Goal: Task Accomplishment & Management: Complete application form

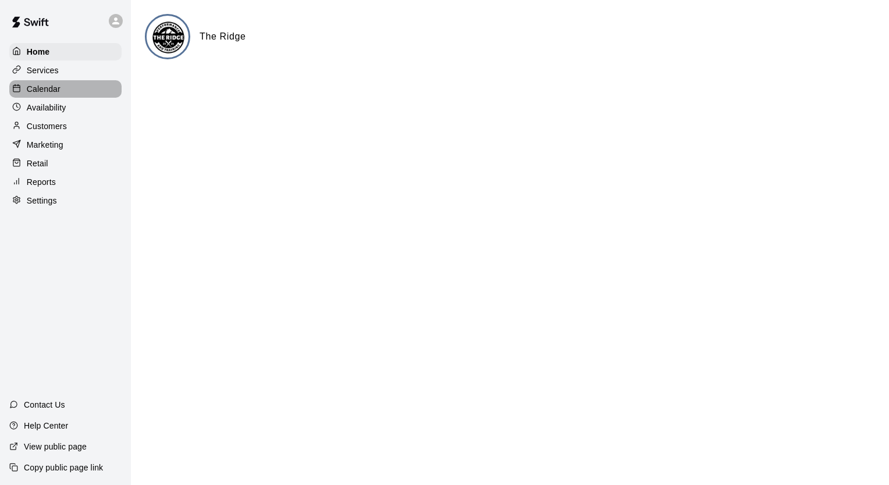
click at [76, 96] on div "Calendar" at bounding box center [65, 88] width 112 height 17
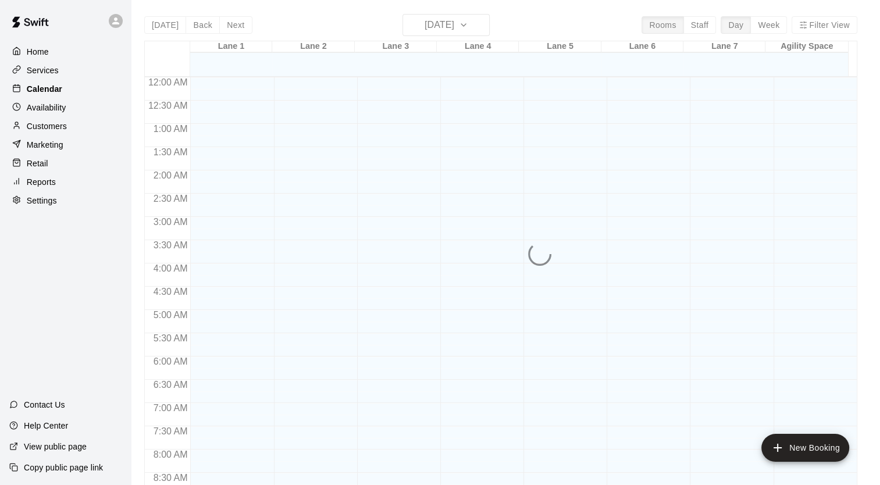
scroll to position [660, 0]
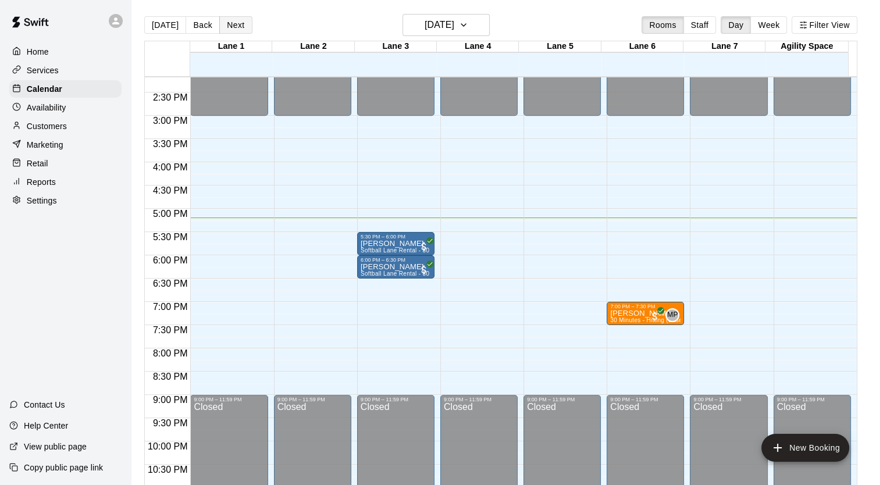
click at [243, 24] on button "Next" at bounding box center [235, 24] width 33 height 17
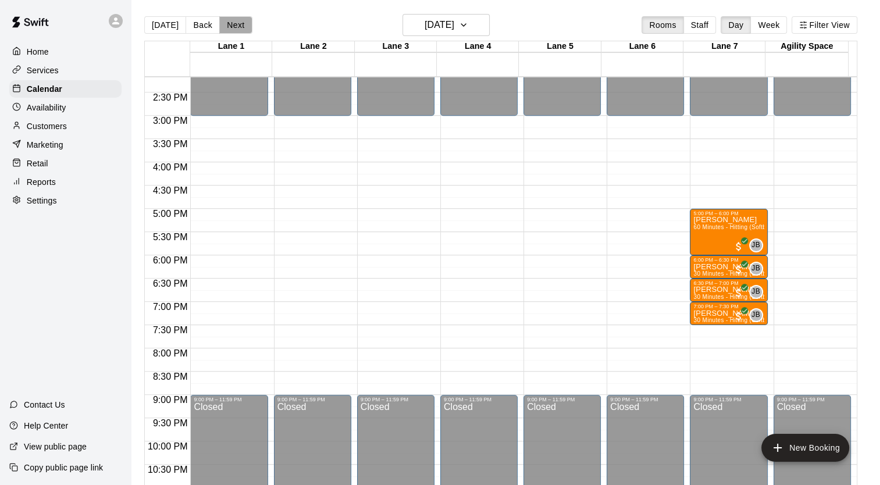
click at [243, 24] on button "Next" at bounding box center [235, 24] width 33 height 17
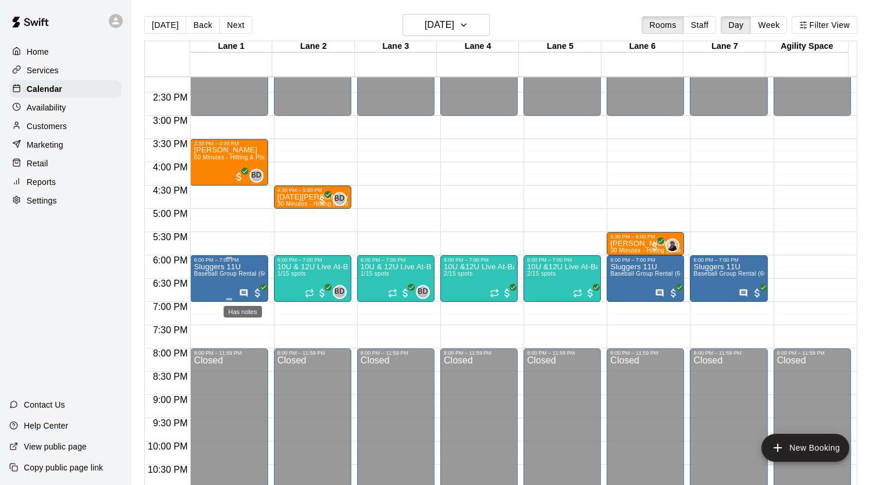
click at [240, 293] on icon "Has notes" at bounding box center [244, 293] width 8 height 8
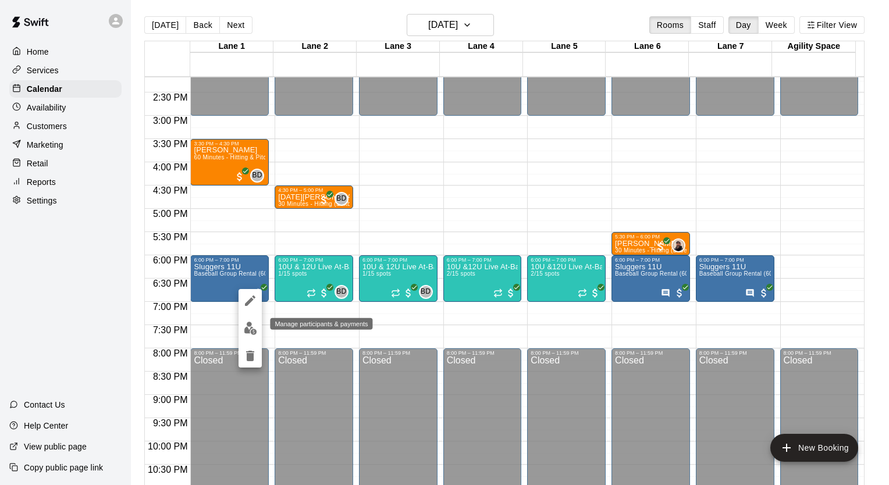
click at [251, 329] on img "edit" at bounding box center [250, 328] width 13 height 13
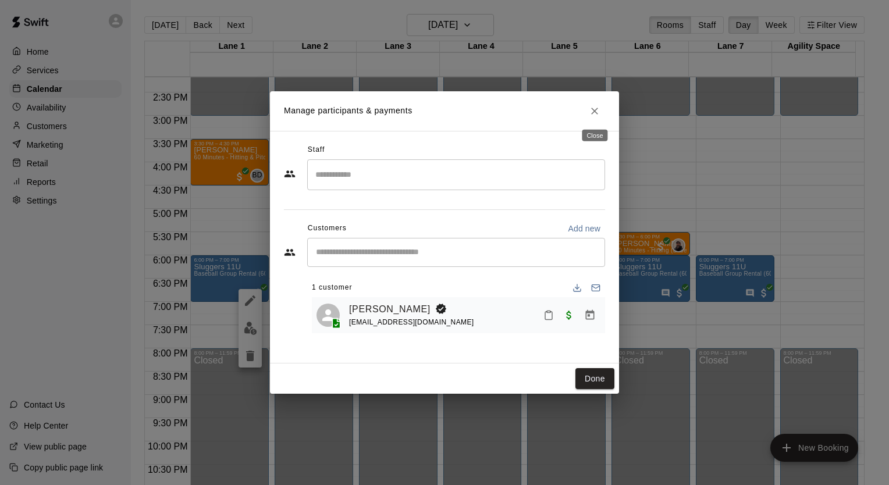
click at [592, 112] on icon "Close" at bounding box center [595, 111] width 12 height 12
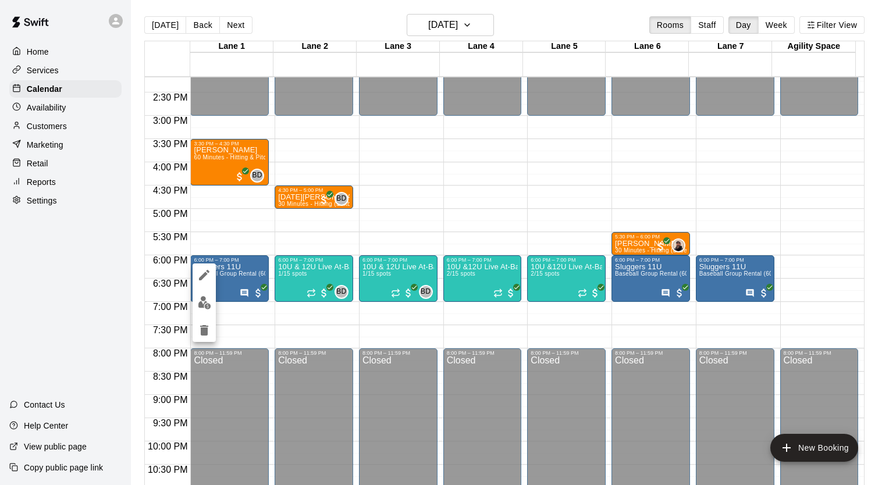
click at [58, 133] on div at bounding box center [444, 242] width 889 height 485
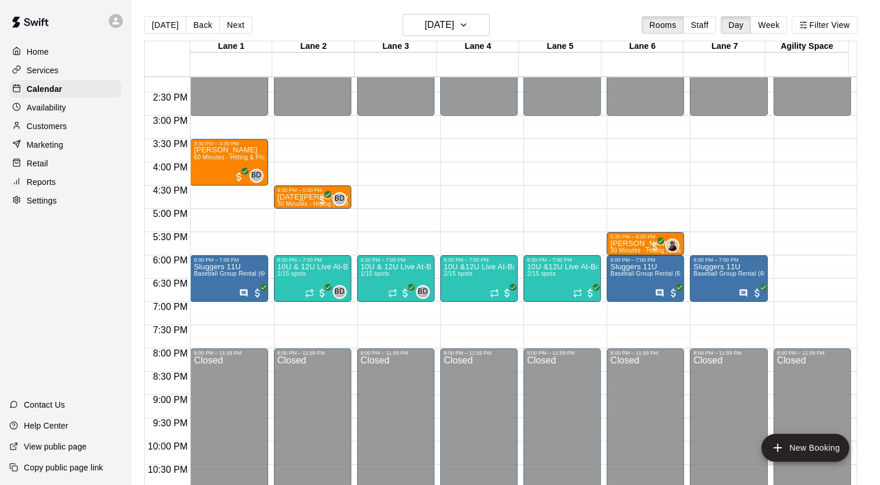
click at [36, 135] on div "Customers" at bounding box center [65, 126] width 112 height 17
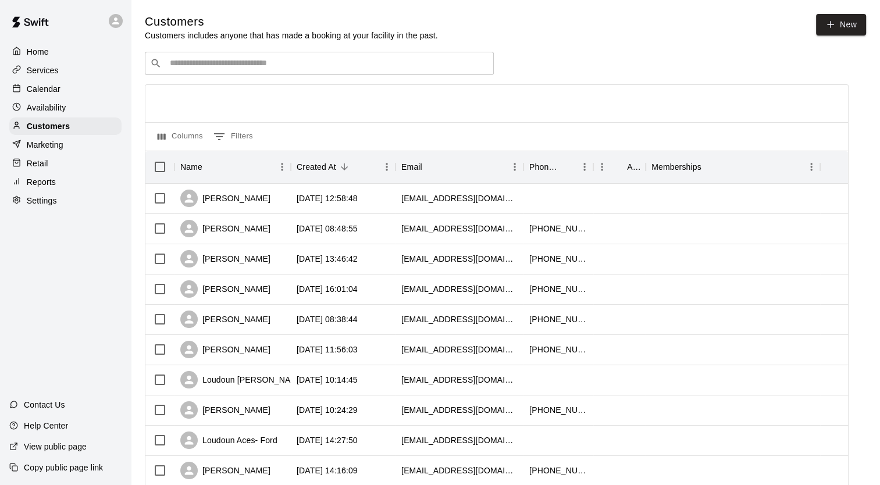
click at [268, 69] on input "Search customers by name or email" at bounding box center [327, 64] width 322 height 12
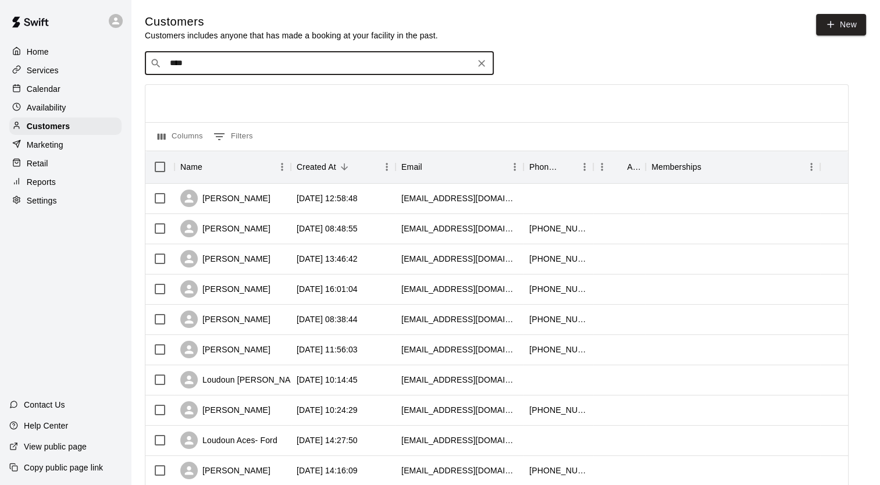
type input "*****"
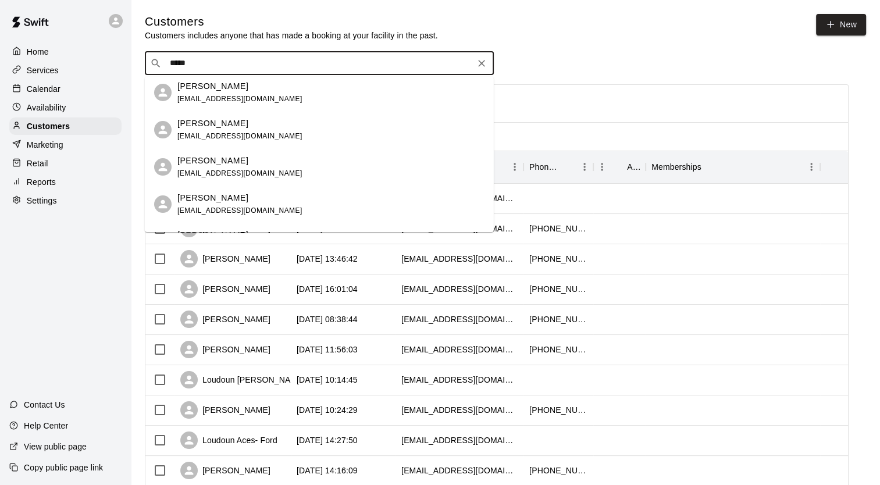
scroll to position [58, 0]
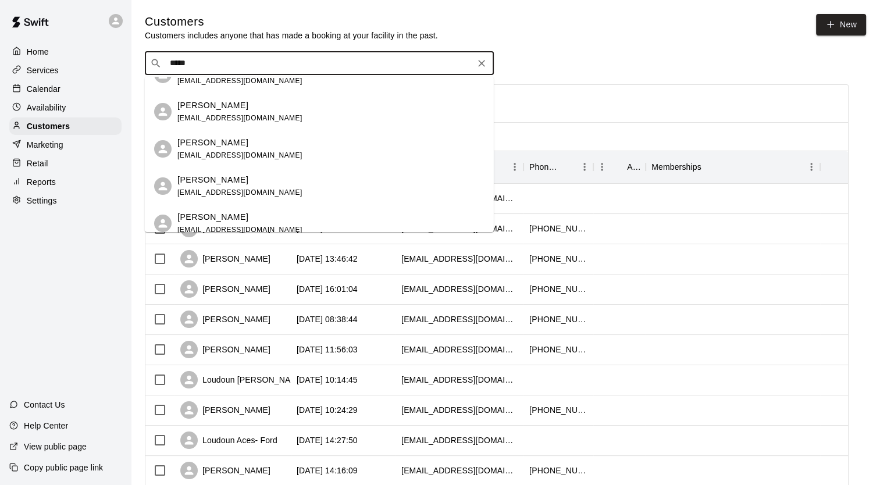
click at [277, 191] on div "[PERSON_NAME] [EMAIL_ADDRESS][DOMAIN_NAME]" at bounding box center [330, 186] width 307 height 25
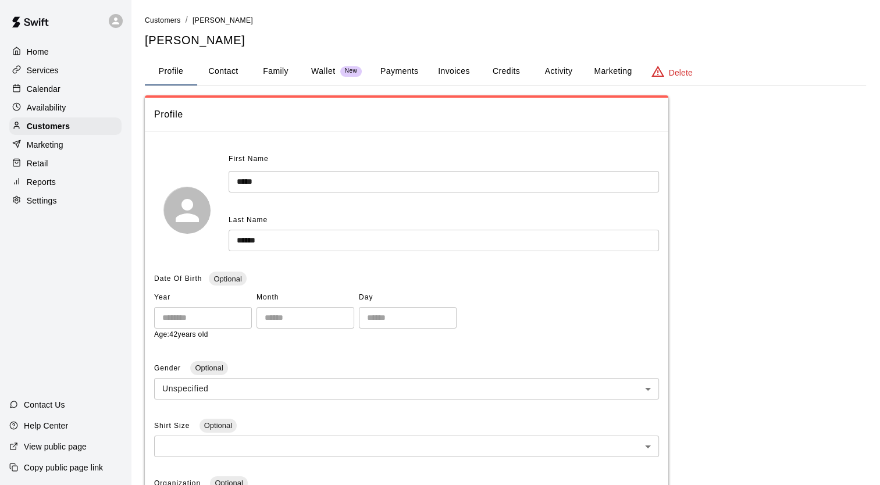
click at [397, 69] on button "Payments" at bounding box center [399, 72] width 56 height 28
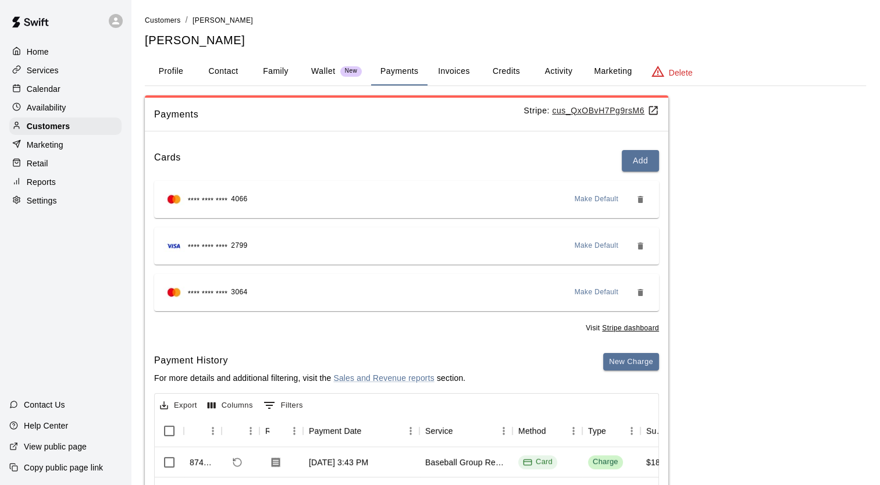
click at [61, 91] on div "Calendar" at bounding box center [65, 88] width 112 height 17
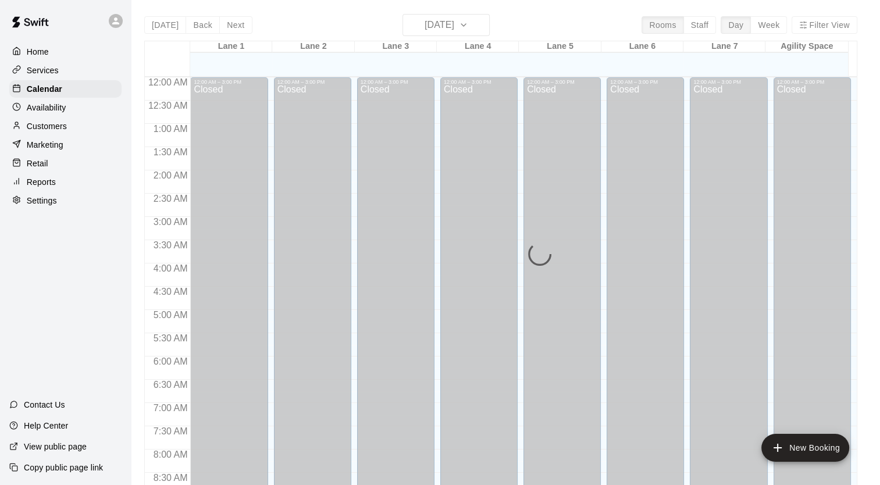
scroll to position [660, 0]
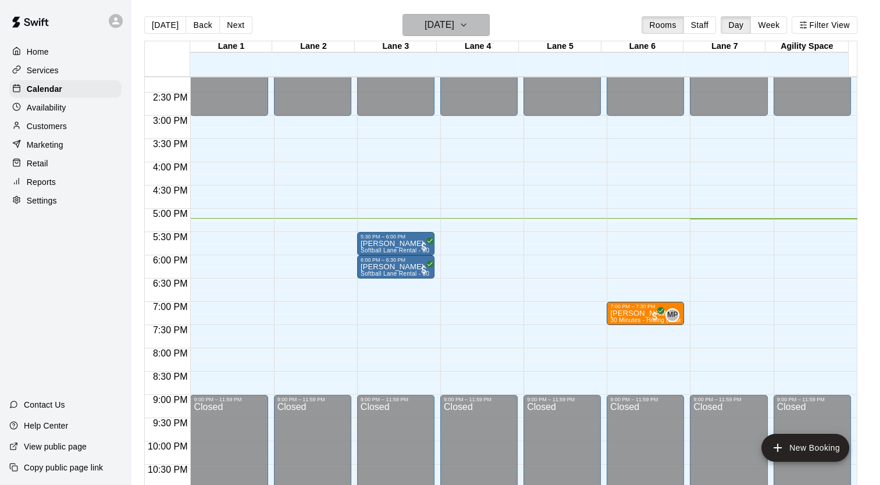
click at [468, 31] on icon "button" at bounding box center [463, 25] width 9 height 14
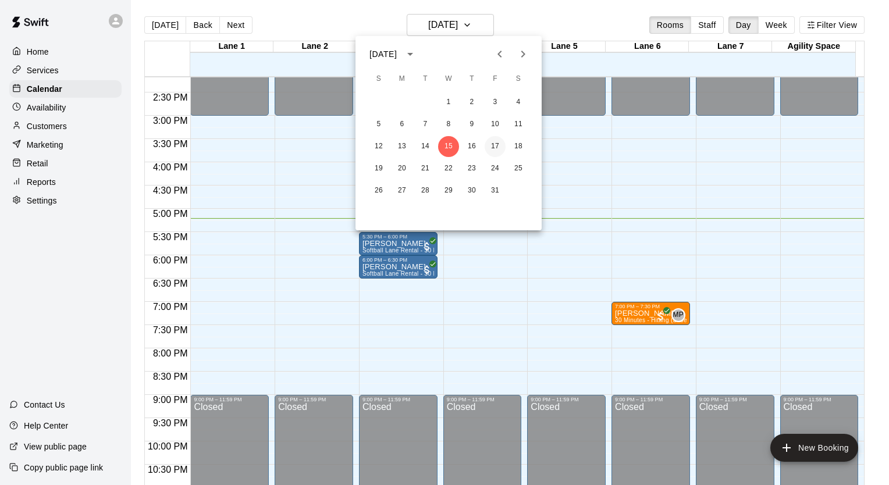
click at [496, 143] on button "17" at bounding box center [495, 146] width 21 height 21
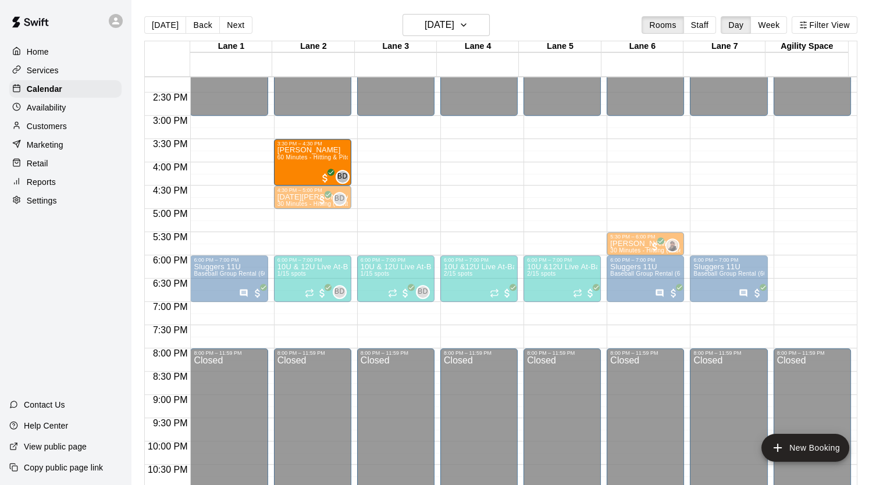
drag, startPoint x: 219, startPoint y: 156, endPoint x: 289, endPoint y: 162, distance: 70.6
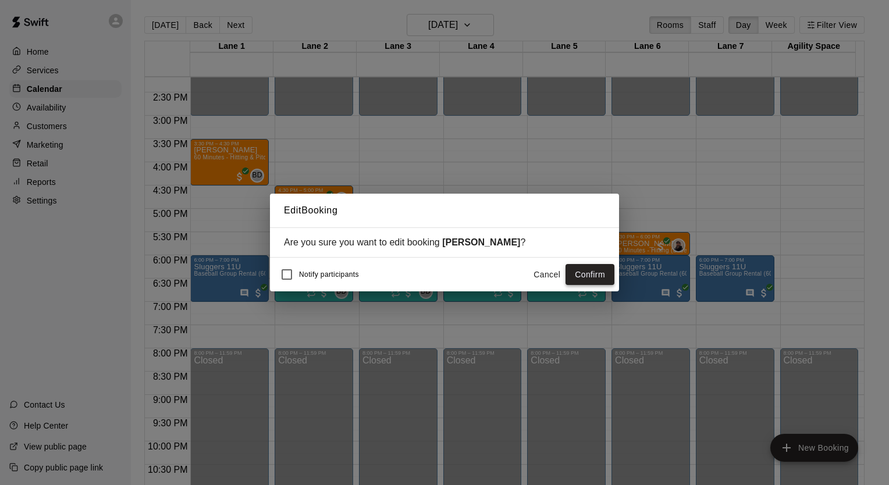
click at [586, 276] on button "Confirm" at bounding box center [590, 275] width 49 height 22
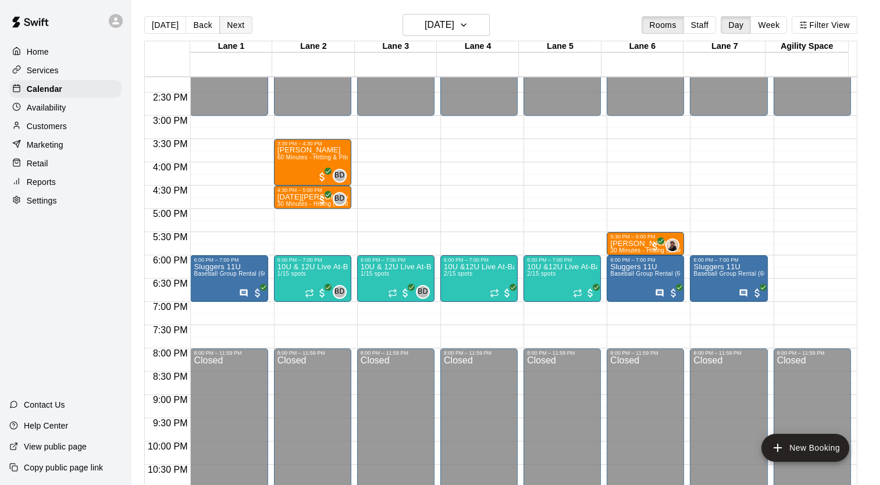
click at [233, 27] on button "Next" at bounding box center [235, 24] width 33 height 17
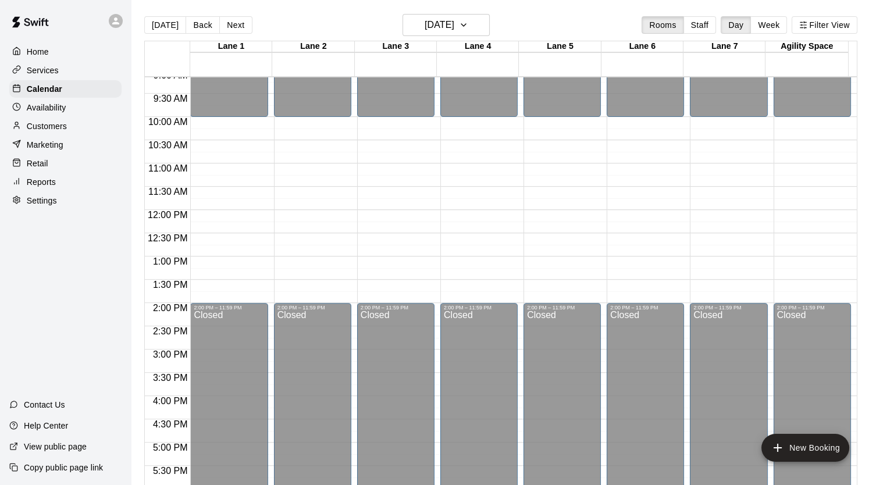
scroll to position [253, 0]
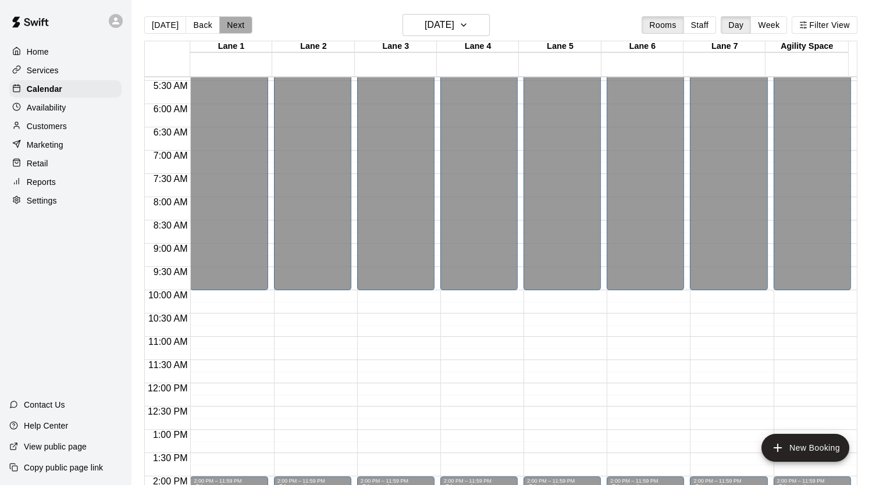
click at [235, 33] on button "Next" at bounding box center [235, 24] width 33 height 17
click at [233, 23] on button "Next" at bounding box center [235, 24] width 33 height 17
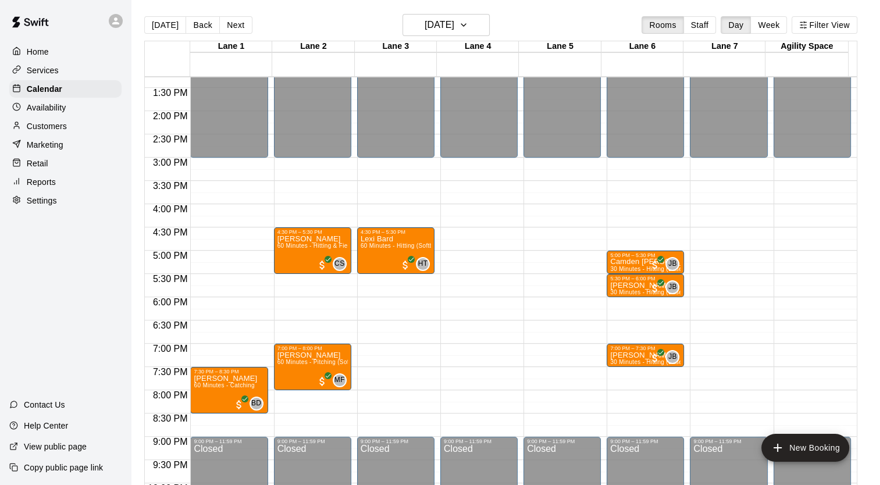
scroll to position [637, 0]
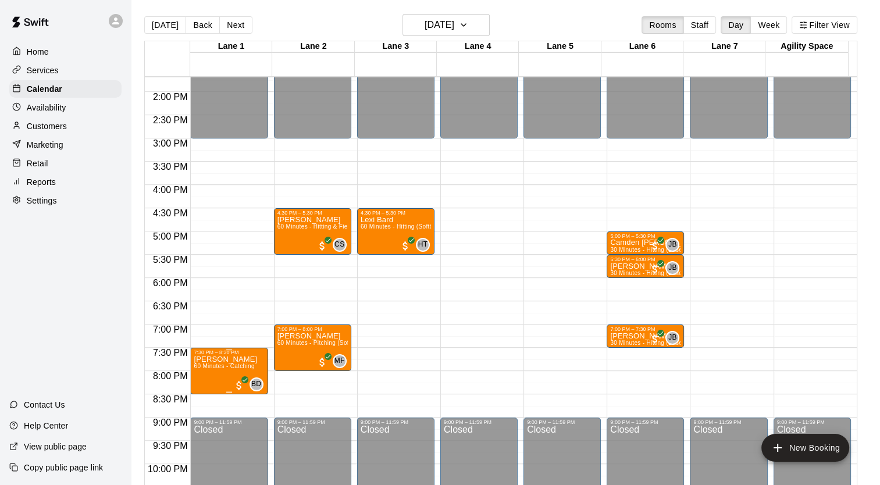
click at [219, 364] on span "60 Minutes - Catching" at bounding box center [224, 366] width 61 height 6
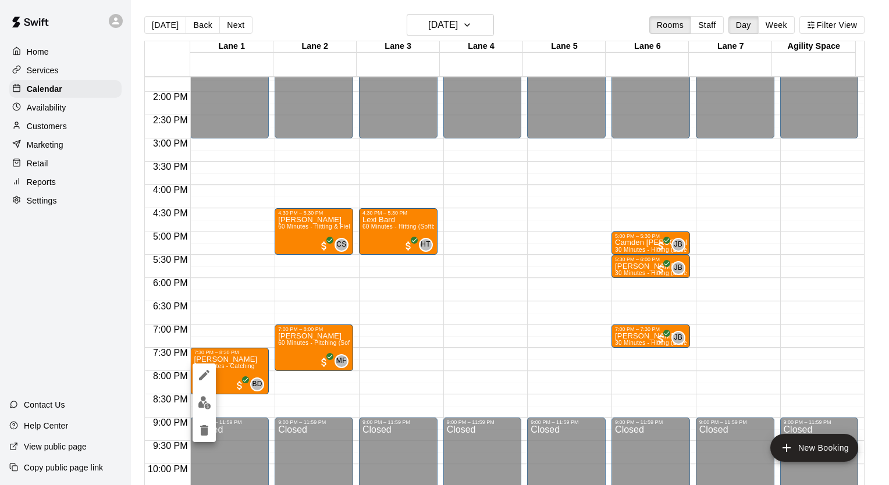
drag, startPoint x: 308, startPoint y: 348, endPoint x: 344, endPoint y: 348, distance: 36.1
click at [344, 348] on div at bounding box center [444, 242] width 889 height 485
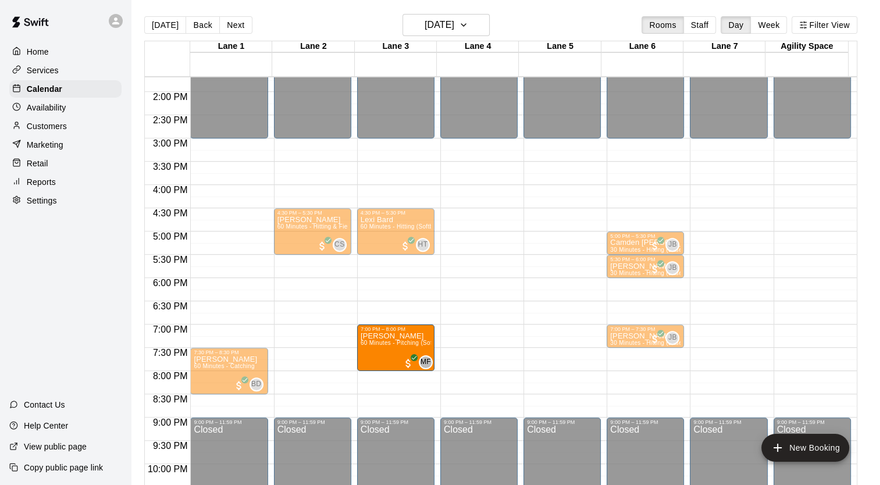
drag, startPoint x: 301, startPoint y: 337, endPoint x: 357, endPoint y: 340, distance: 55.9
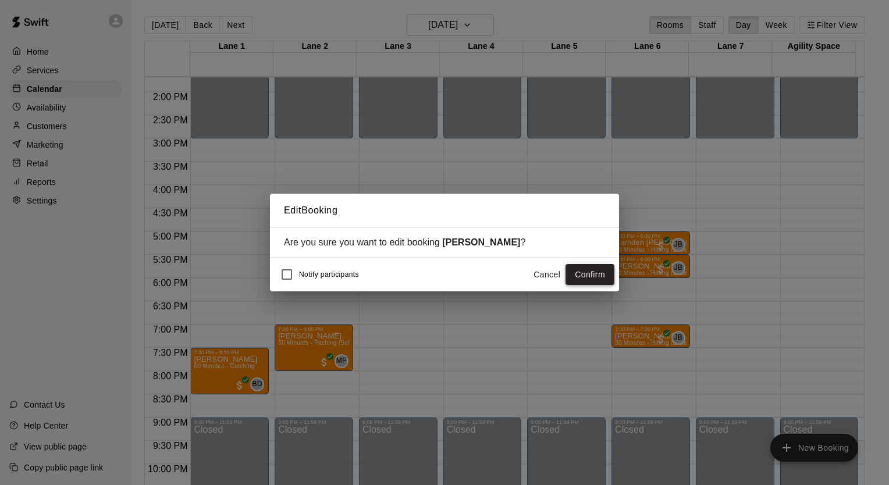
click at [573, 271] on button "Confirm" at bounding box center [590, 275] width 49 height 22
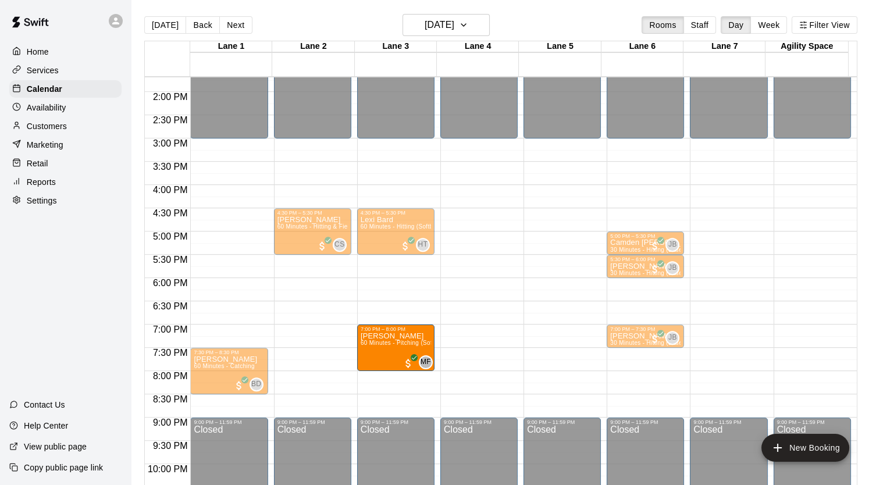
drag, startPoint x: 299, startPoint y: 348, endPoint x: 370, endPoint y: 352, distance: 71.1
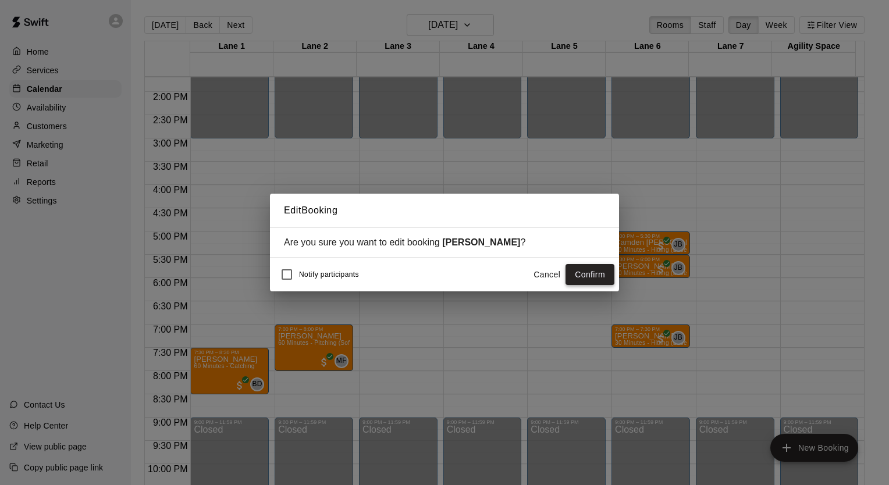
click at [590, 271] on button "Confirm" at bounding box center [590, 275] width 49 height 22
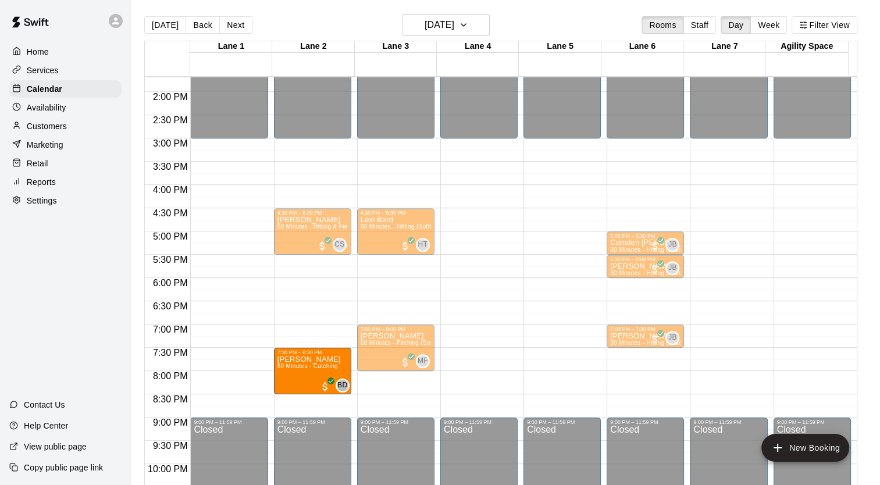
drag, startPoint x: 230, startPoint y: 374, endPoint x: 303, endPoint y: 381, distance: 73.1
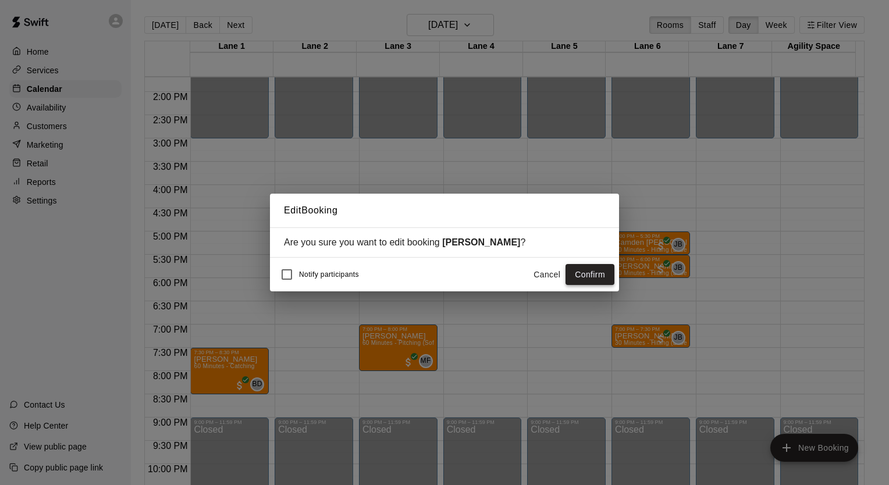
click at [582, 272] on button "Confirm" at bounding box center [590, 275] width 49 height 22
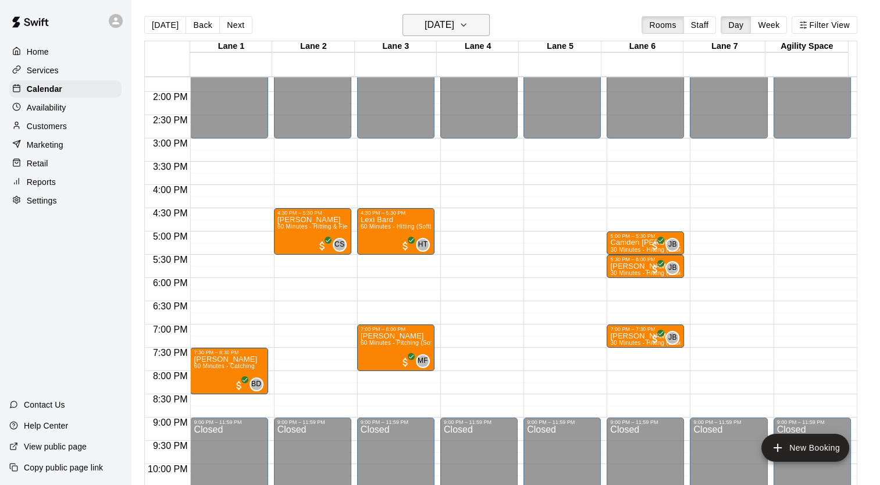
click at [476, 29] on button "[DATE]" at bounding box center [446, 25] width 87 height 22
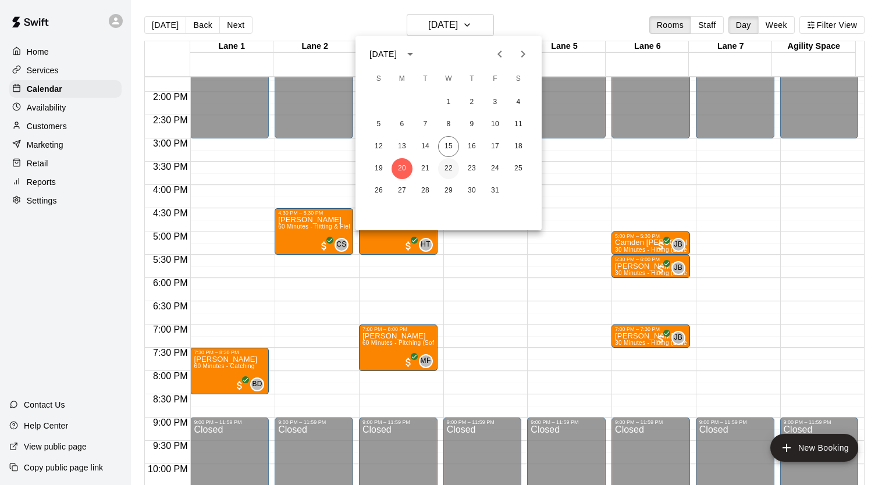
click at [445, 169] on button "22" at bounding box center [448, 168] width 21 height 21
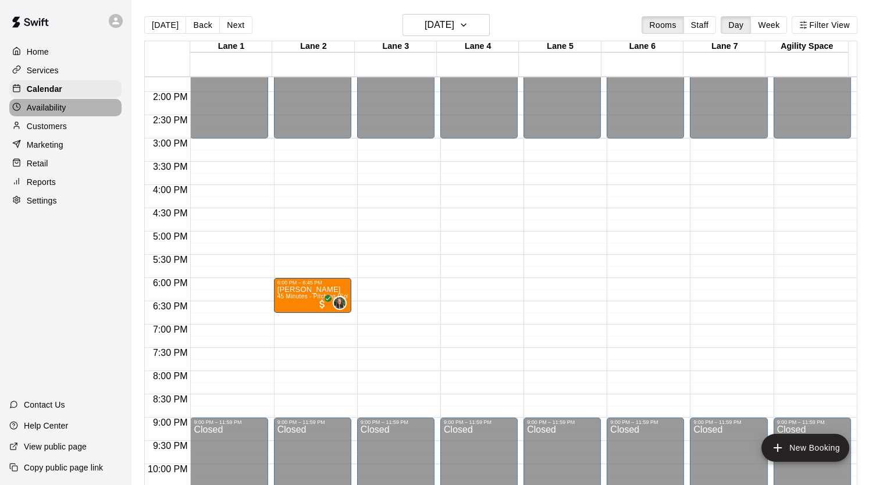
click at [54, 113] on p "Availability" at bounding box center [47, 108] width 40 height 12
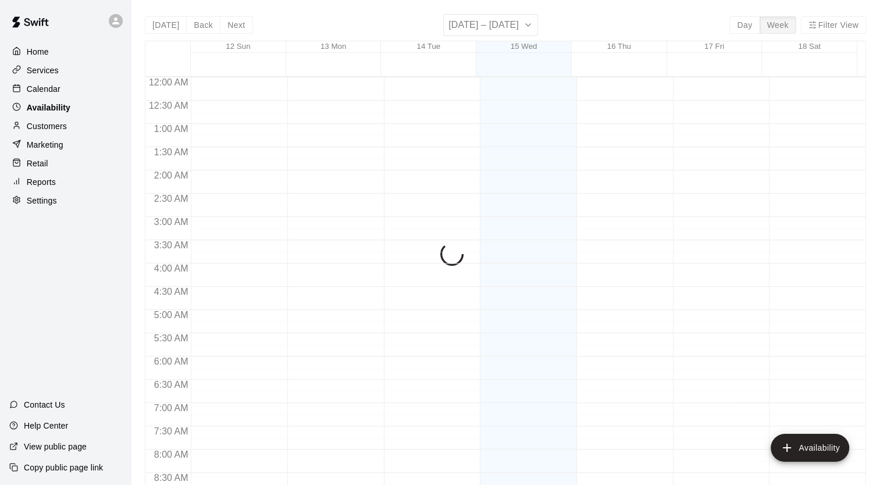
scroll to position [695, 0]
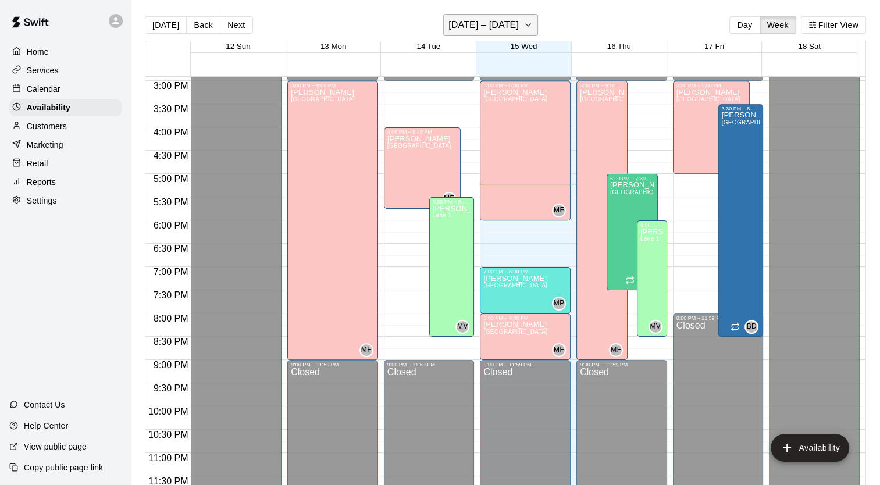
click at [528, 26] on icon "button" at bounding box center [528, 25] width 9 height 14
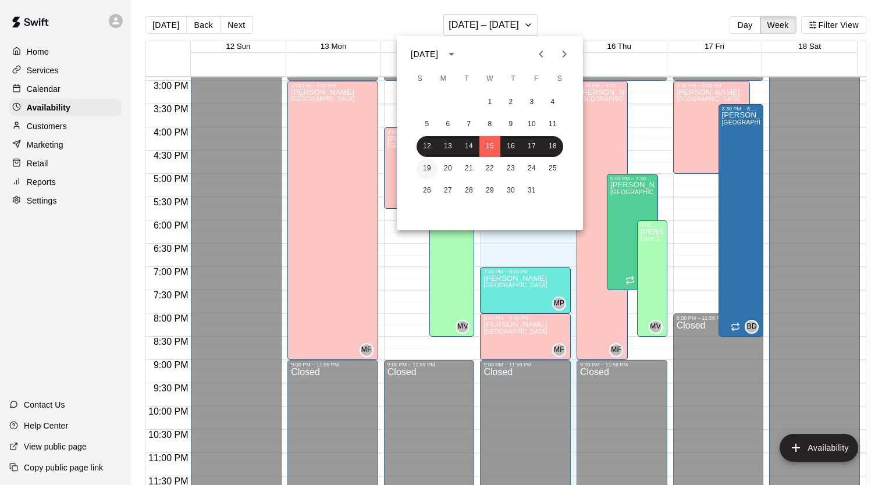
click at [426, 165] on button "19" at bounding box center [427, 168] width 21 height 21
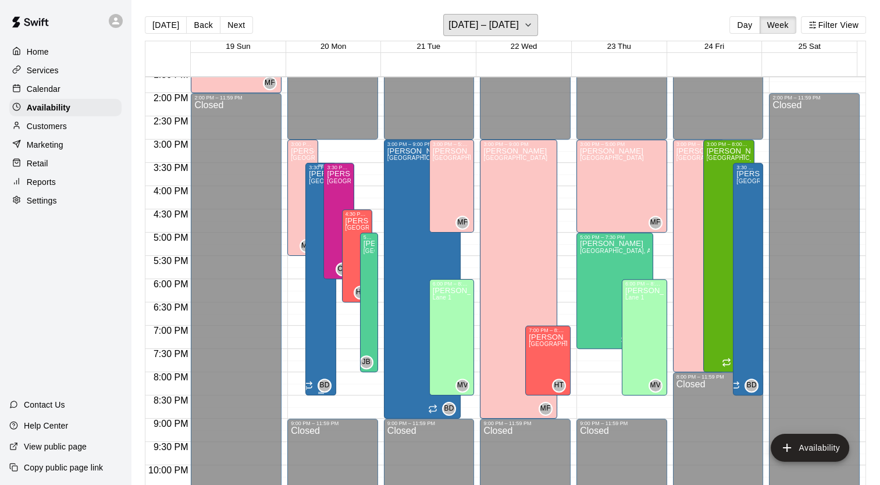
scroll to position [578, 0]
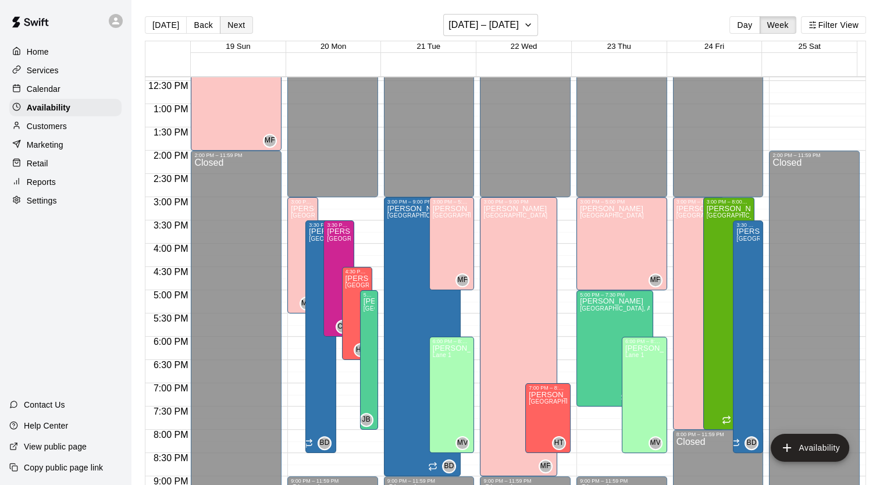
click at [235, 26] on button "Next" at bounding box center [236, 24] width 33 height 17
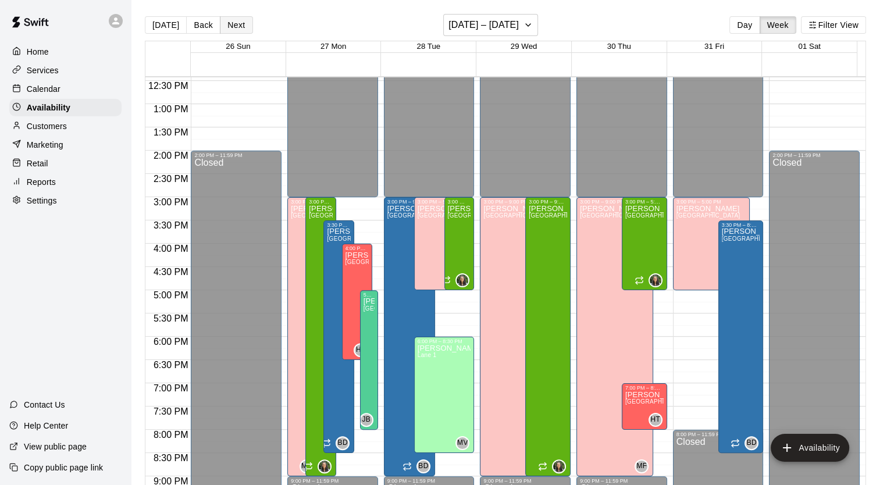
click at [237, 25] on button "Next" at bounding box center [236, 24] width 33 height 17
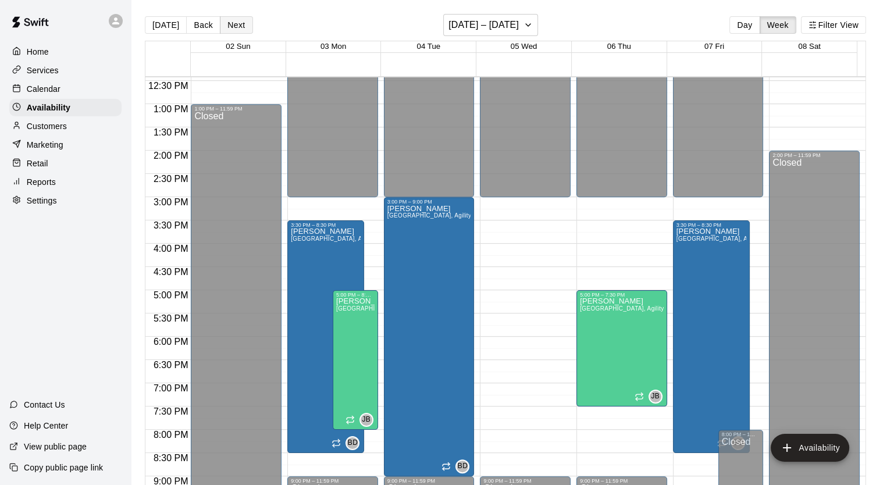
click at [237, 25] on button "Next" at bounding box center [236, 24] width 33 height 17
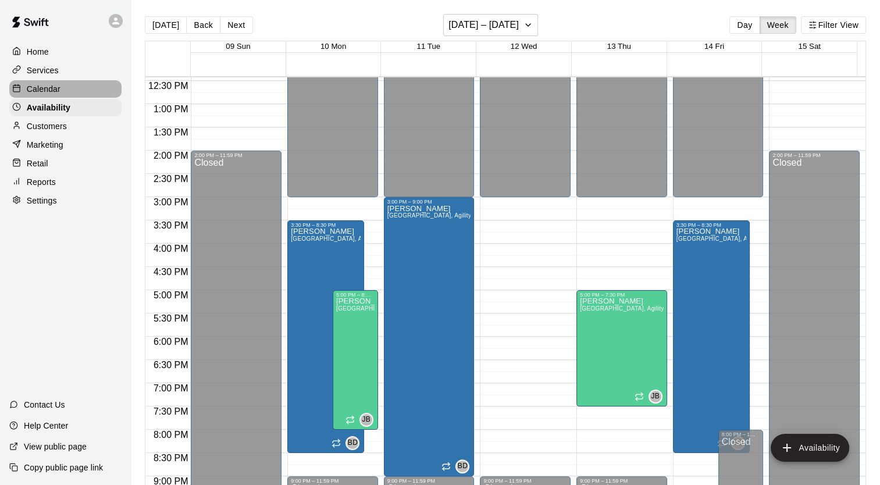
click at [72, 94] on div "Calendar" at bounding box center [65, 88] width 112 height 17
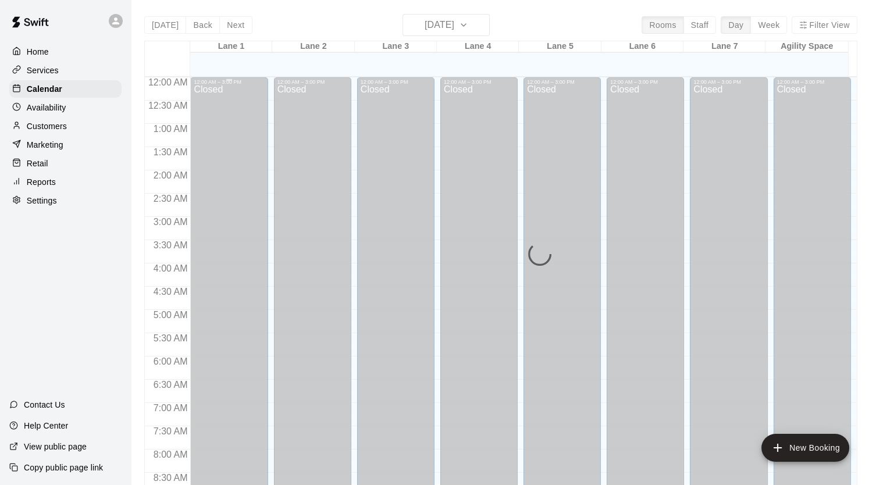
scroll to position [660, 0]
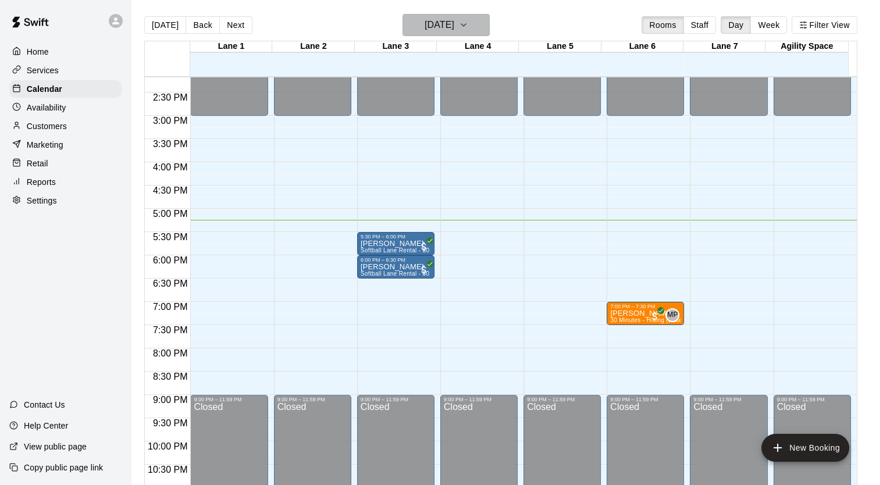
click at [454, 27] on h6 "[DATE]" at bounding box center [440, 25] width 30 height 16
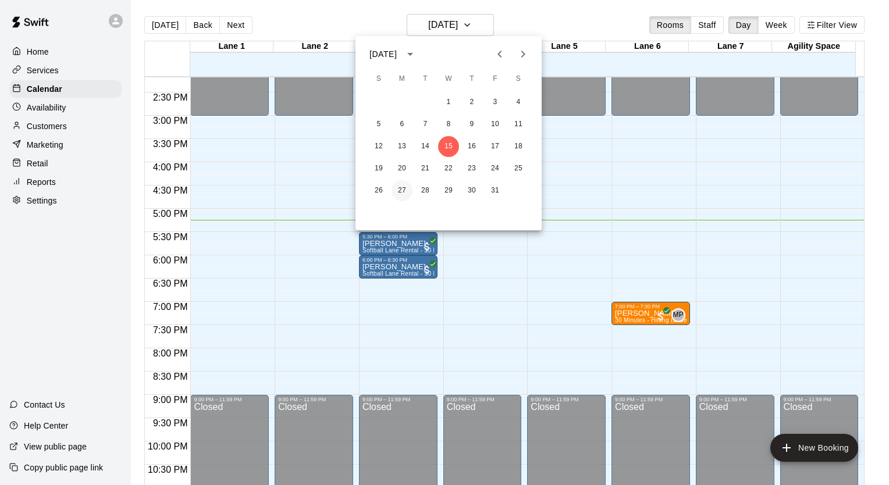
click at [400, 195] on button "27" at bounding box center [402, 190] width 21 height 21
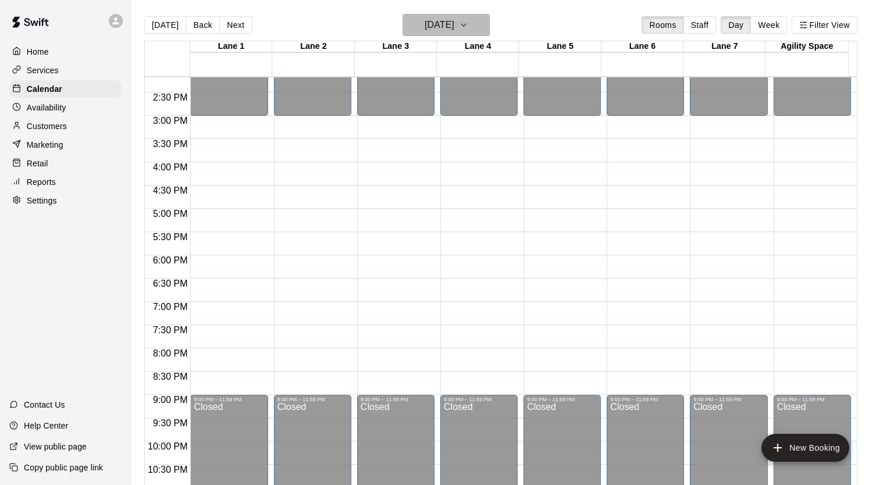
click at [468, 24] on icon "button" at bounding box center [463, 25] width 9 height 14
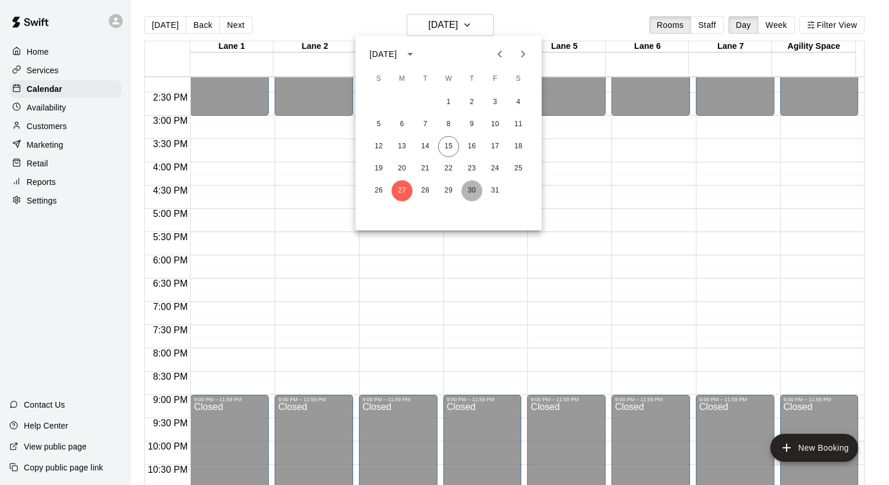
click at [471, 189] on button "30" at bounding box center [471, 190] width 21 height 21
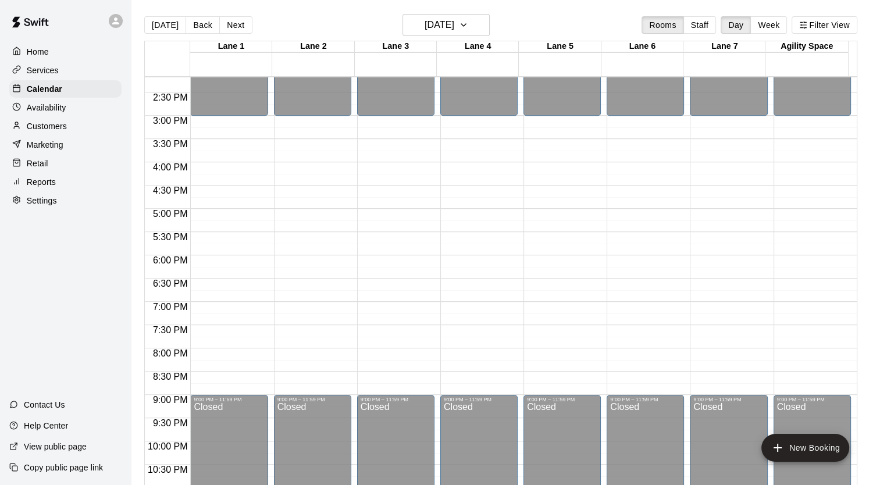
click at [52, 113] on p "Availability" at bounding box center [47, 108] width 40 height 12
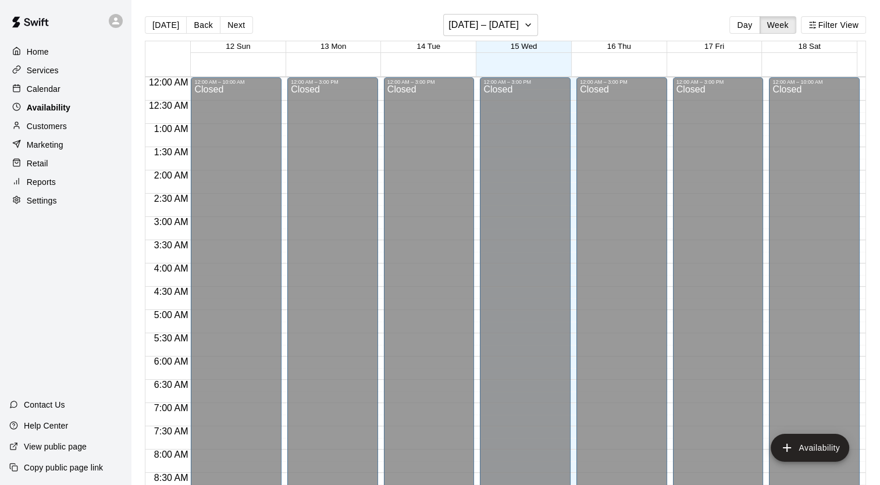
scroll to position [695, 0]
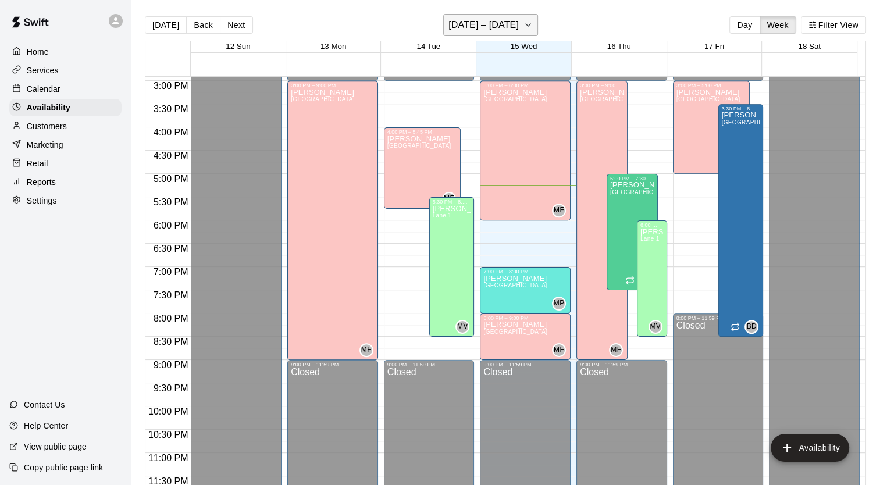
click at [512, 24] on h6 "[DATE] – [DATE]" at bounding box center [484, 25] width 70 height 16
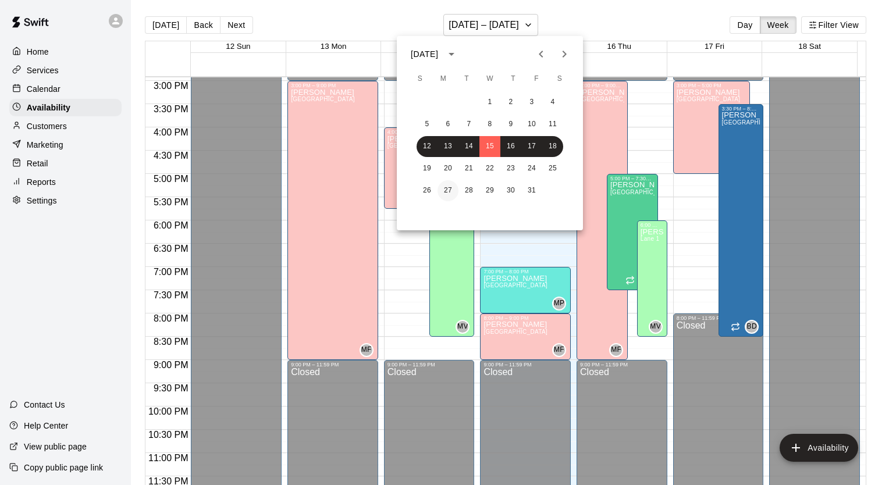
click at [447, 191] on button "27" at bounding box center [448, 190] width 21 height 21
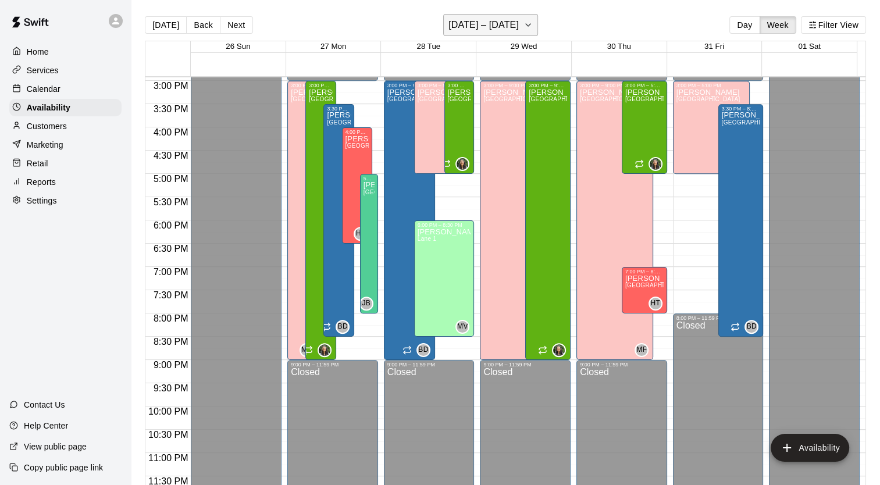
click at [459, 27] on h6 "[DATE] – [DATE]" at bounding box center [484, 25] width 70 height 16
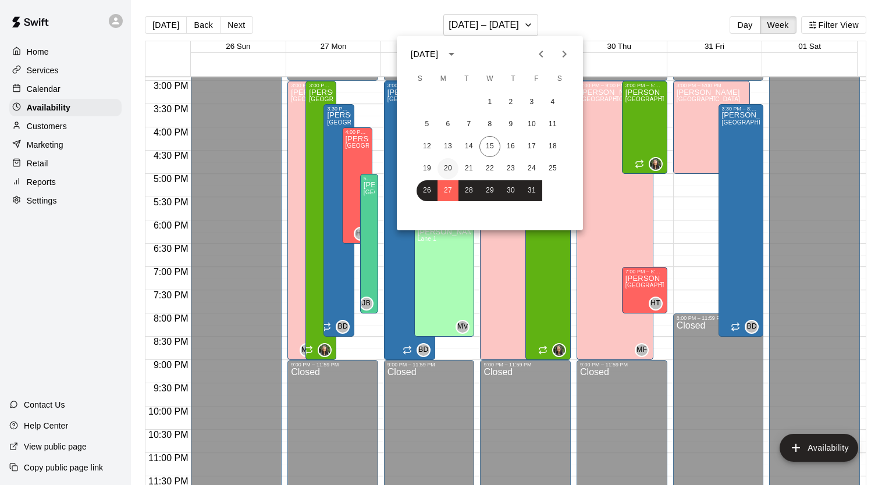
click at [447, 166] on button "20" at bounding box center [448, 168] width 21 height 21
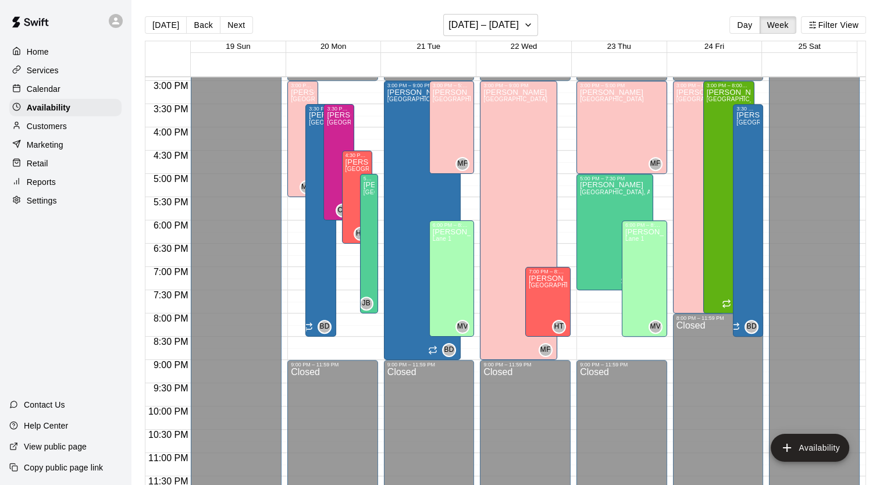
click at [69, 95] on div "Calendar" at bounding box center [65, 88] width 112 height 17
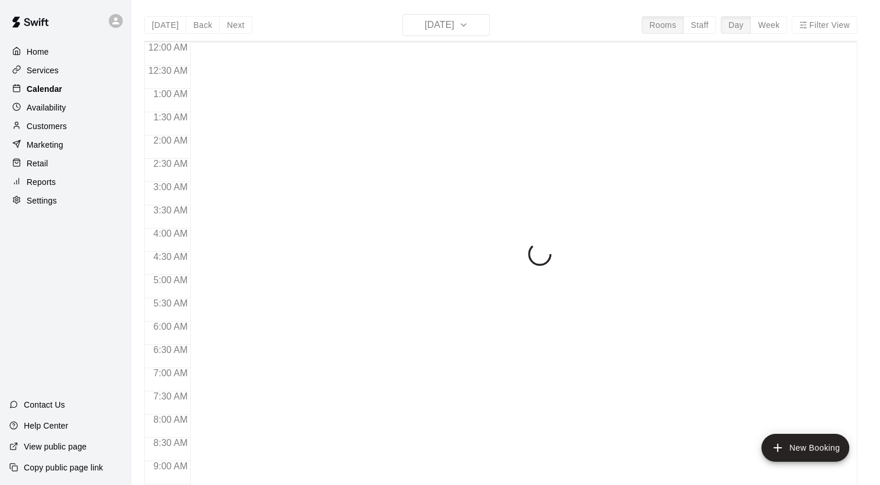
scroll to position [660, 0]
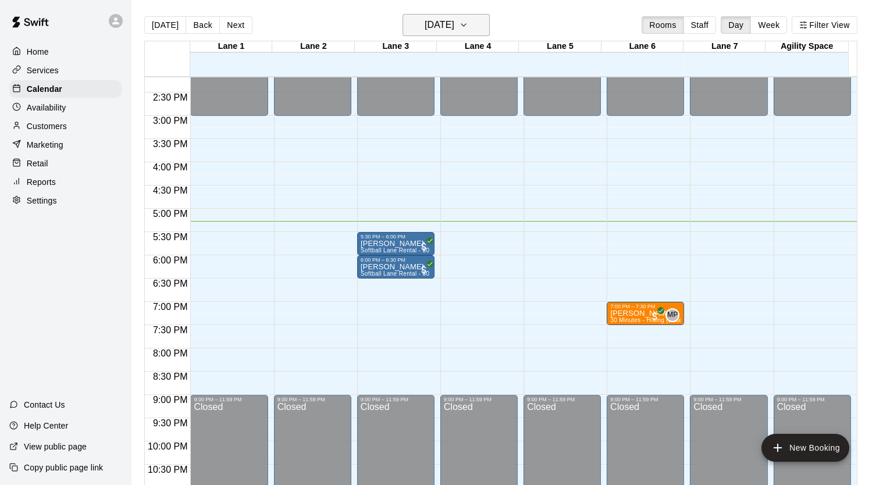
click at [453, 16] on button "[DATE]" at bounding box center [446, 25] width 87 height 22
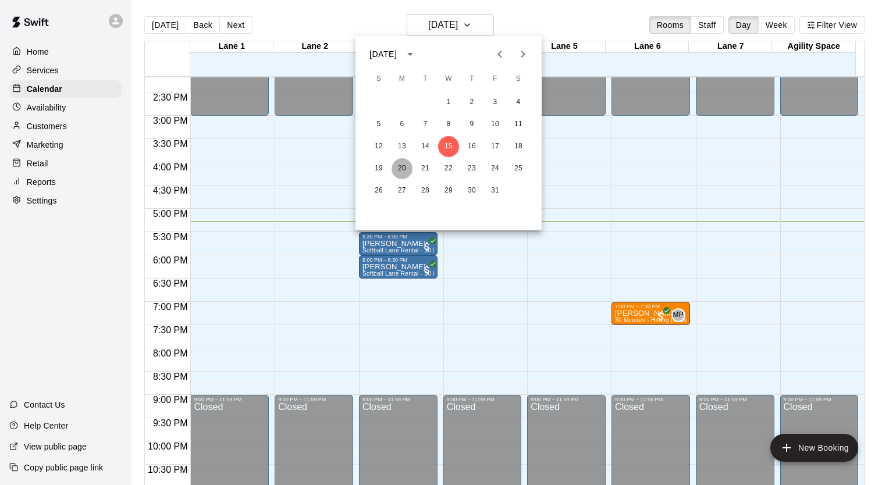
click at [397, 173] on button "20" at bounding box center [402, 168] width 21 height 21
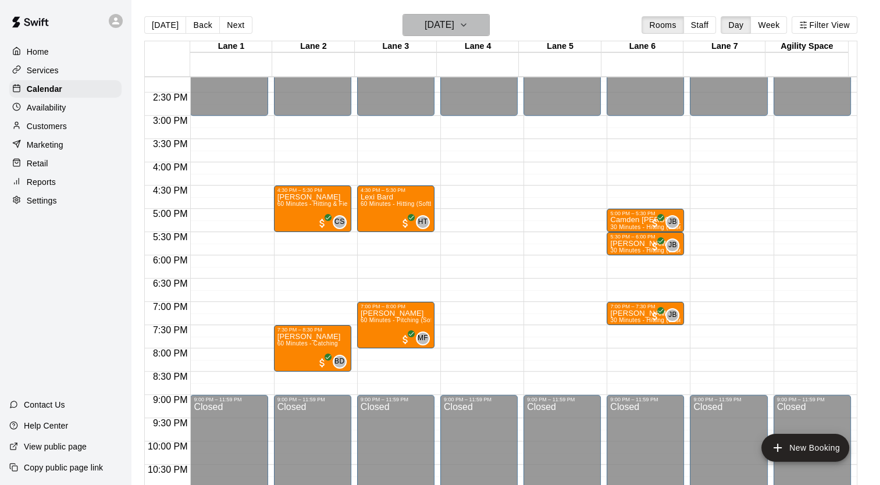
click at [468, 25] on icon "button" at bounding box center [463, 25] width 9 height 14
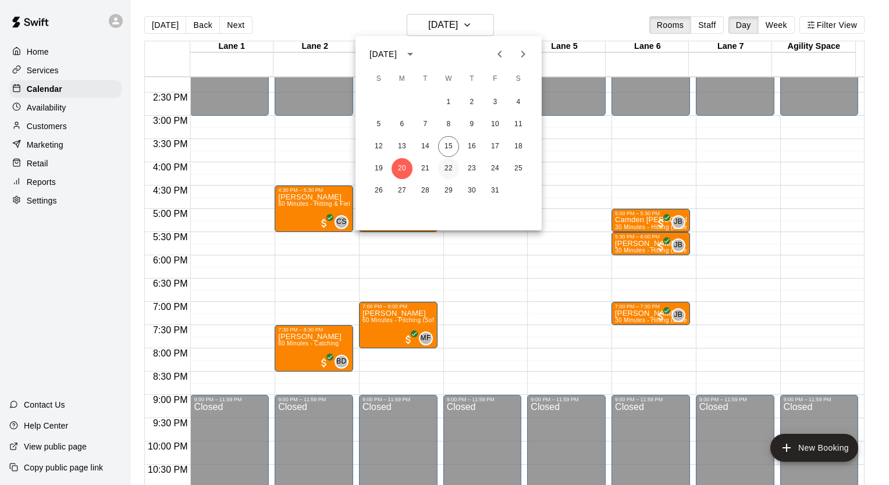
click at [446, 168] on button "22" at bounding box center [448, 168] width 21 height 21
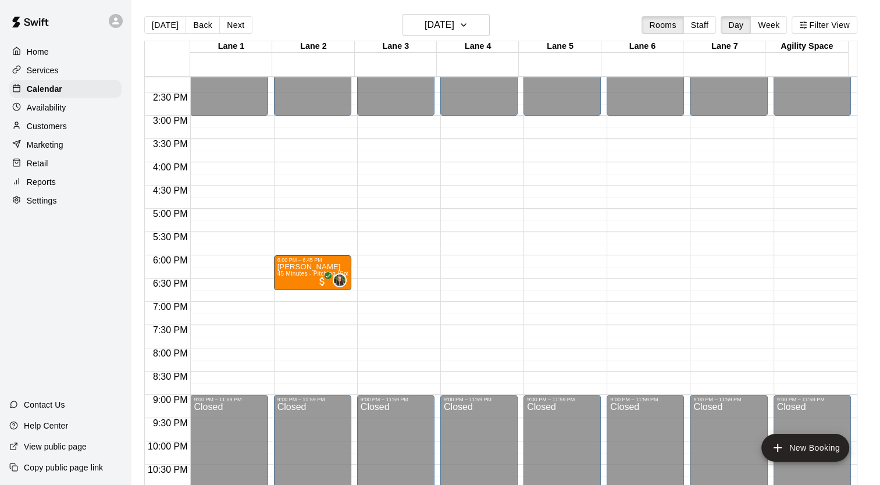
click at [74, 113] on div "Availability" at bounding box center [65, 107] width 112 height 17
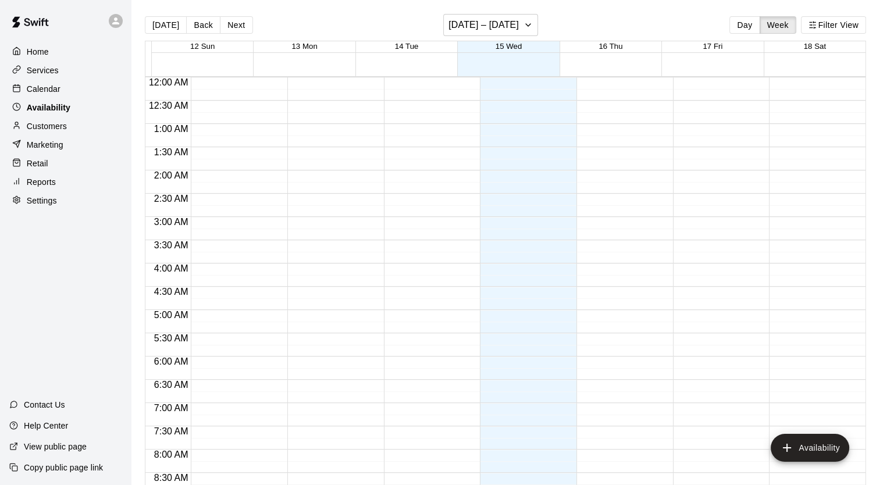
scroll to position [695, 0]
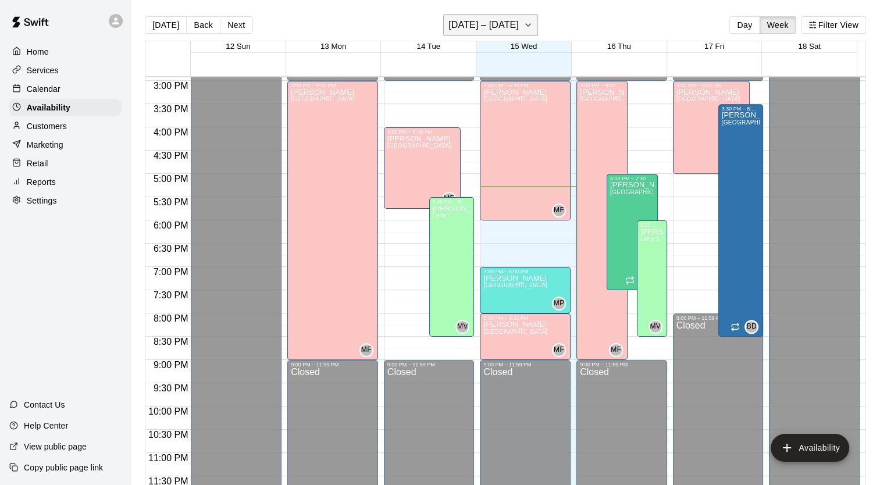
click at [487, 22] on h6 "[DATE] – [DATE]" at bounding box center [484, 25] width 70 height 16
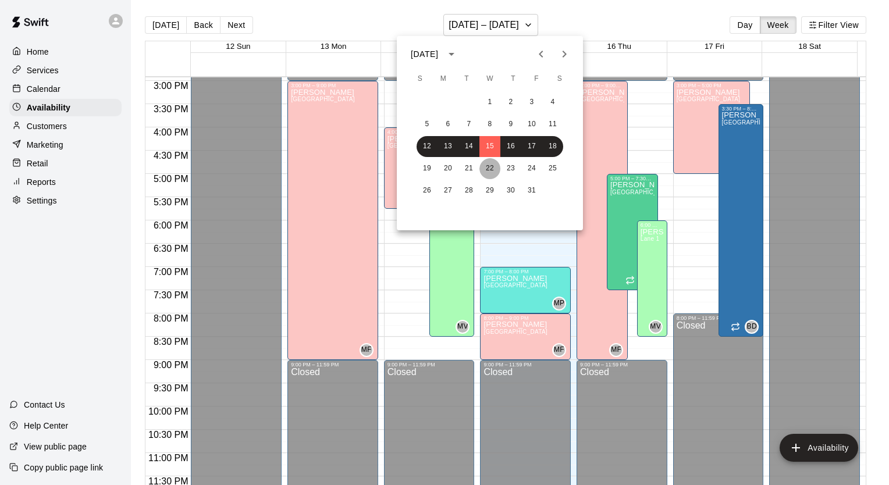
click at [487, 168] on button "22" at bounding box center [489, 168] width 21 height 21
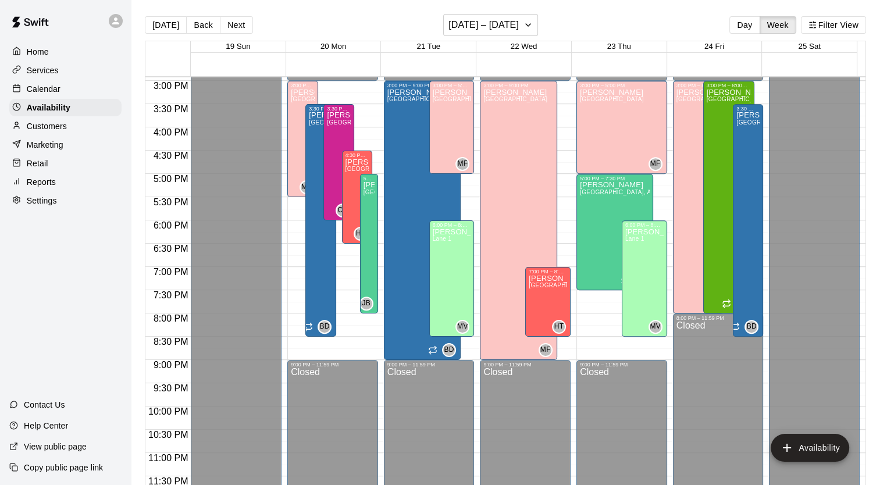
click at [45, 94] on p "Calendar" at bounding box center [44, 89] width 34 height 12
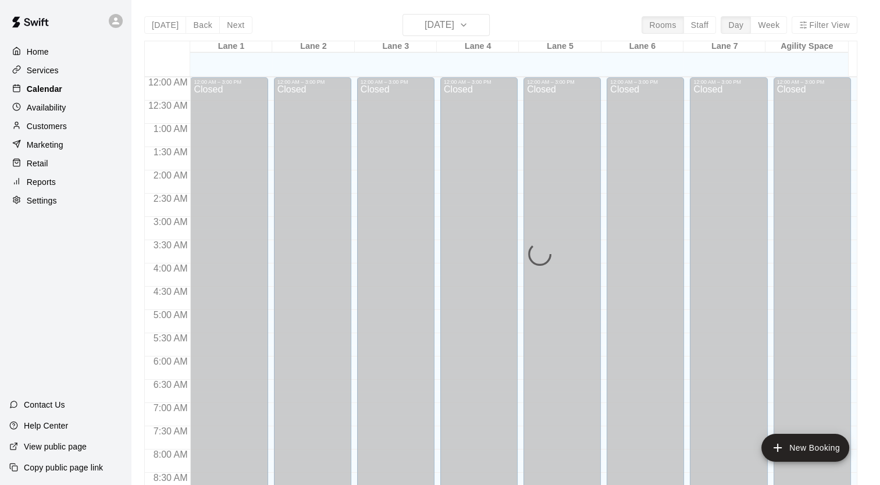
scroll to position [660, 0]
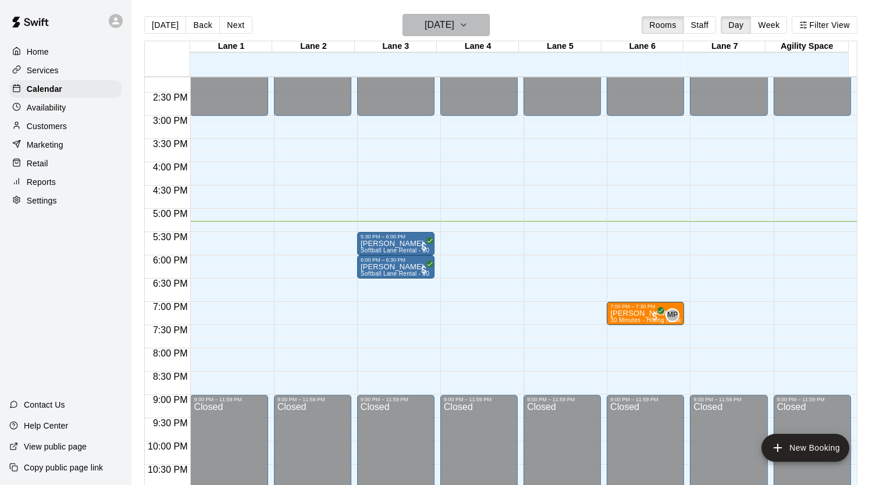
click at [468, 24] on icon "button" at bounding box center [463, 25] width 9 height 14
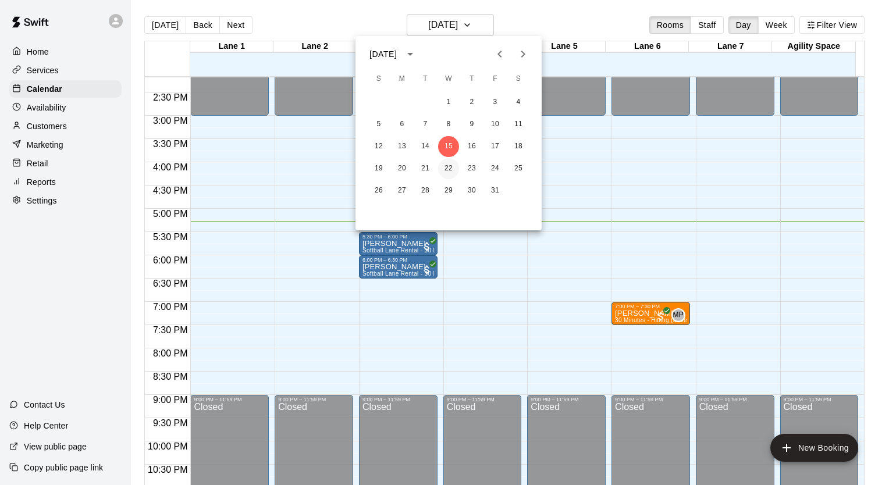
click at [451, 170] on button "22" at bounding box center [448, 168] width 21 height 21
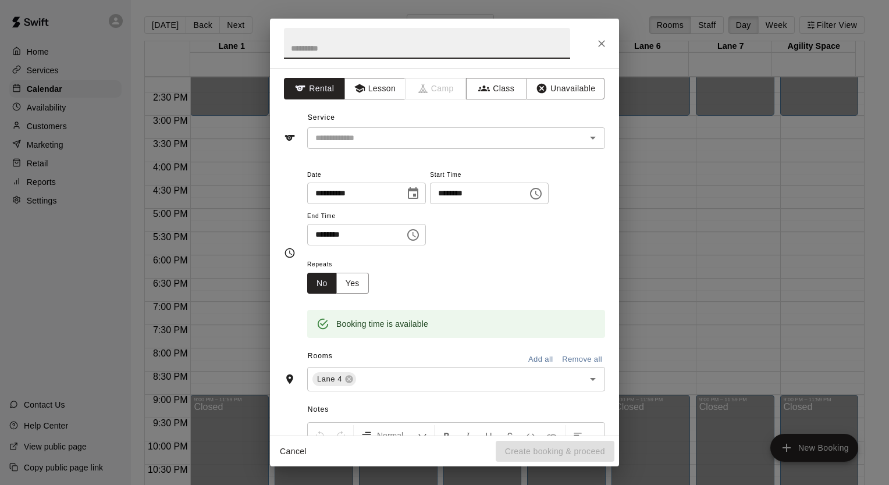
click at [390, 47] on input "text" at bounding box center [427, 43] width 286 height 31
type input "******"
click at [372, 85] on button "Lesson" at bounding box center [374, 89] width 61 height 22
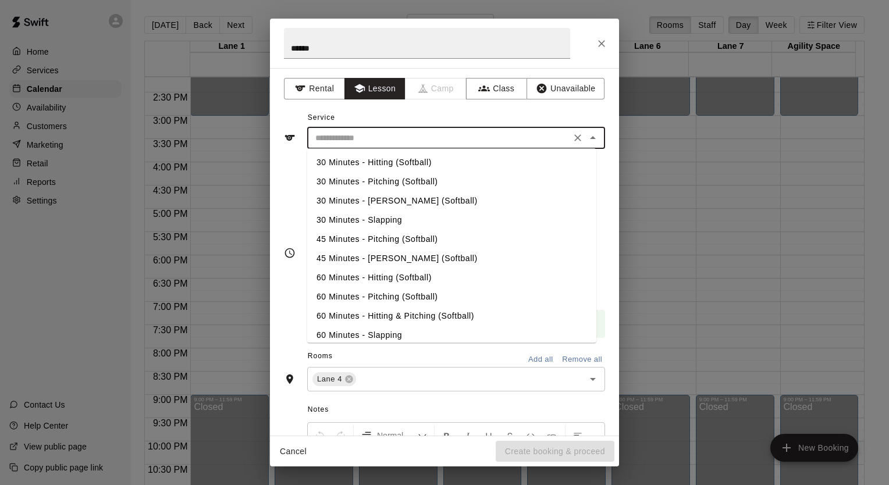
click at [374, 134] on input "text" at bounding box center [439, 138] width 257 height 15
click at [382, 282] on li "60 Minutes - Hitting (Softball)" at bounding box center [451, 277] width 289 height 19
type input "**********"
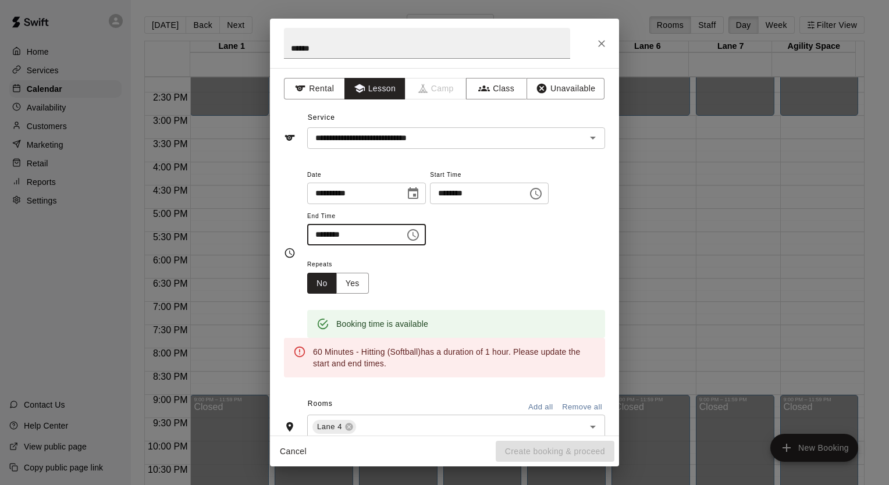
click at [324, 234] on input "********" at bounding box center [352, 235] width 90 height 22
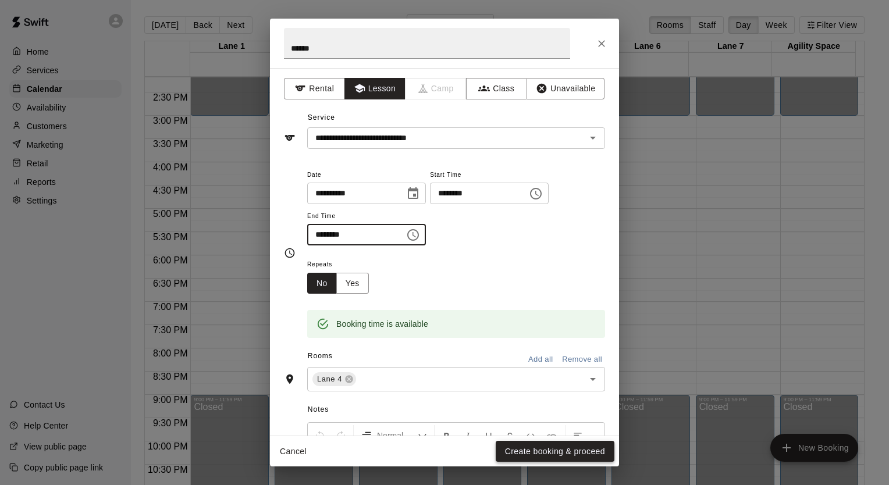
type input "********"
click at [582, 453] on button "Create booking & proceed" at bounding box center [555, 452] width 119 height 22
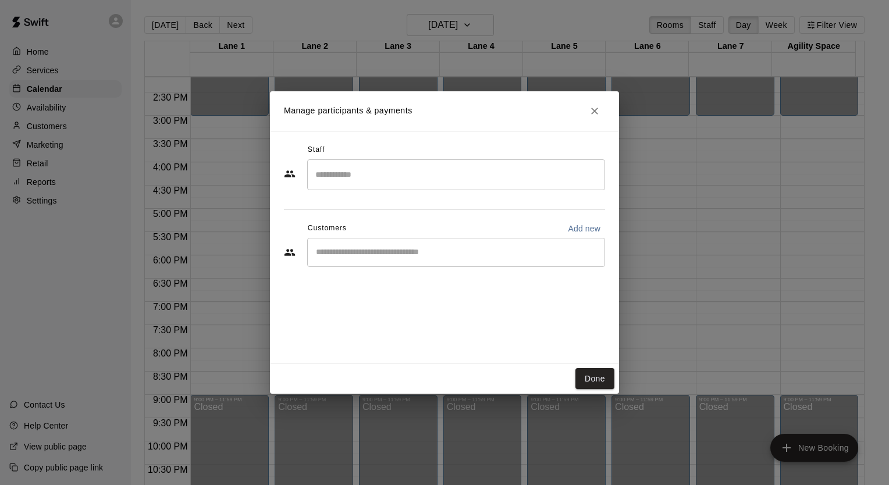
click at [407, 173] on input "Search staff" at bounding box center [455, 175] width 287 height 20
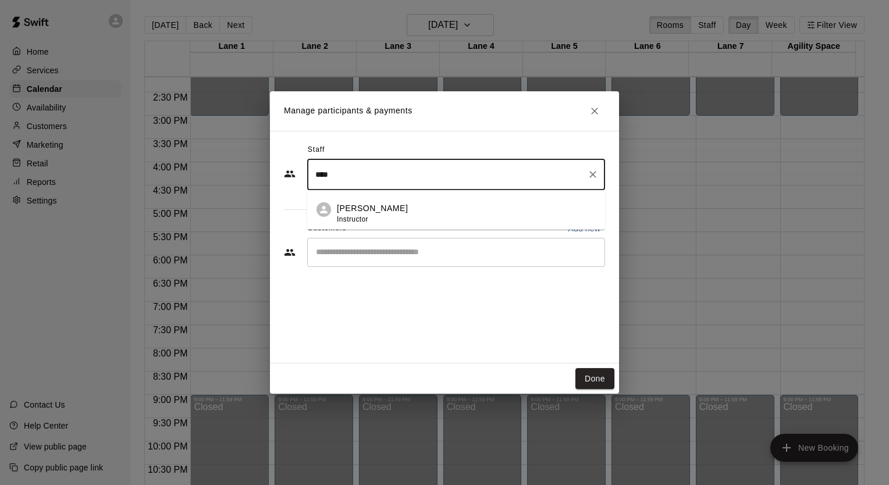
click at [401, 208] on div "[PERSON_NAME] Instructor" at bounding box center [466, 213] width 259 height 23
type input "****"
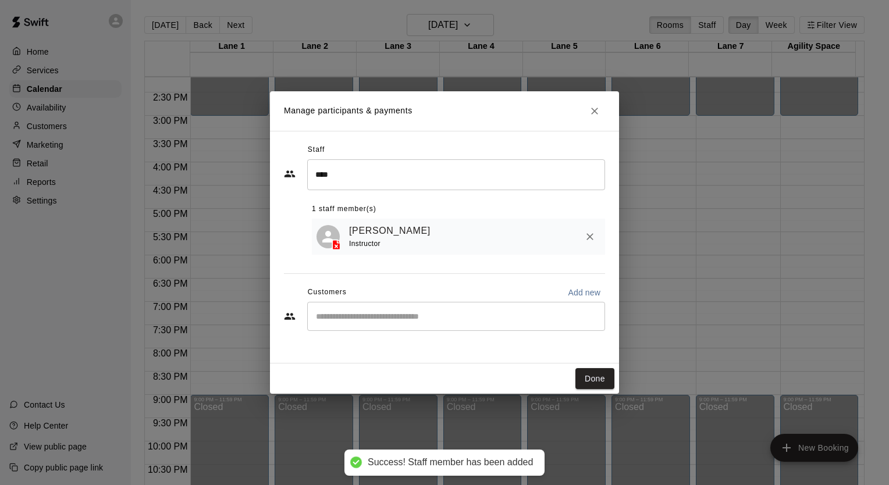
click at [385, 320] on input "Start typing to search customers..." at bounding box center [455, 317] width 287 height 12
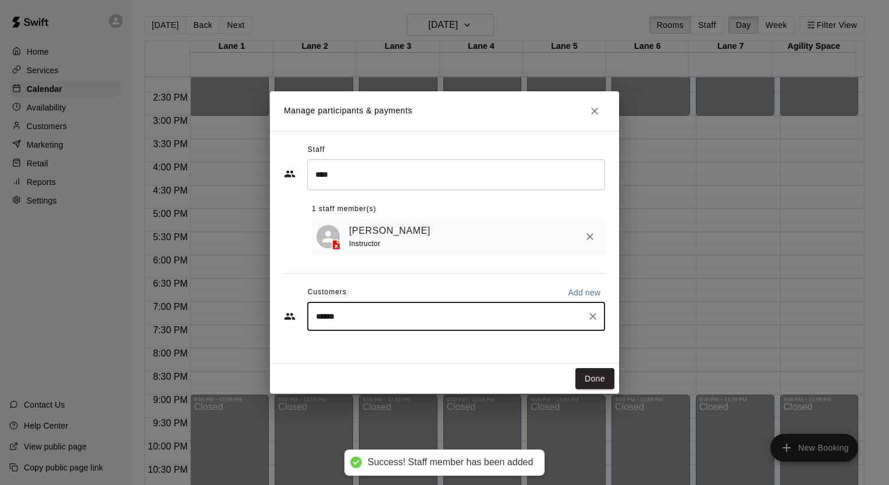
type input "*******"
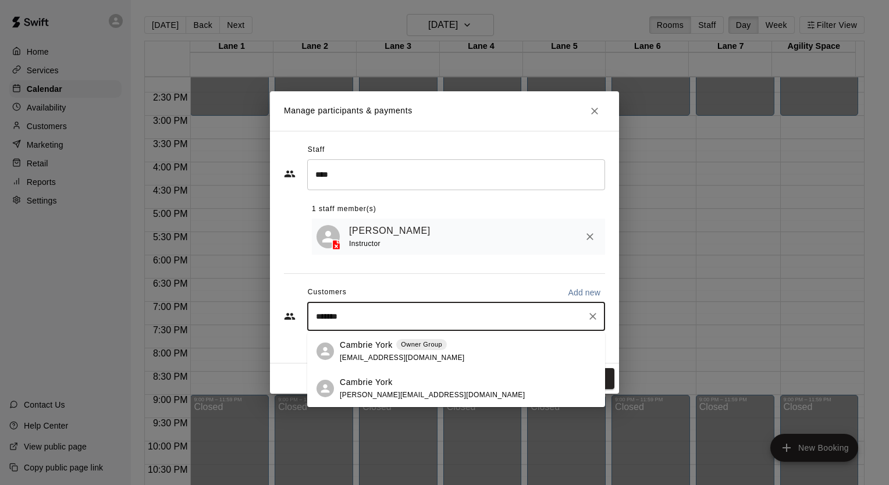
click at [386, 347] on p "Cambrie York" at bounding box center [366, 345] width 53 height 12
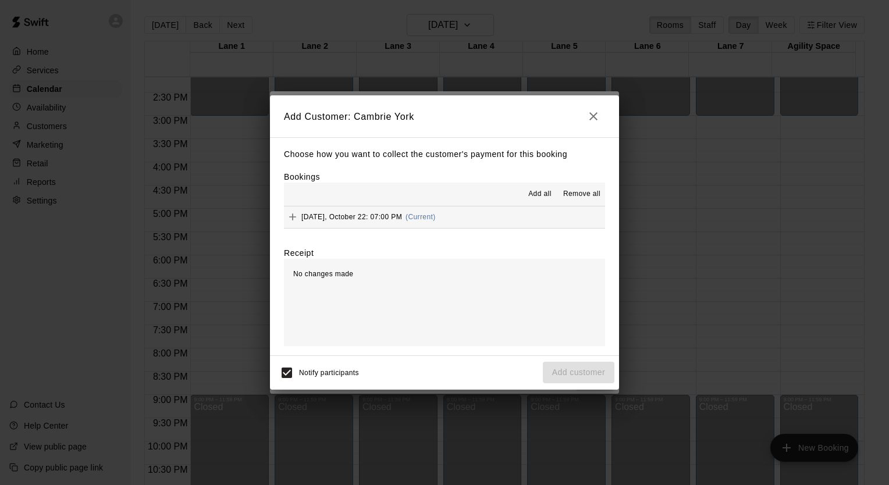
click at [382, 221] on span "[DATE], October 22: 07:00 PM" at bounding box center [351, 217] width 101 height 8
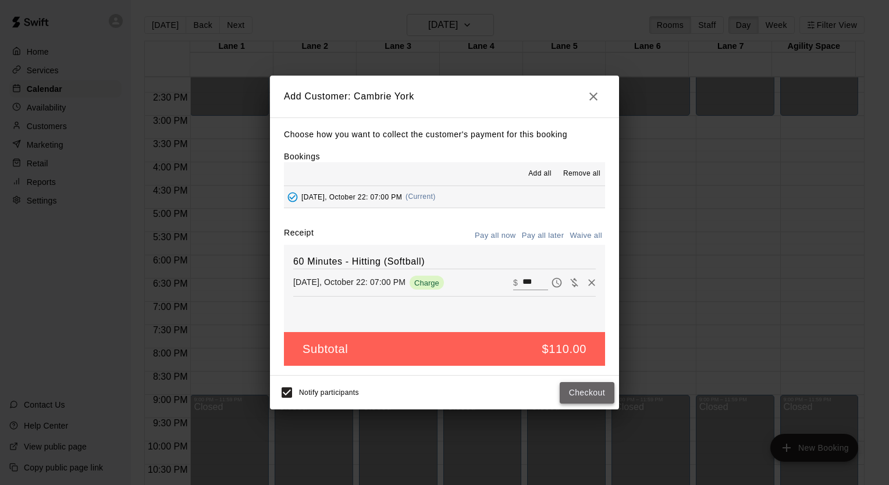
click at [591, 394] on button "Checkout" at bounding box center [587, 393] width 55 height 22
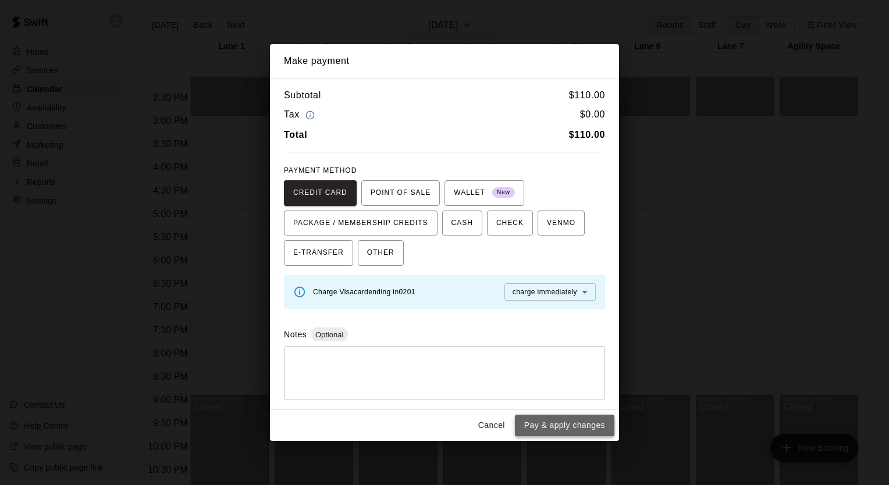
click at [571, 425] on button "Pay & apply changes" at bounding box center [565, 426] width 100 height 22
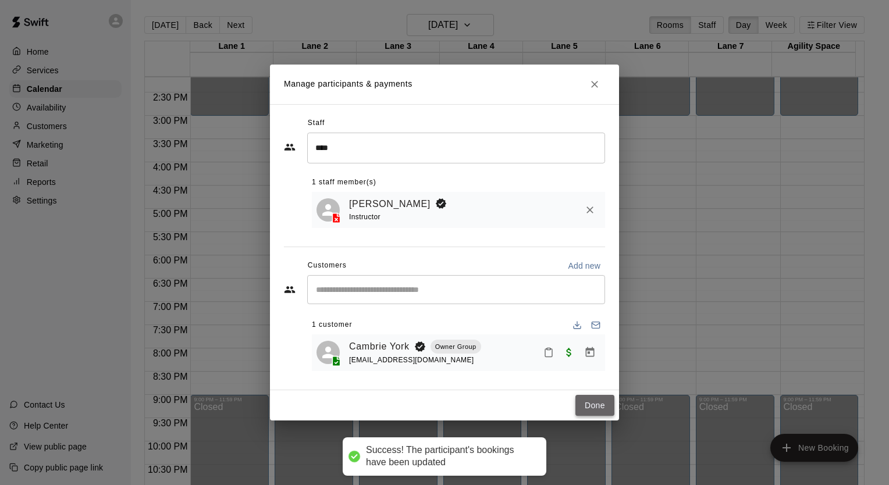
click at [601, 406] on button "Done" at bounding box center [594, 406] width 39 height 22
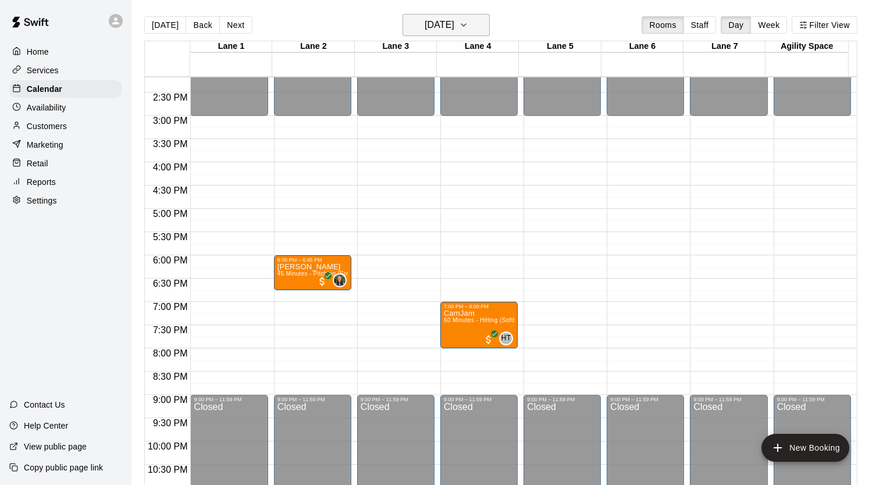
click at [468, 26] on icon "button" at bounding box center [463, 25] width 9 height 14
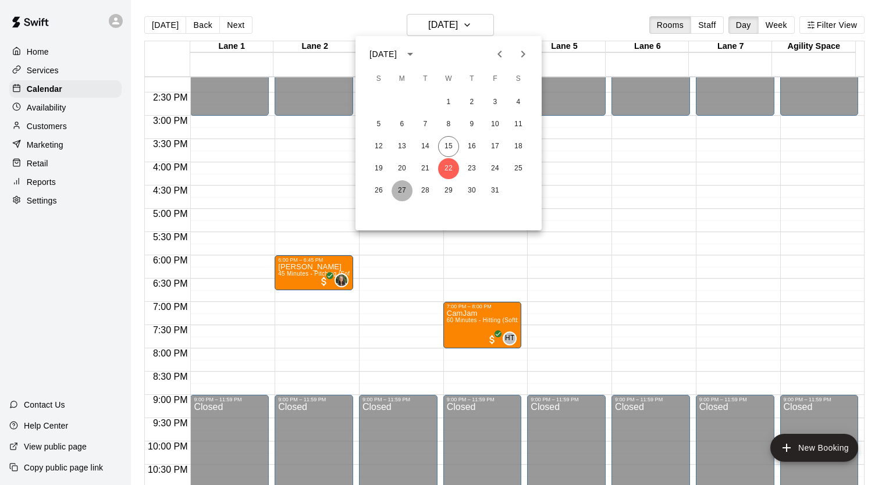
click at [405, 190] on button "27" at bounding box center [402, 190] width 21 height 21
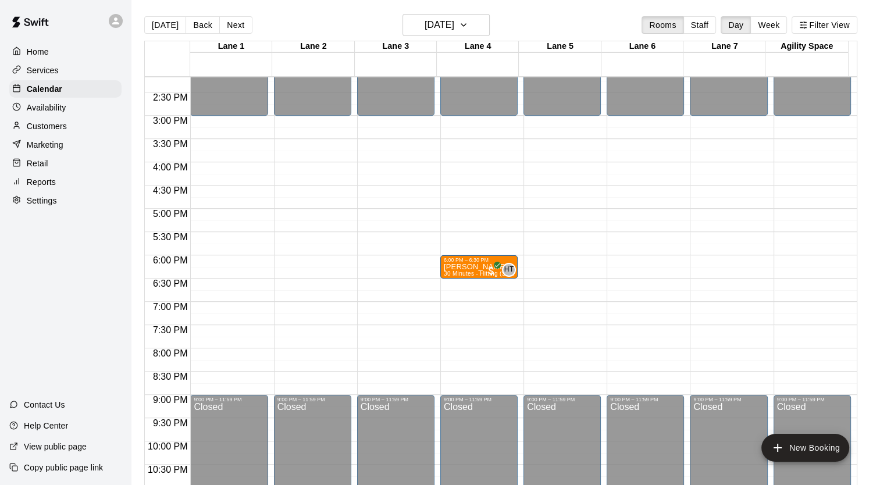
drag, startPoint x: 216, startPoint y: 267, endPoint x: 502, endPoint y: 277, distance: 285.9
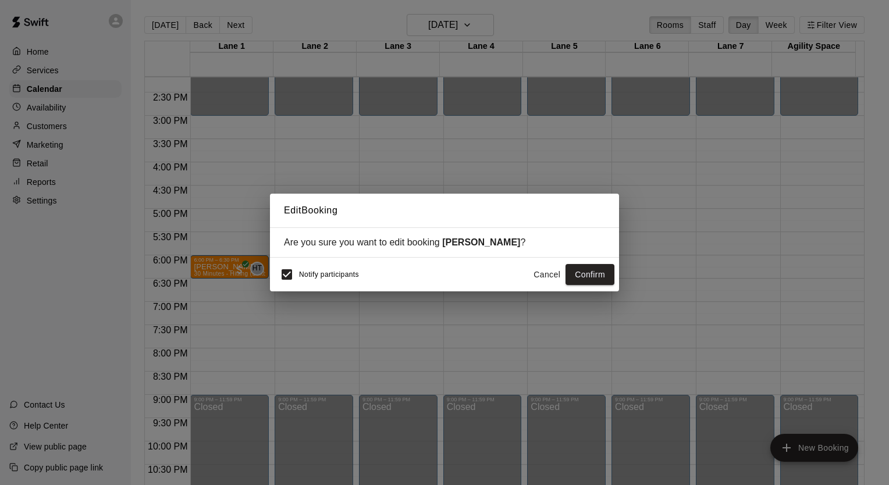
click at [300, 282] on div "Notify participants" at bounding box center [317, 274] width 84 height 24
click at [596, 274] on button "Confirm" at bounding box center [590, 275] width 49 height 22
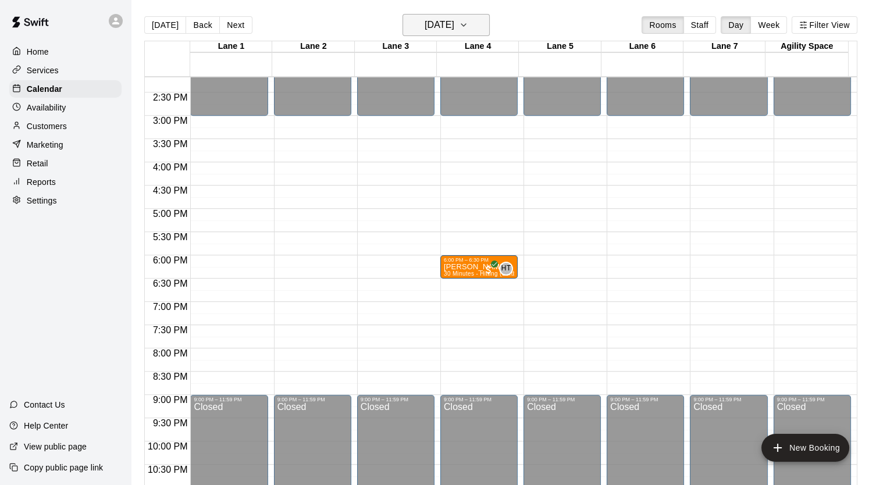
click at [454, 23] on h6 "[DATE]" at bounding box center [440, 25] width 30 height 16
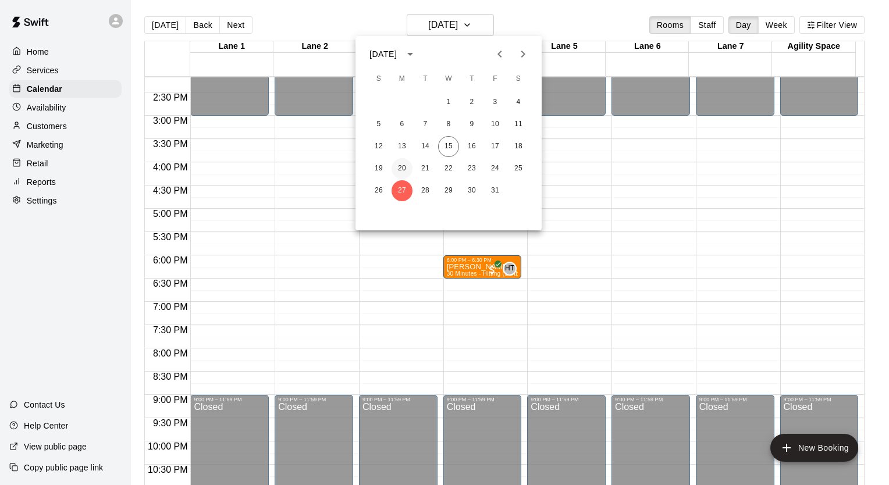
click at [403, 165] on button "20" at bounding box center [402, 168] width 21 height 21
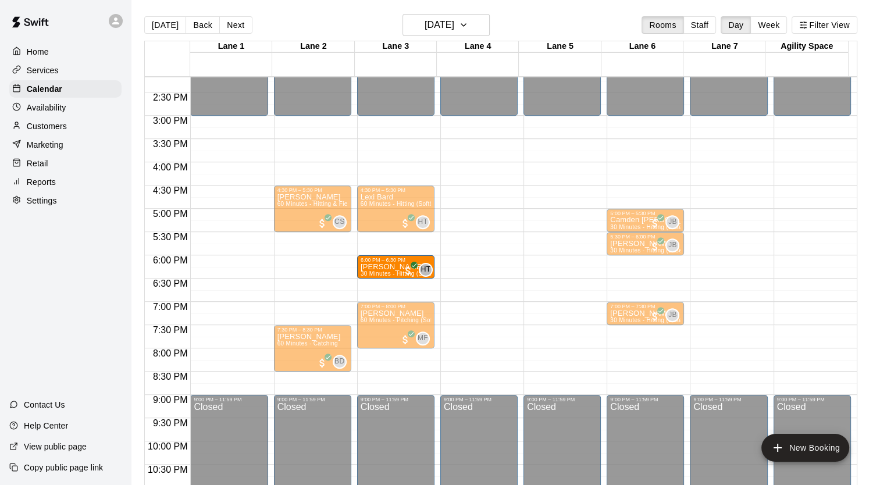
drag, startPoint x: 214, startPoint y: 267, endPoint x: 378, endPoint y: 271, distance: 164.1
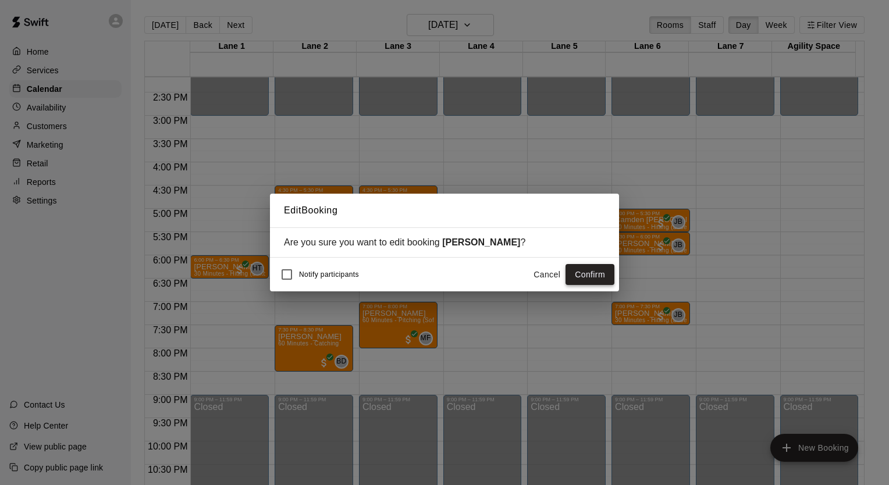
click at [581, 274] on button "Confirm" at bounding box center [590, 275] width 49 height 22
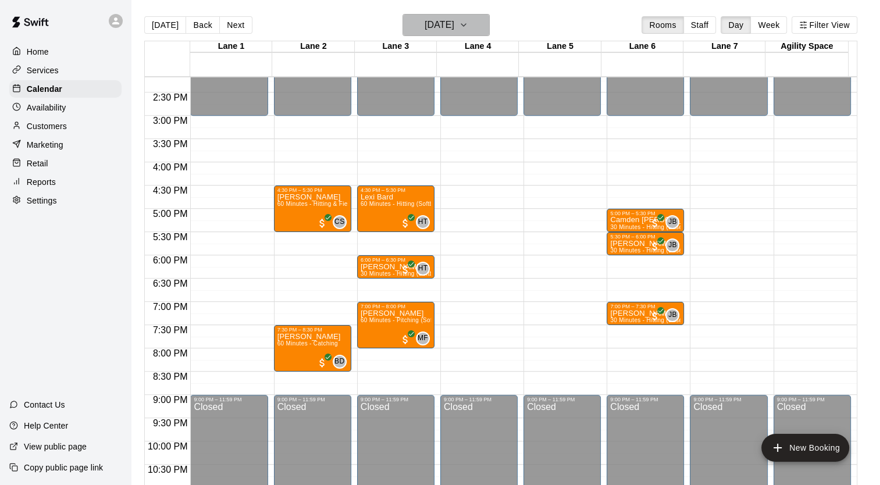
click at [468, 29] on icon "button" at bounding box center [463, 25] width 9 height 14
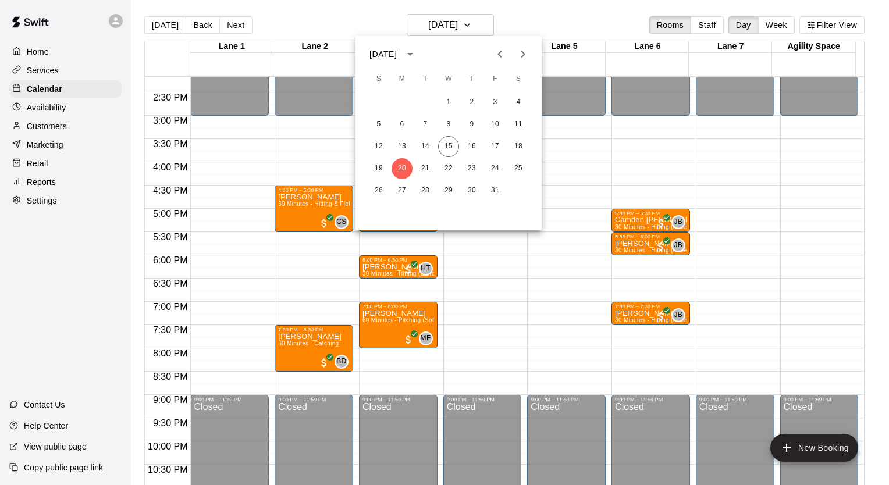
click at [80, 113] on div at bounding box center [444, 242] width 889 height 485
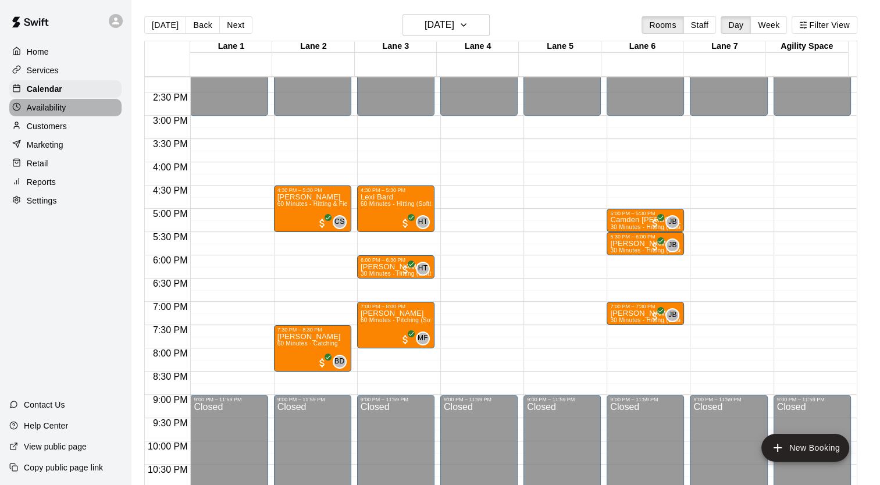
click at [38, 113] on p "Availability" at bounding box center [47, 108] width 40 height 12
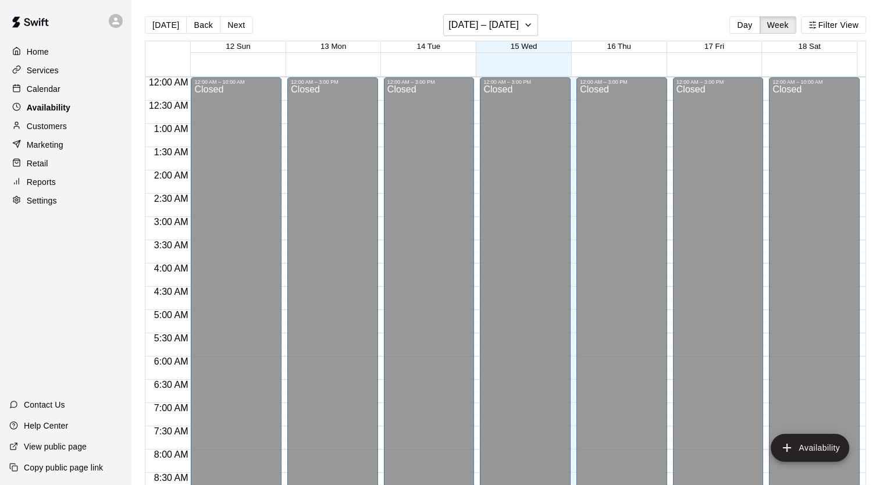
scroll to position [695, 0]
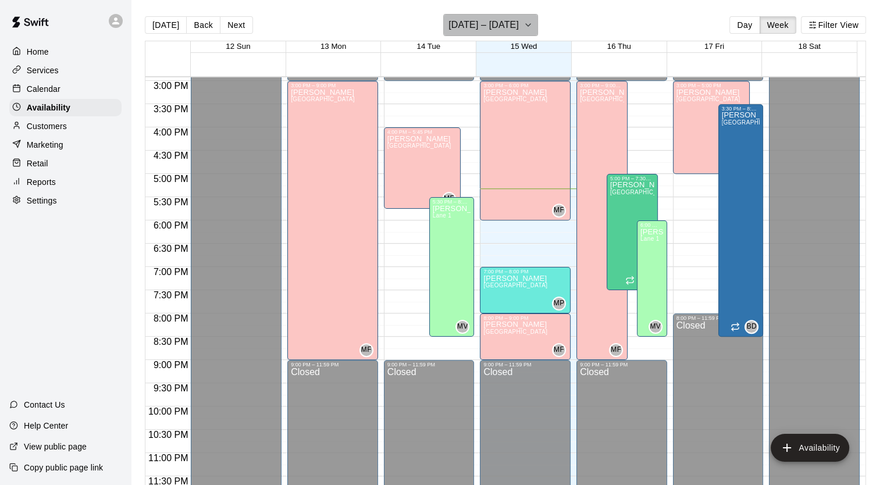
click at [526, 32] on button "[DATE] – [DATE]" at bounding box center [490, 25] width 95 height 22
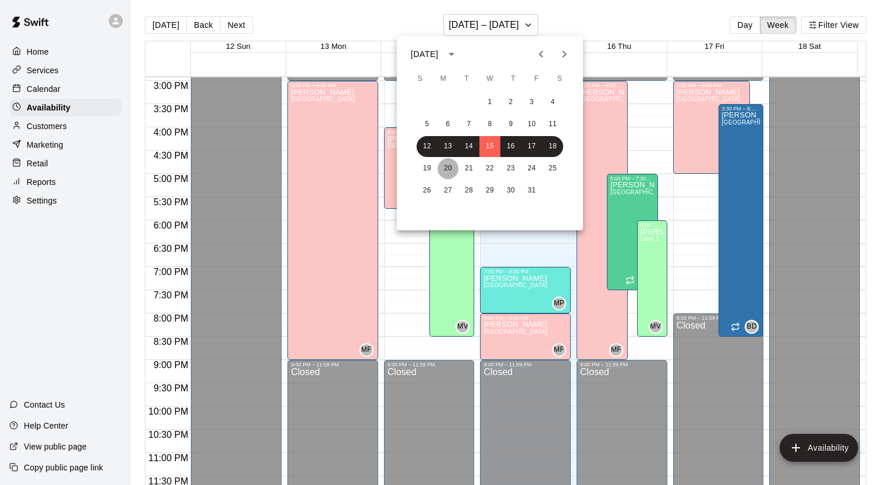
click at [445, 167] on button "20" at bounding box center [448, 168] width 21 height 21
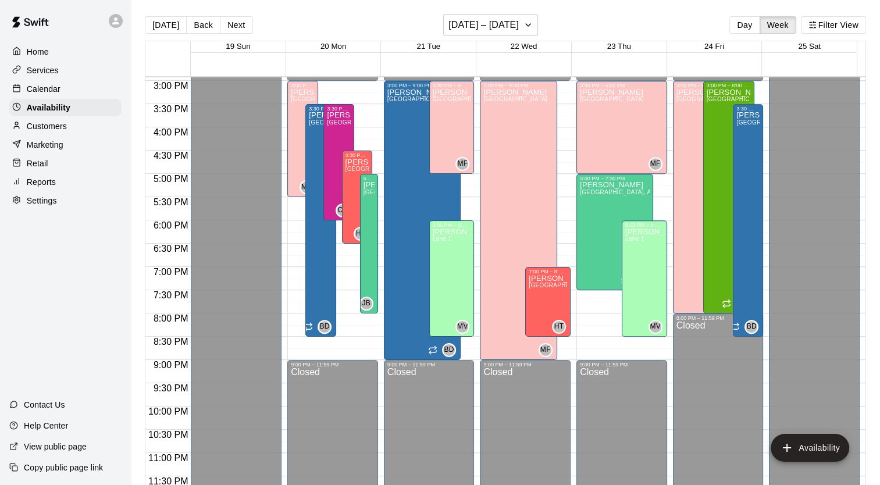
click at [74, 86] on div "Calendar" at bounding box center [65, 88] width 112 height 17
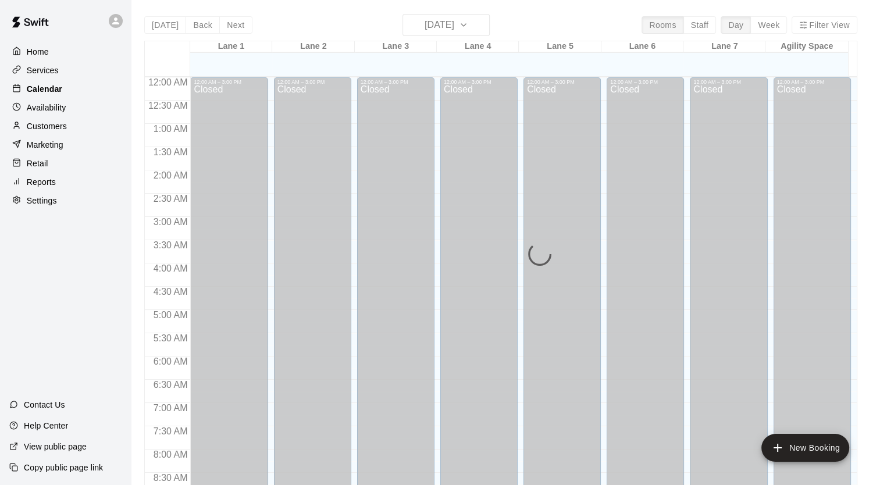
scroll to position [660, 0]
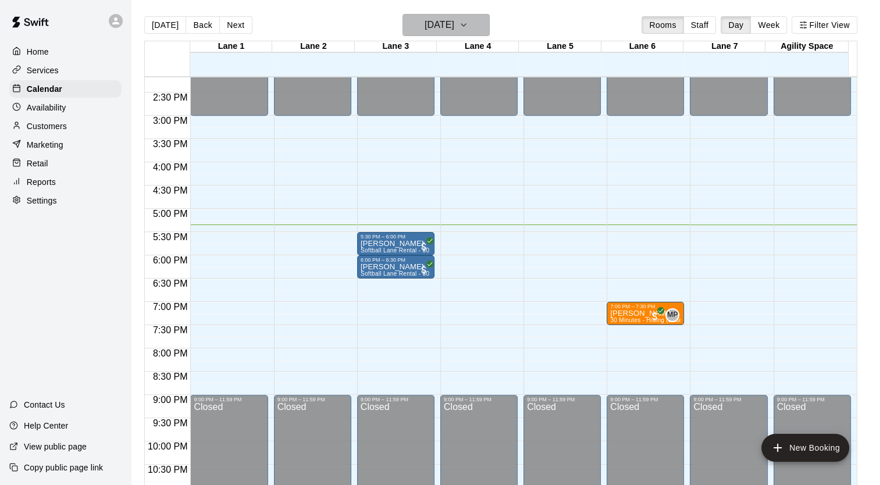
click at [454, 27] on h6 "[DATE]" at bounding box center [440, 25] width 30 height 16
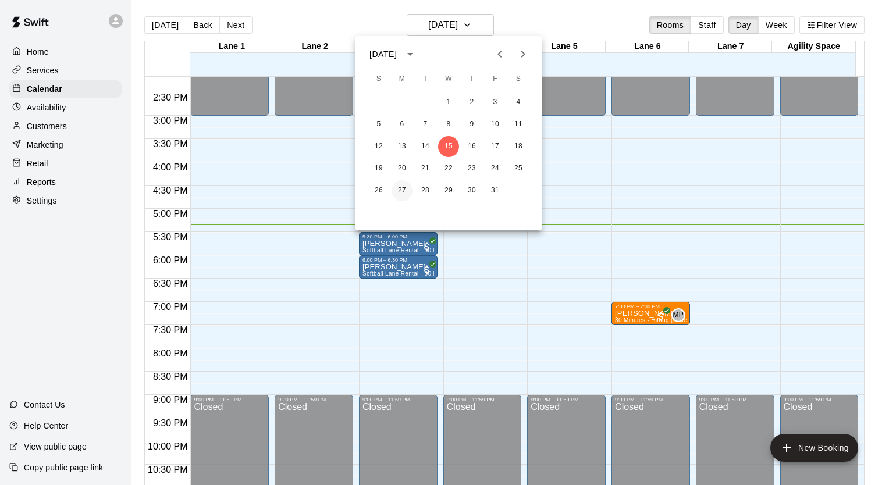
click at [402, 190] on button "27" at bounding box center [402, 190] width 21 height 21
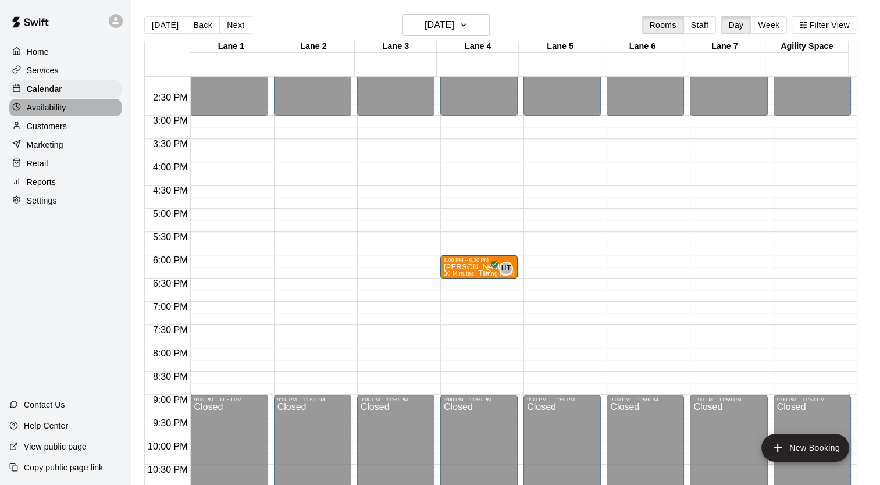
click at [57, 113] on p "Availability" at bounding box center [47, 108] width 40 height 12
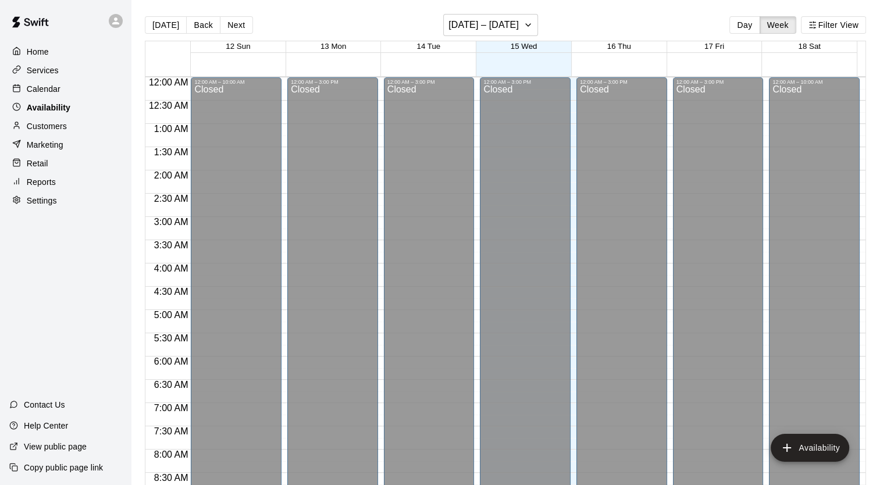
scroll to position [695, 0]
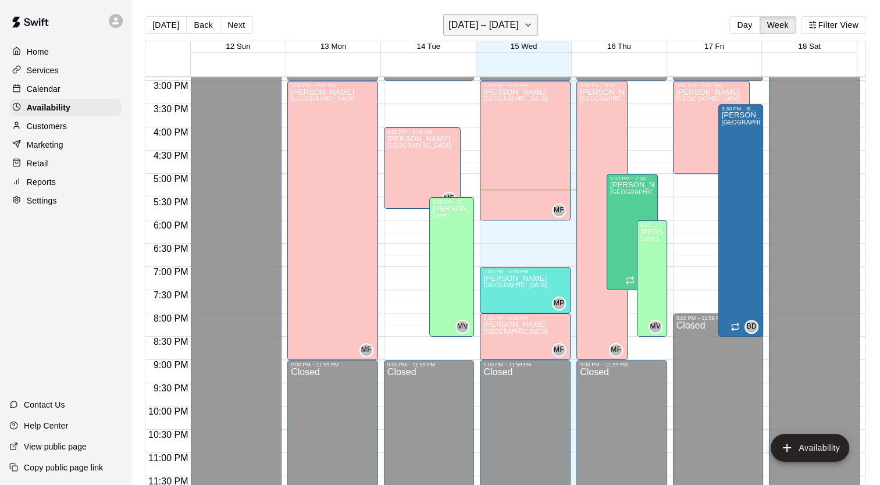
click at [495, 24] on h6 "[DATE] – [DATE]" at bounding box center [484, 25] width 70 height 16
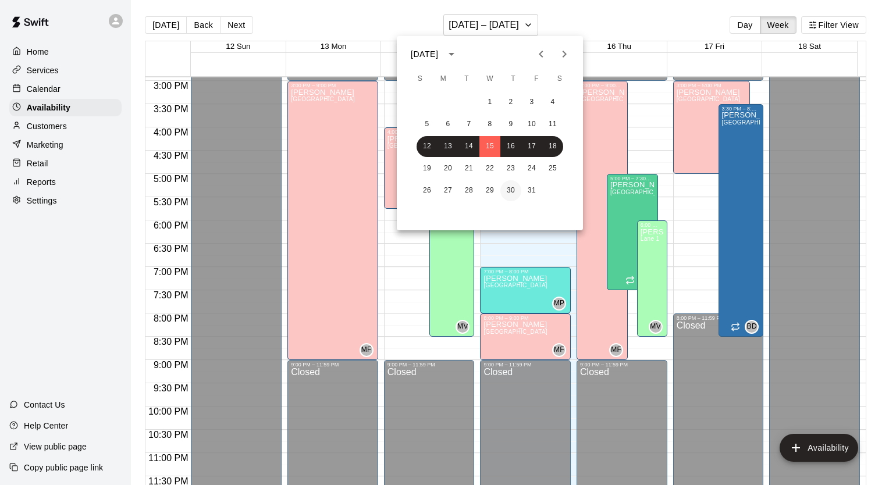
click at [510, 190] on button "30" at bounding box center [510, 190] width 21 height 21
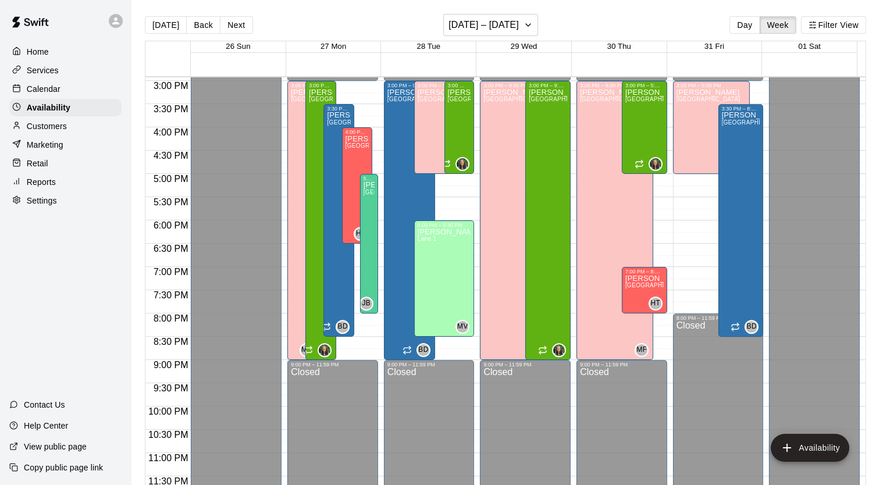
click at [73, 95] on div "Calendar" at bounding box center [65, 88] width 112 height 17
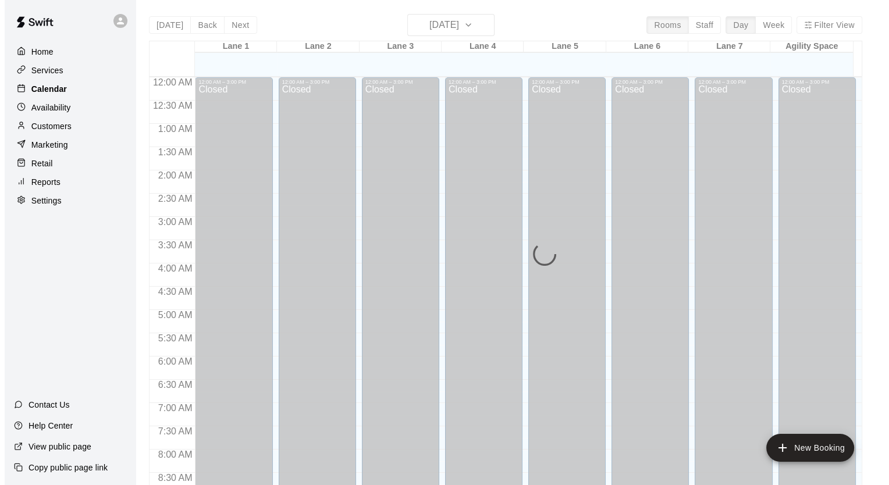
scroll to position [660, 0]
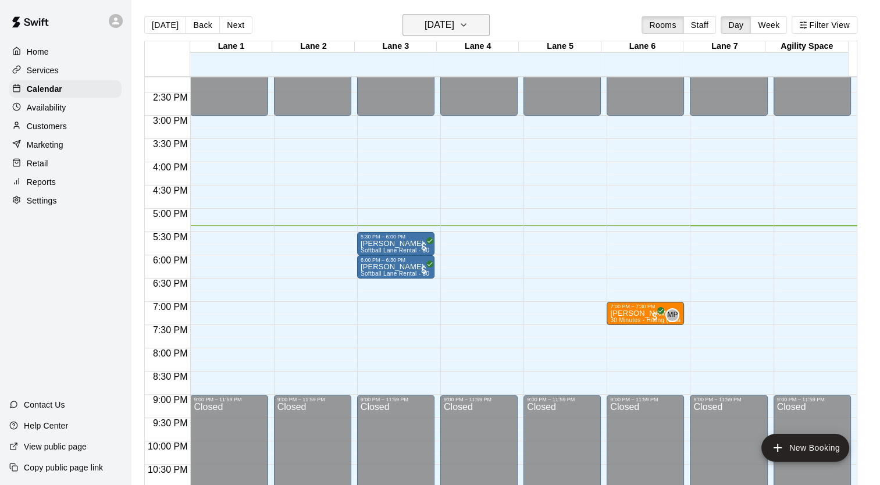
click at [454, 27] on h6 "[DATE]" at bounding box center [440, 25] width 30 height 16
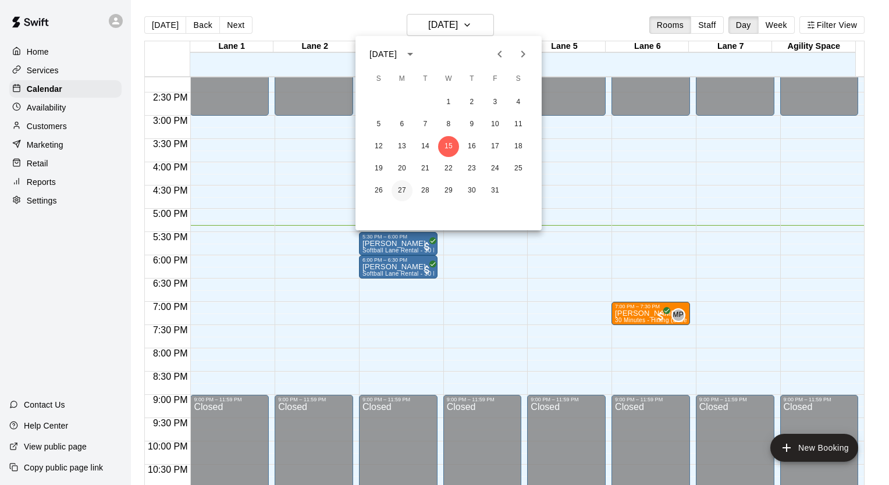
click at [399, 190] on button "27" at bounding box center [402, 190] width 21 height 21
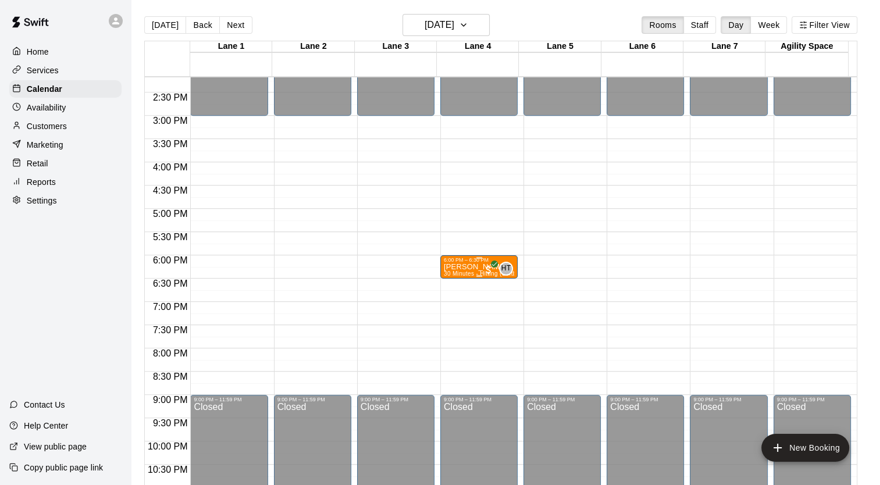
click at [462, 272] on span "30 Minutes - Hitting (Softball)" at bounding box center [484, 274] width 81 height 6
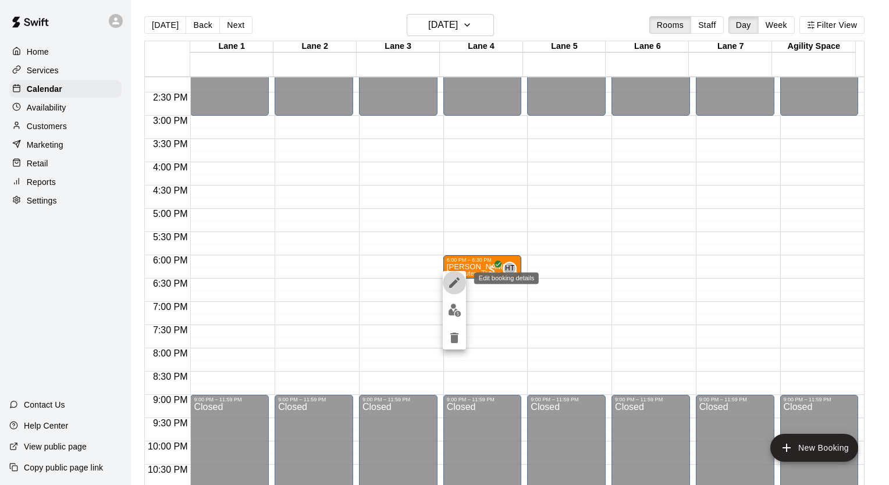
click at [453, 278] on icon "edit" at bounding box center [454, 283] width 14 height 14
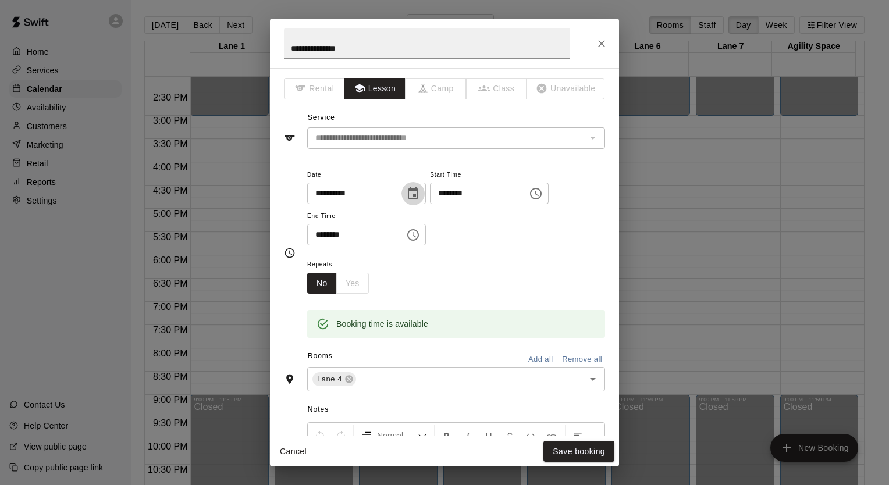
click at [420, 193] on icon "Choose date, selected date is Oct 27, 2025" at bounding box center [413, 194] width 14 height 14
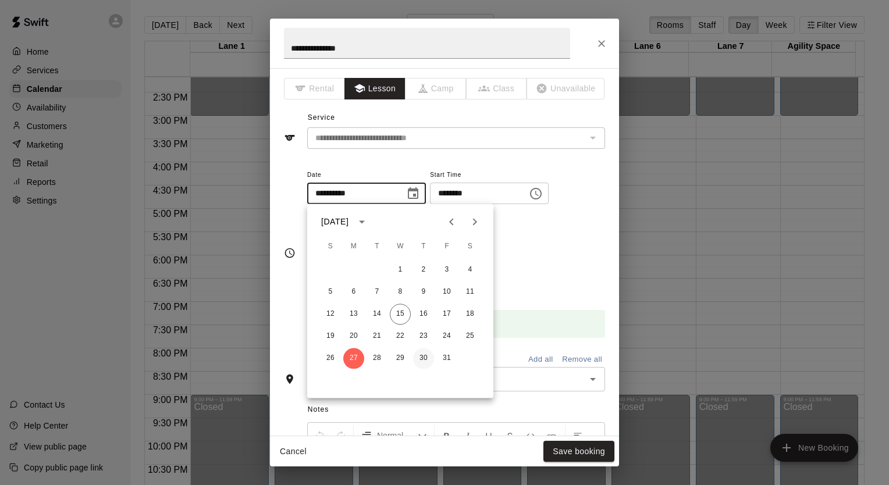
click at [426, 360] on button "30" at bounding box center [423, 358] width 21 height 21
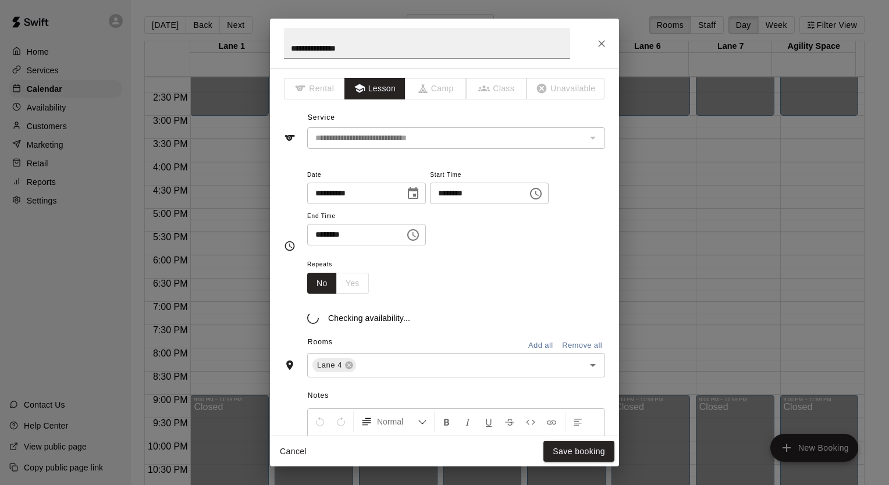
type input "**********"
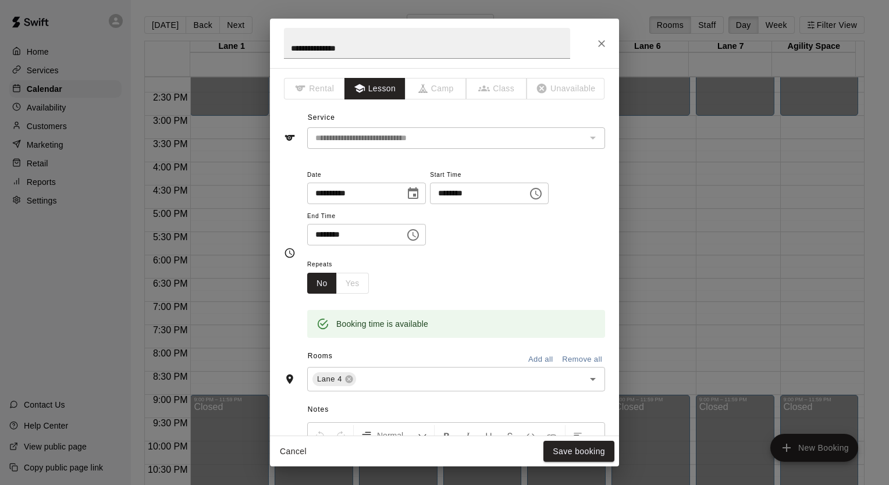
click at [454, 192] on input "********" at bounding box center [475, 194] width 90 height 22
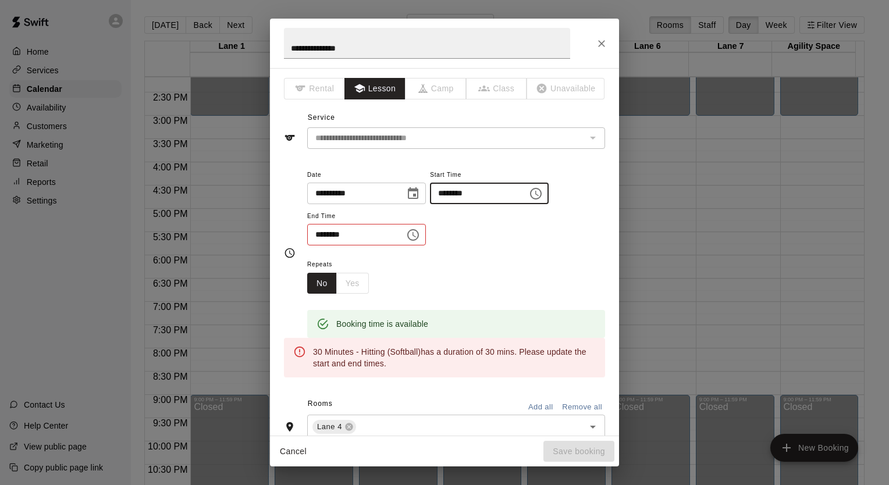
type input "********"
click at [328, 240] on input "********" at bounding box center [352, 235] width 90 height 22
click at [319, 236] on input "********" at bounding box center [352, 235] width 90 height 22
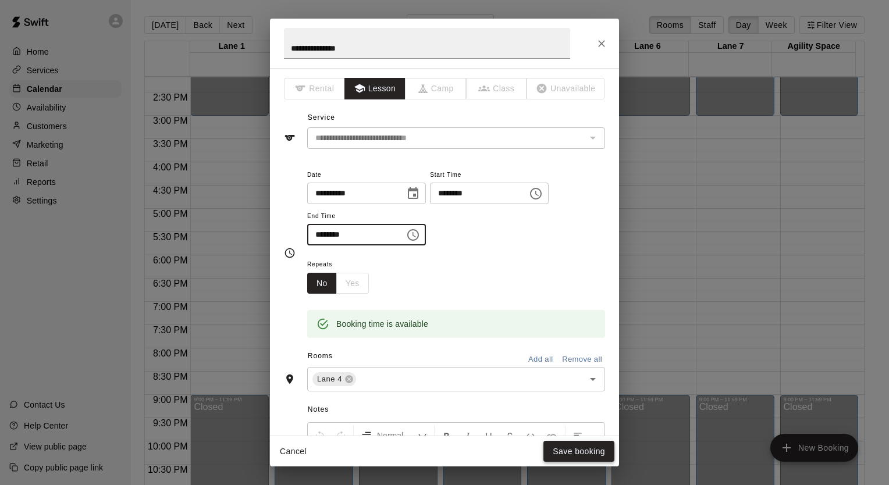
type input "********"
click at [580, 460] on button "Save booking" at bounding box center [578, 452] width 71 height 22
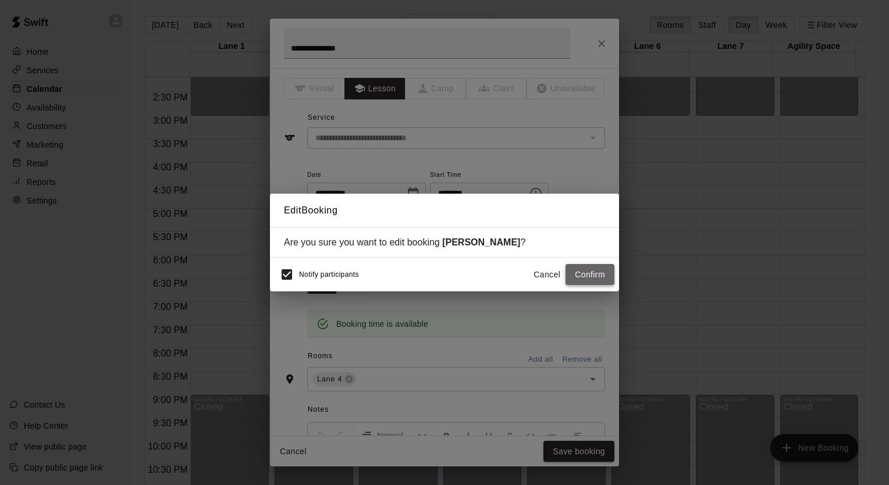
click at [587, 267] on button "Confirm" at bounding box center [590, 275] width 49 height 22
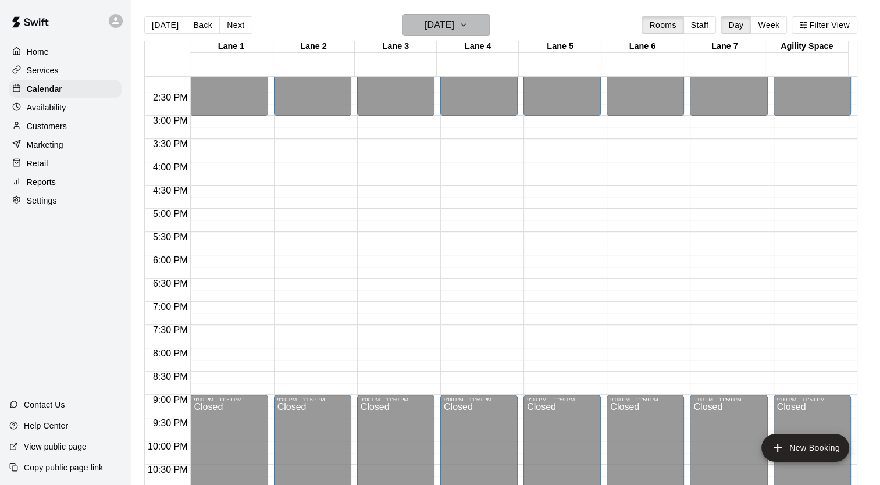
click at [478, 32] on button "[DATE]" at bounding box center [446, 25] width 87 height 22
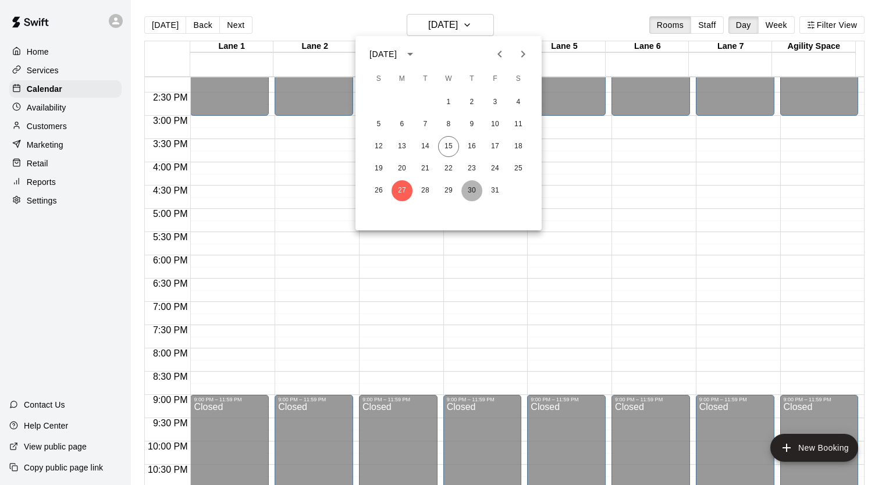
click at [467, 194] on button "30" at bounding box center [471, 190] width 21 height 21
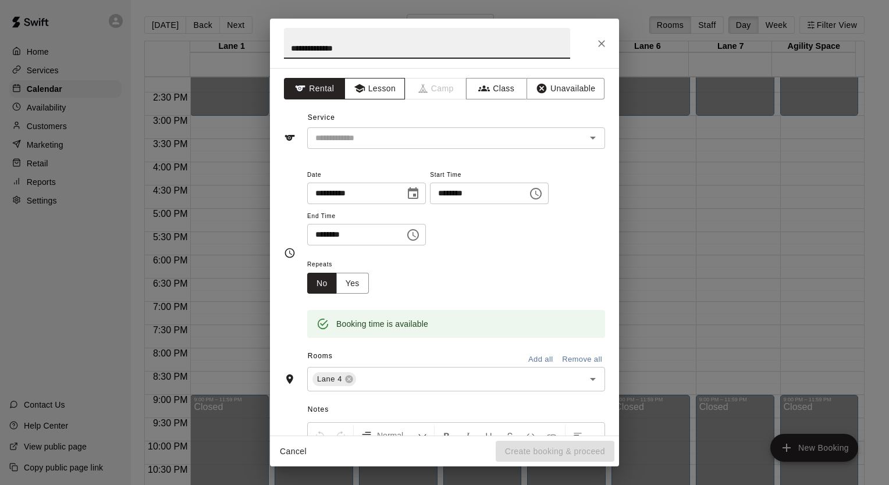
type input "**********"
click at [382, 84] on button "Lesson" at bounding box center [374, 89] width 61 height 22
click at [389, 129] on div "​" at bounding box center [456, 138] width 298 height 22
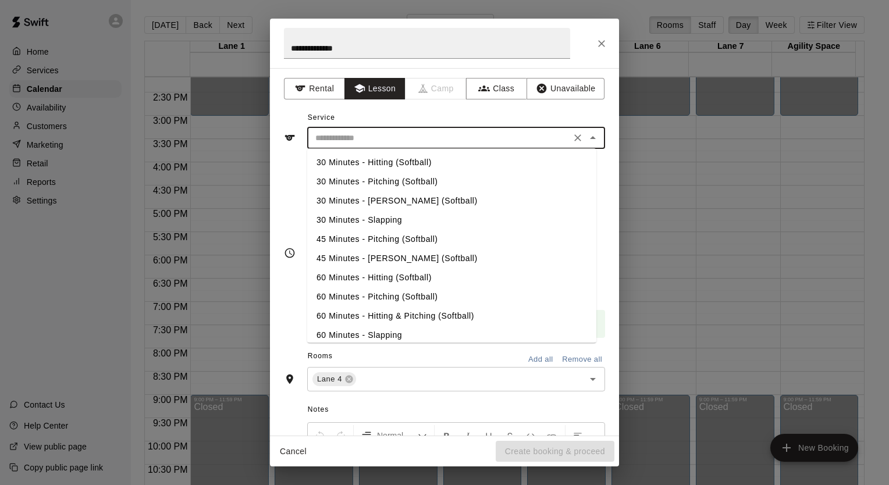
click at [381, 164] on li "30 Minutes - Hitting (Softball)" at bounding box center [451, 162] width 289 height 19
type input "**********"
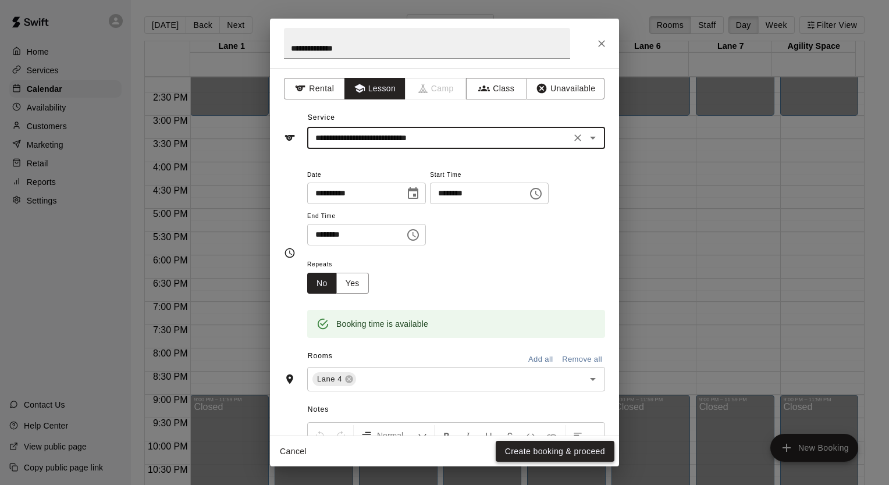
click at [556, 447] on button "Create booking & proceed" at bounding box center [555, 452] width 119 height 22
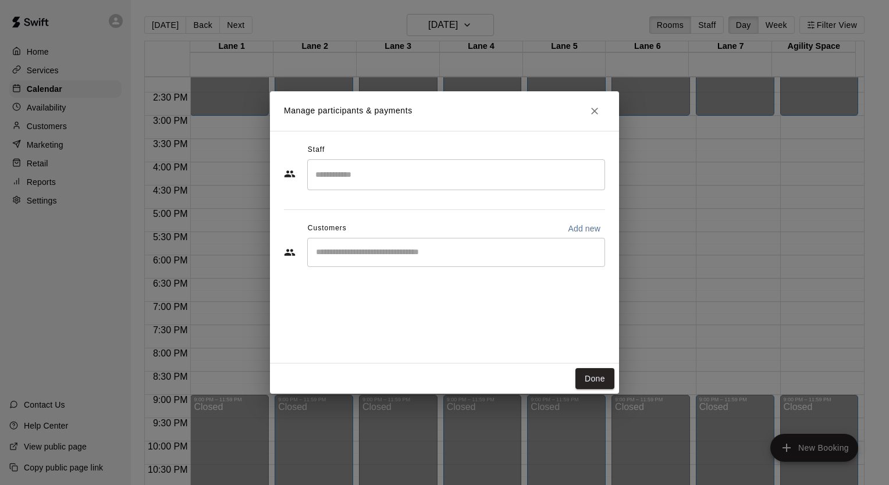
click at [348, 260] on div "​" at bounding box center [456, 252] width 298 height 29
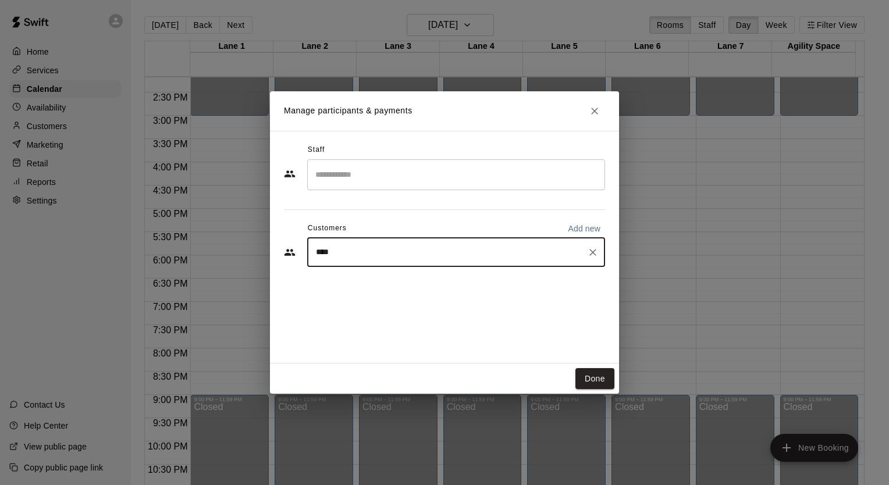
type input "*****"
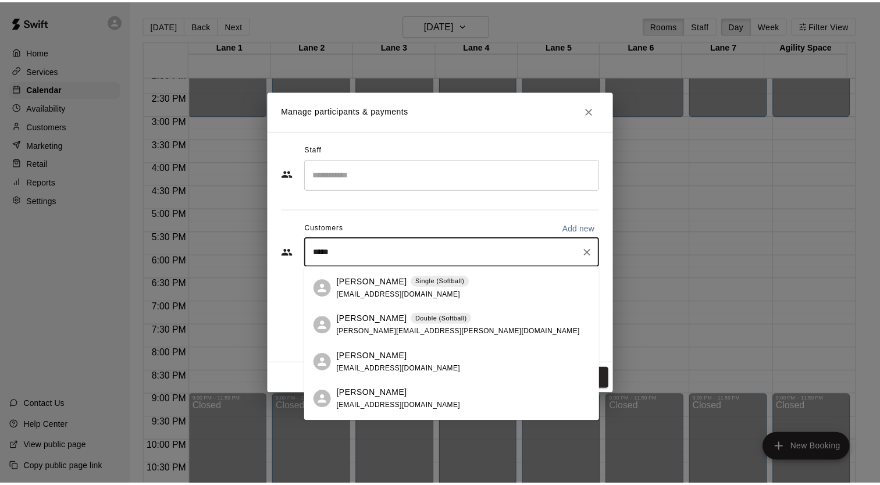
scroll to position [0, 0]
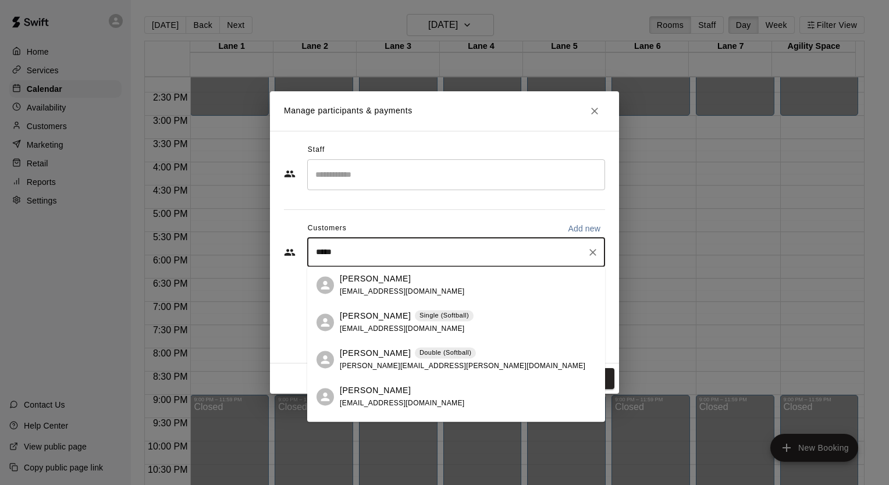
click at [408, 403] on span "[EMAIL_ADDRESS][DOMAIN_NAME]" at bounding box center [402, 403] width 125 height 8
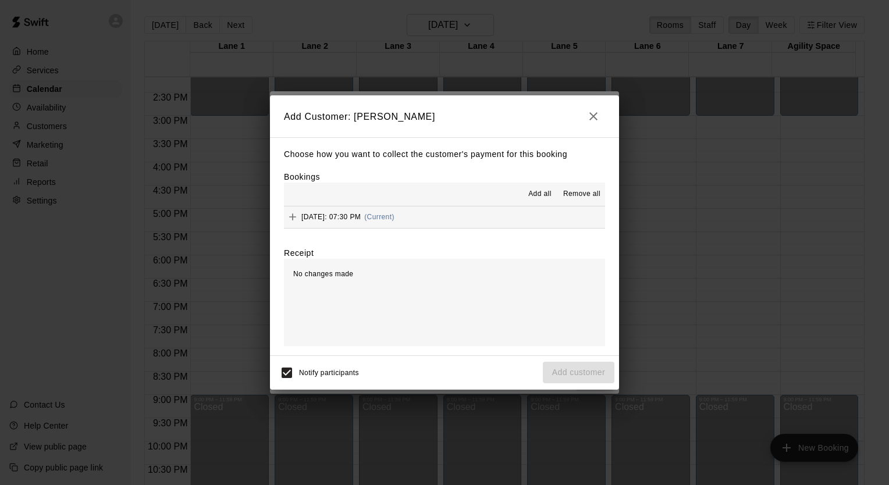
click at [354, 222] on div "[DATE]: 07:30 PM (Current)" at bounding box center [339, 216] width 111 height 17
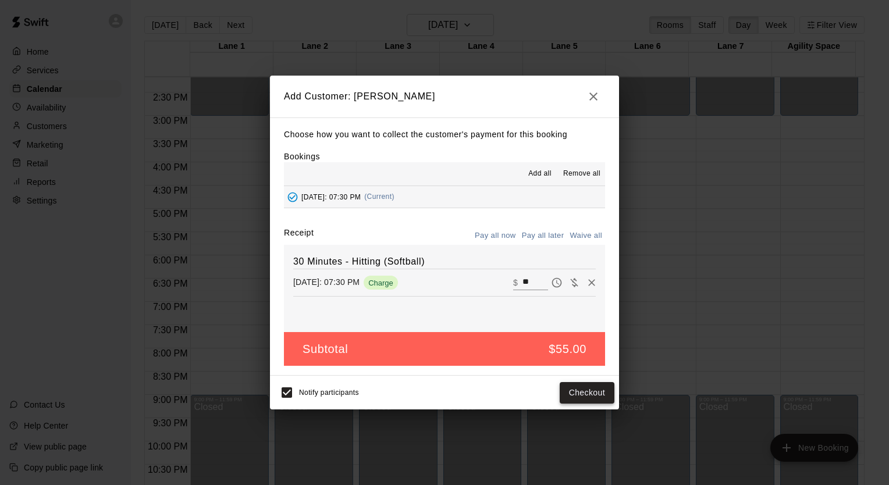
click at [594, 400] on button "Checkout" at bounding box center [587, 393] width 55 height 22
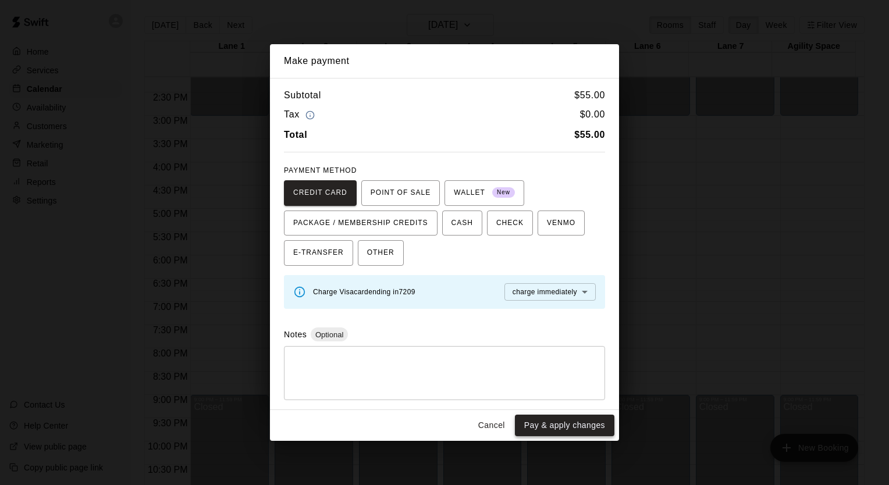
click at [573, 429] on button "Pay & apply changes" at bounding box center [565, 426] width 100 height 22
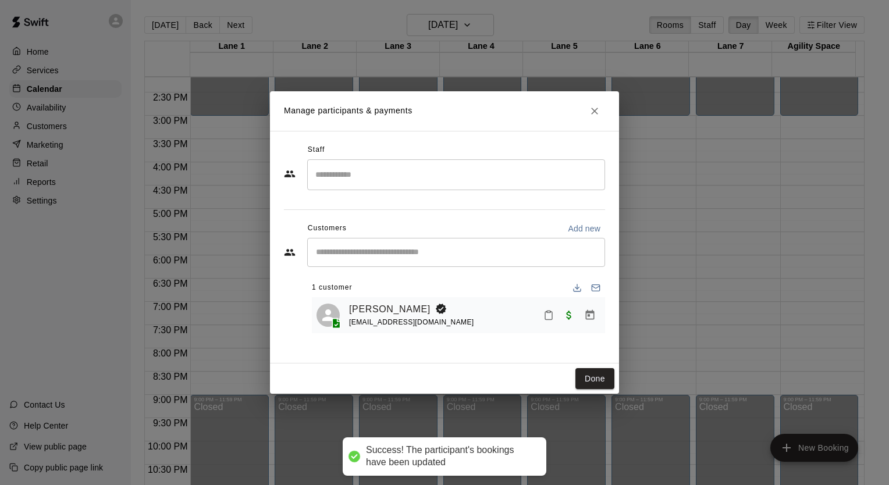
click at [436, 180] on input "Search staff" at bounding box center [455, 175] width 287 height 20
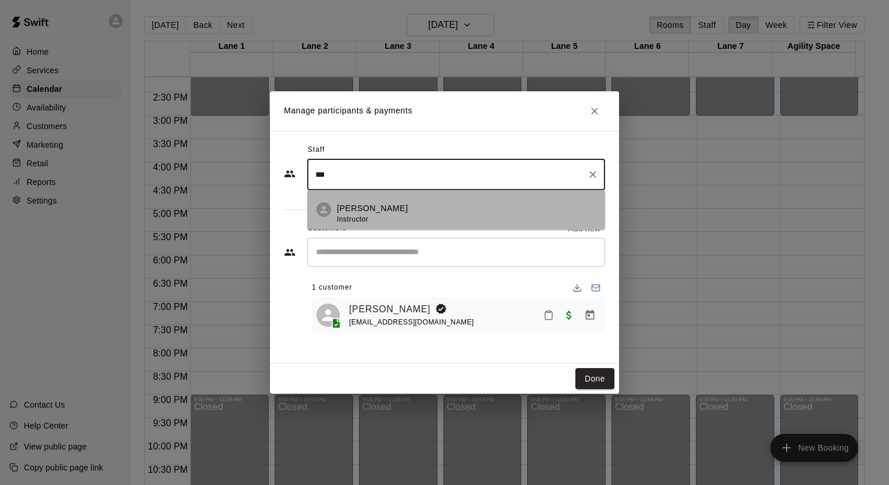
click at [438, 215] on div "[PERSON_NAME] Instructor" at bounding box center [466, 213] width 259 height 23
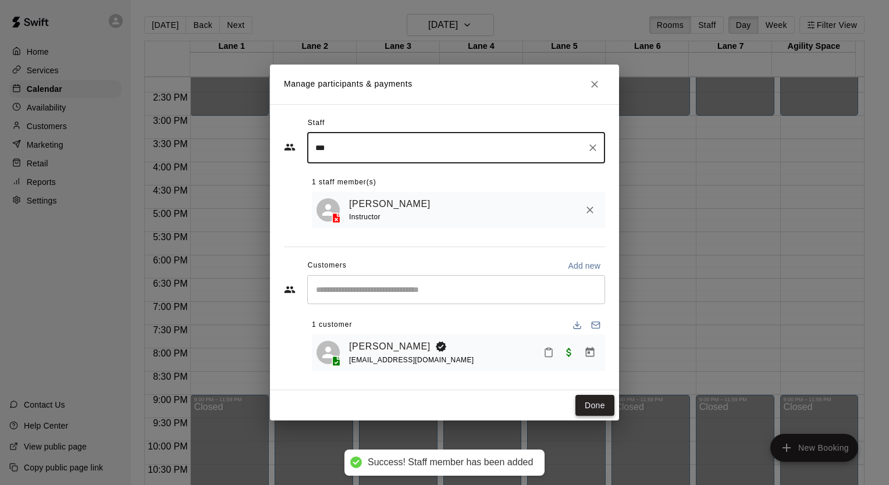
type input "***"
click at [587, 415] on button "Done" at bounding box center [594, 406] width 39 height 22
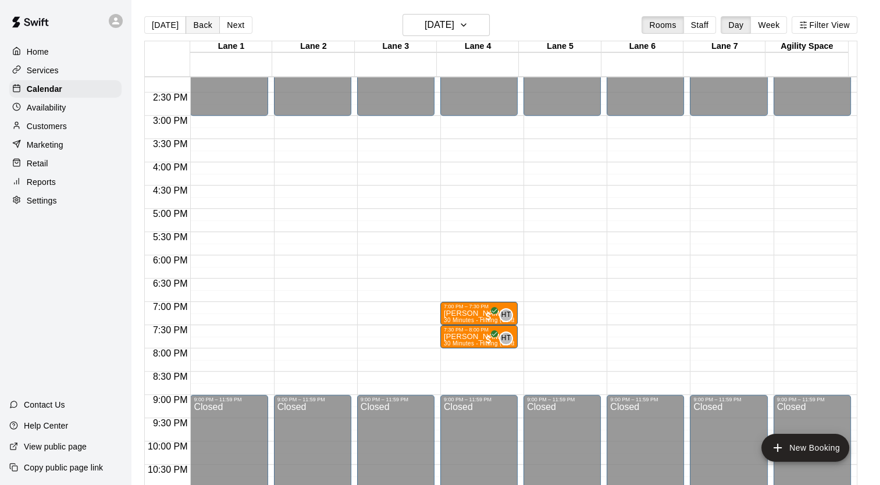
click at [203, 31] on button "Back" at bounding box center [203, 24] width 34 height 17
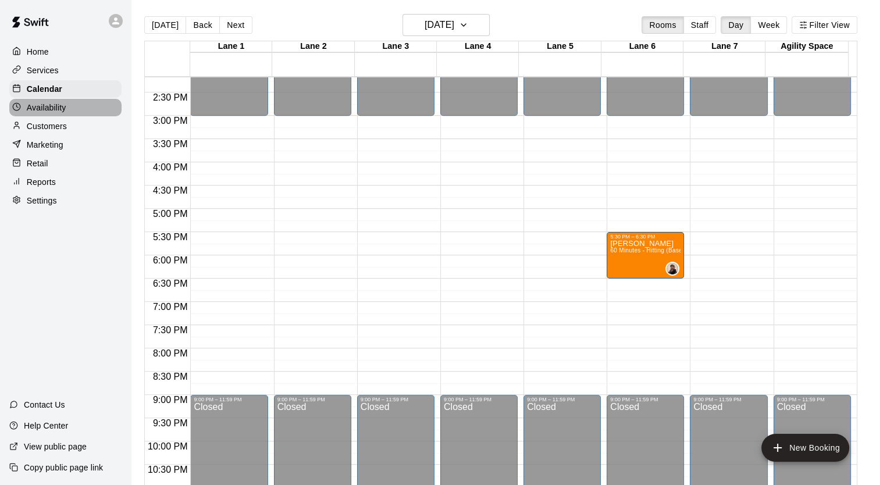
click at [80, 116] on div "Availability" at bounding box center [65, 107] width 112 height 17
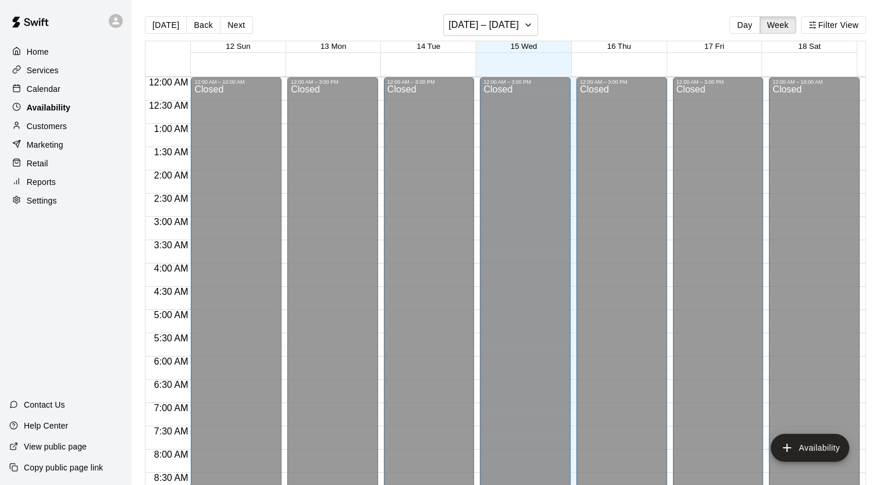
scroll to position [695, 0]
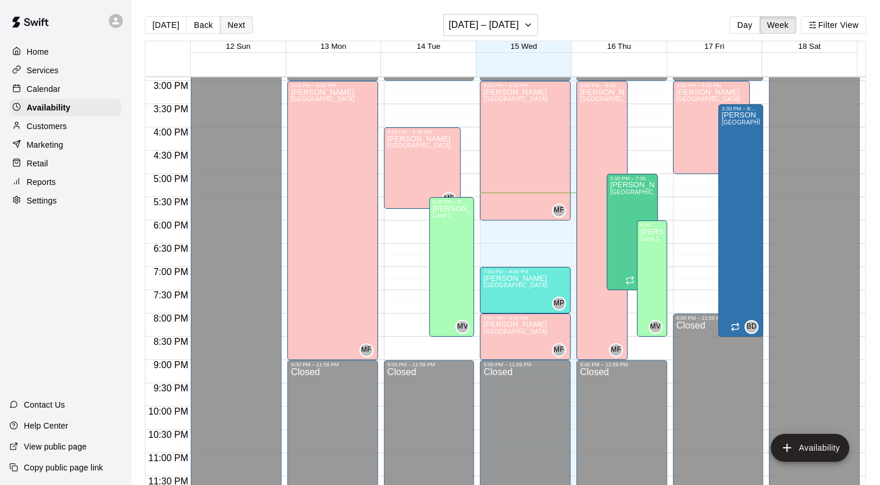
click at [237, 26] on button "Next" at bounding box center [236, 24] width 33 height 17
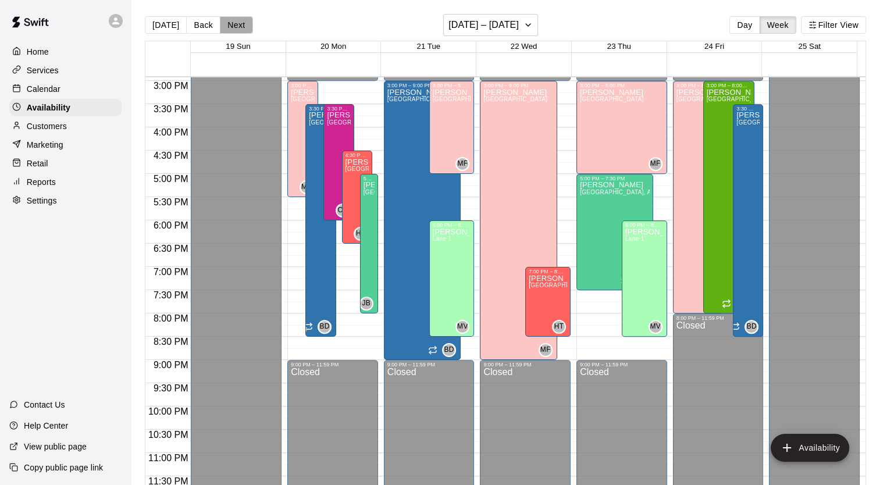
click at [237, 26] on button "Next" at bounding box center [236, 24] width 33 height 17
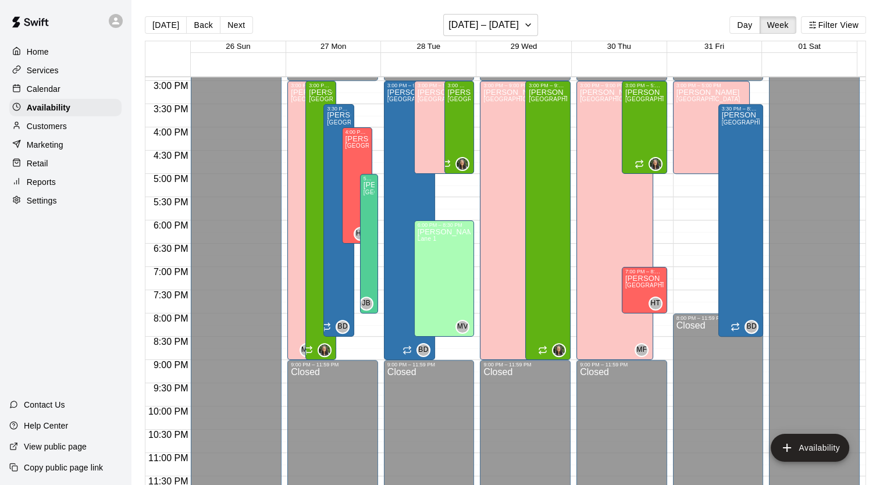
click at [73, 98] on div "Calendar" at bounding box center [65, 88] width 112 height 17
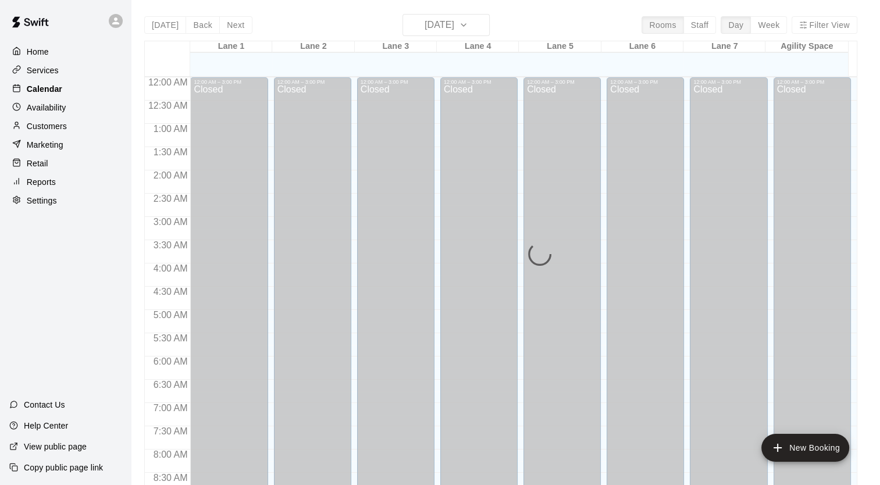
scroll to position [660, 0]
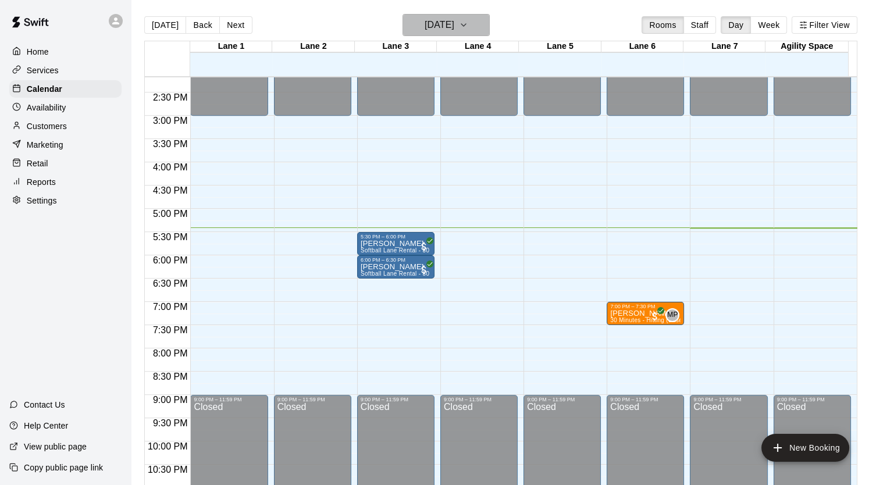
click at [468, 27] on icon "button" at bounding box center [463, 25] width 9 height 14
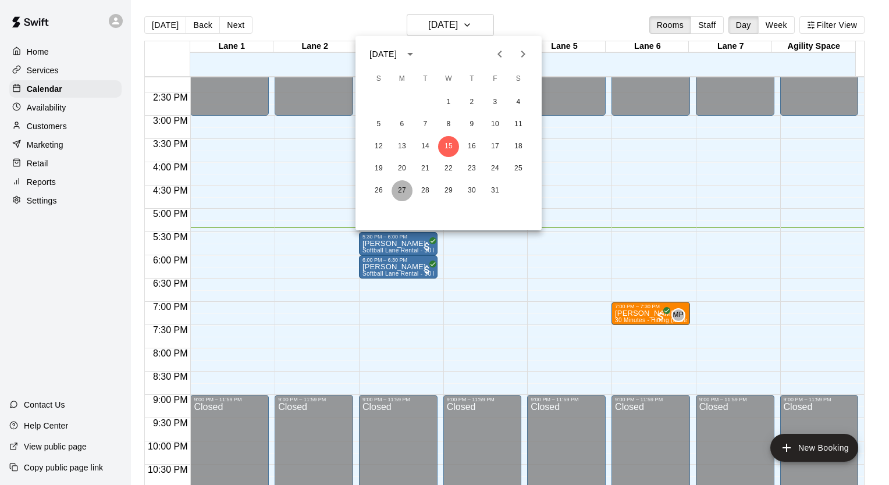
click at [400, 196] on button "27" at bounding box center [402, 190] width 21 height 21
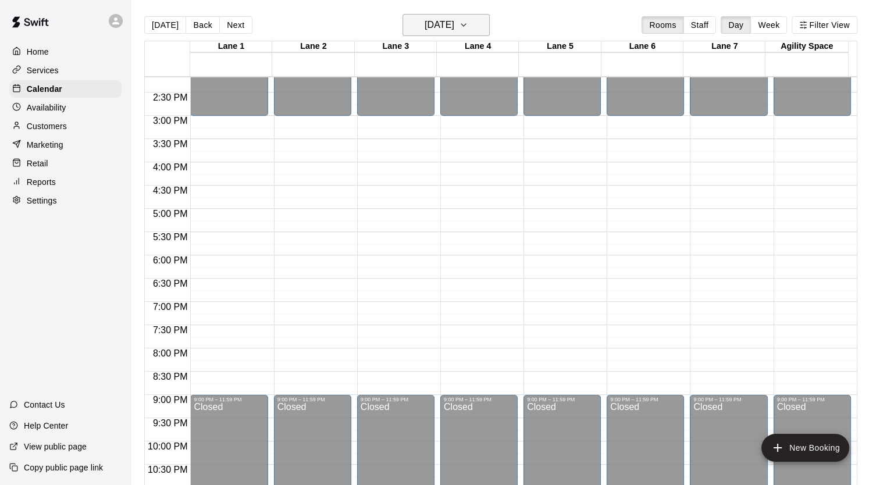
click at [437, 17] on h6 "[DATE]" at bounding box center [440, 25] width 30 height 16
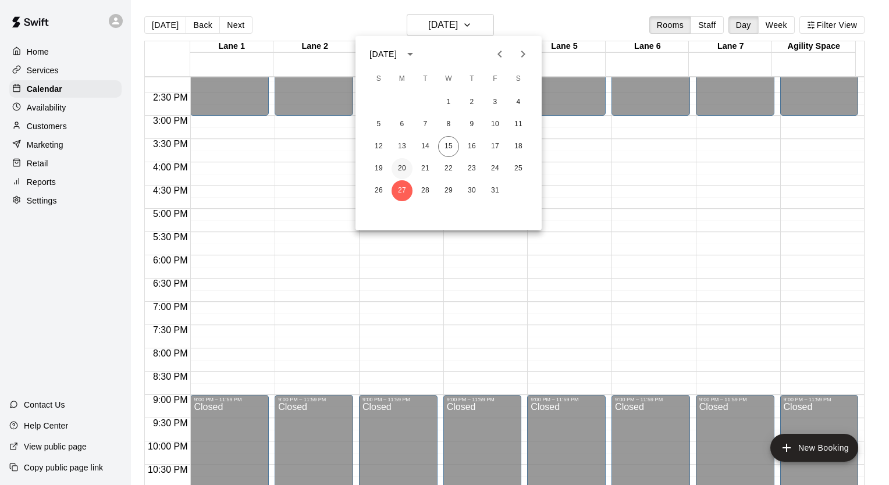
click at [403, 170] on button "20" at bounding box center [402, 168] width 21 height 21
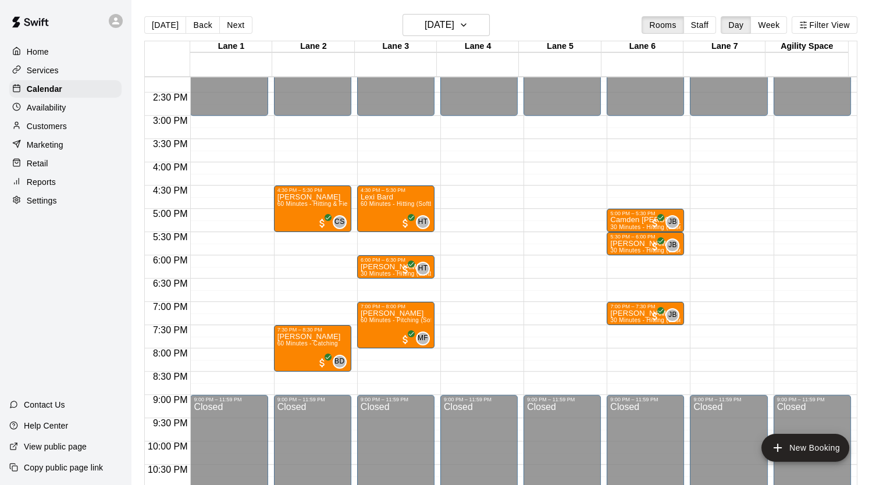
click at [58, 116] on div "Availability" at bounding box center [65, 107] width 112 height 17
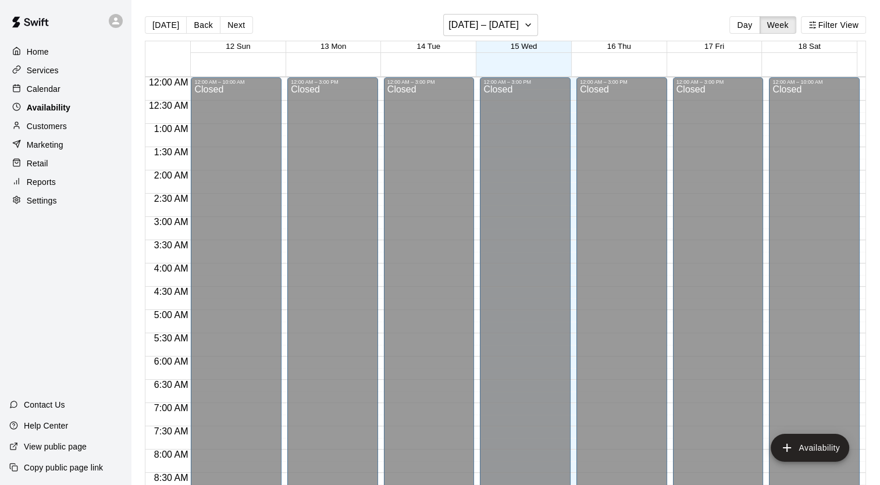
scroll to position [695, 0]
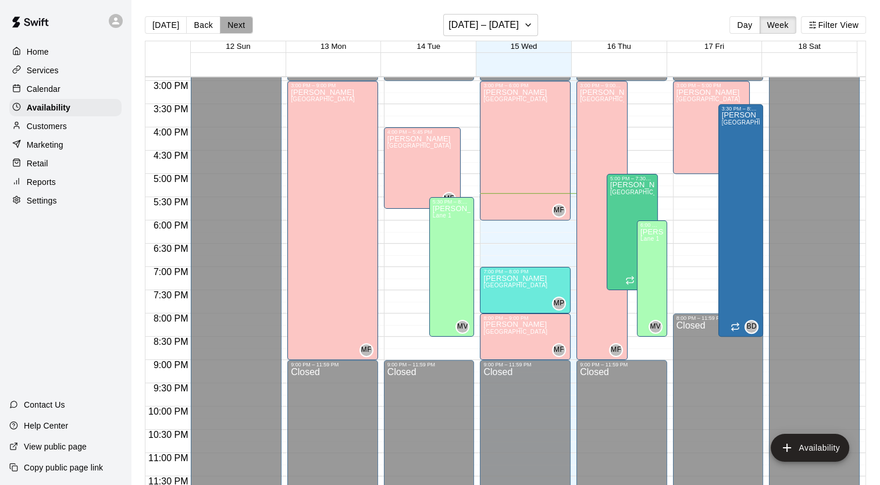
click at [237, 30] on button "Next" at bounding box center [236, 24] width 33 height 17
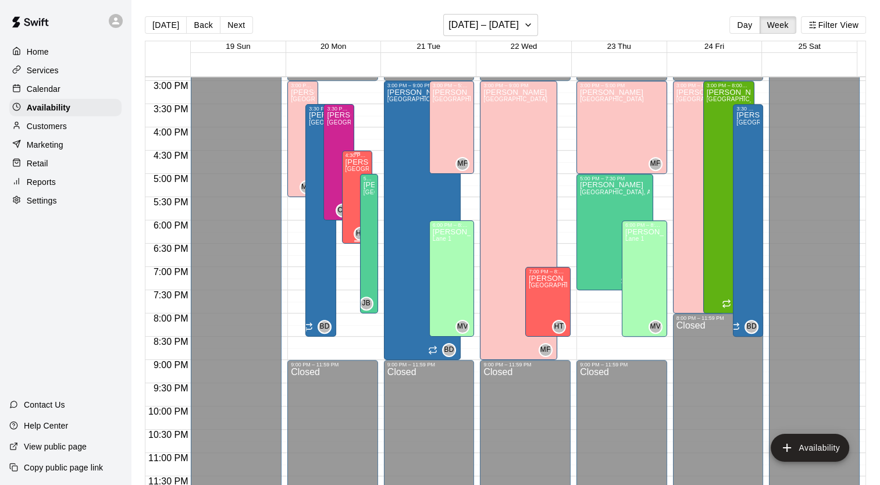
click at [346, 190] on div "[PERSON_NAME][GEOGRAPHIC_DATA][PERSON_NAME][PERSON_NAME][PERSON_NAME][PERSON_NA…" at bounding box center [358, 400] width 24 height 485
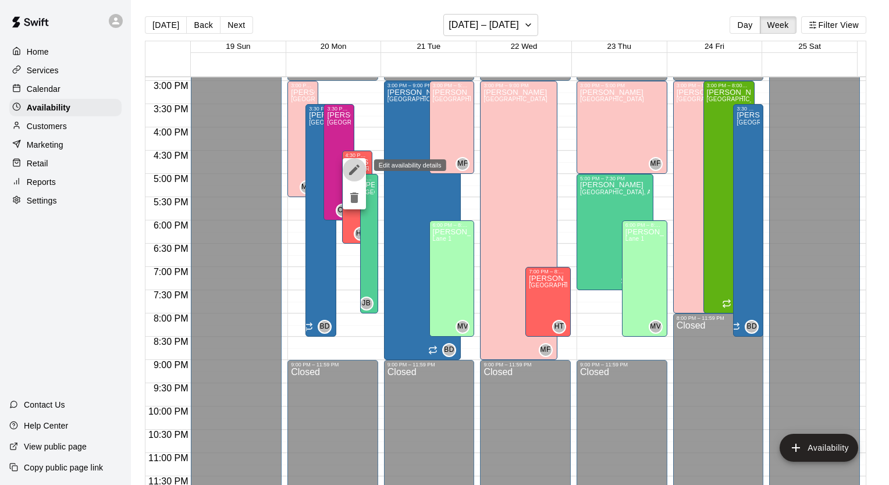
click at [356, 170] on icon "edit" at bounding box center [354, 170] width 14 height 14
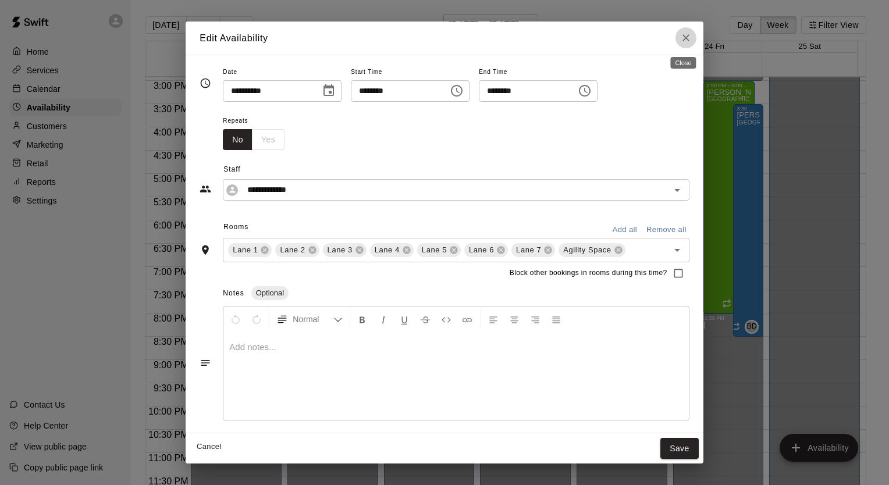
click at [684, 41] on icon "Close" at bounding box center [686, 38] width 12 height 12
type input "**********"
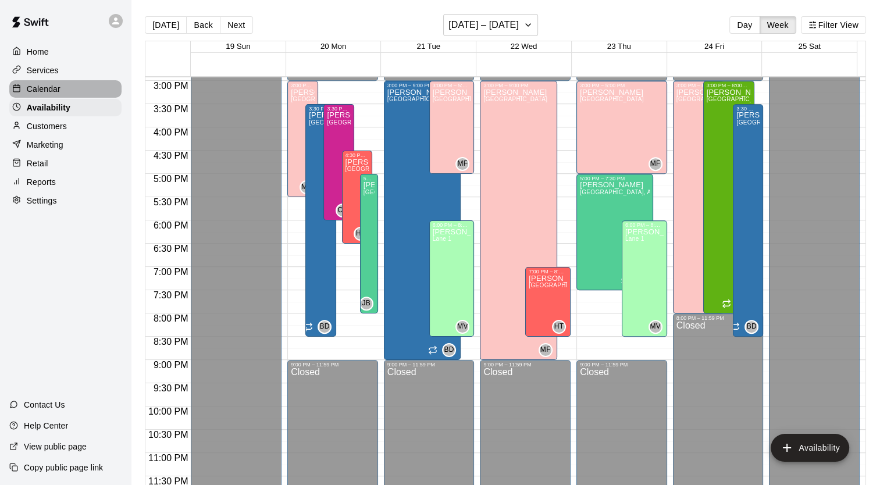
click at [66, 95] on div "Calendar" at bounding box center [65, 88] width 112 height 17
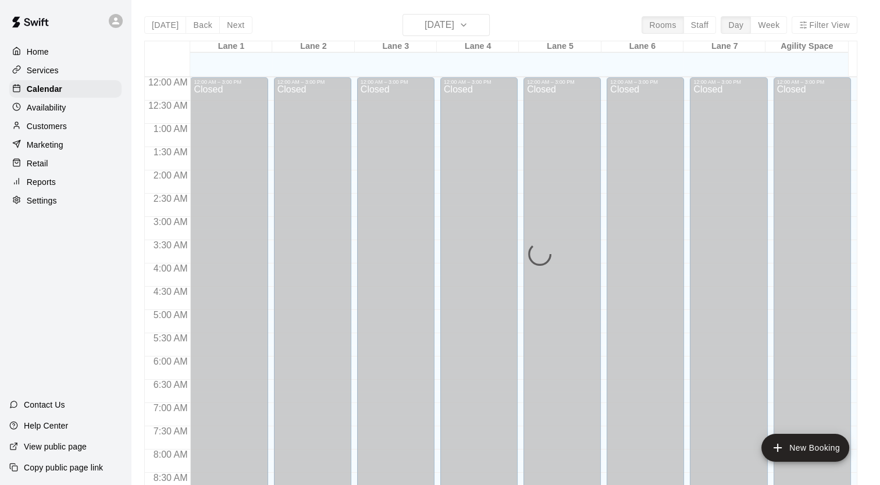
scroll to position [660, 0]
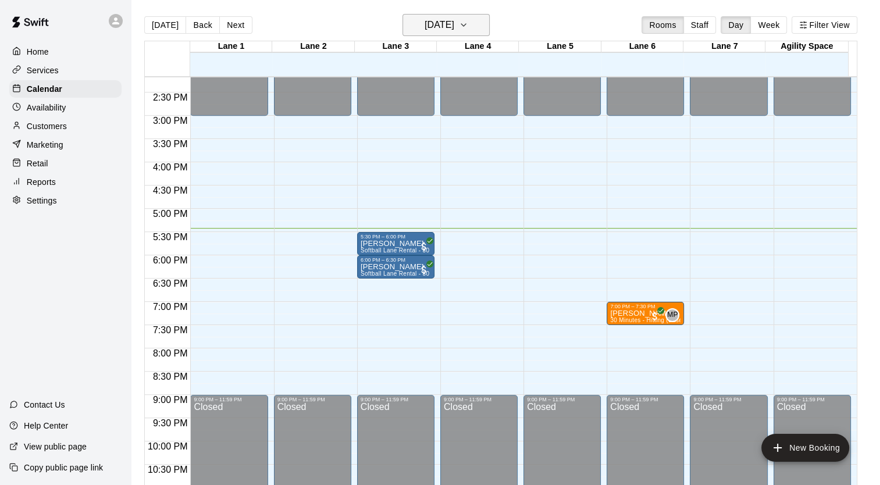
click at [483, 16] on button "[DATE]" at bounding box center [446, 25] width 87 height 22
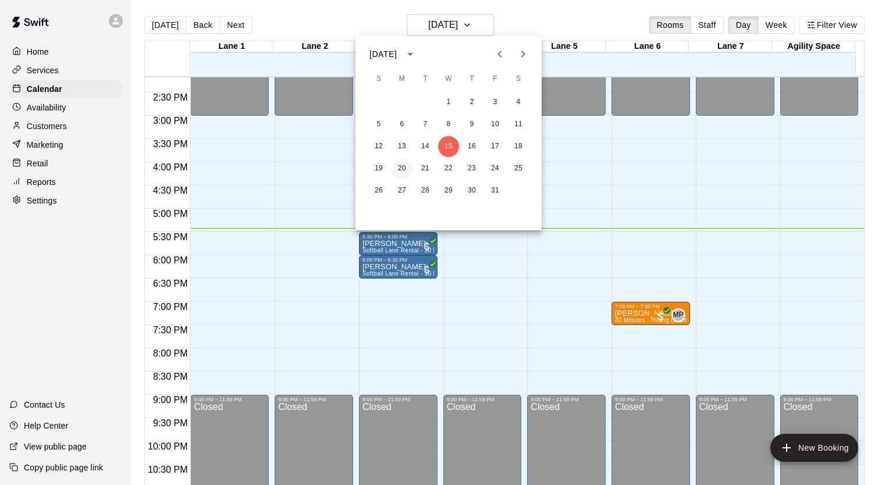
click at [395, 173] on button "20" at bounding box center [402, 168] width 21 height 21
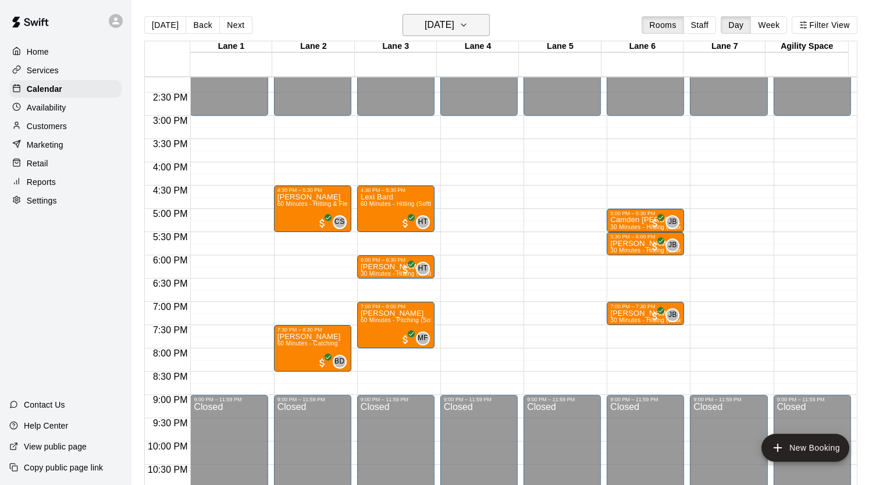
click at [468, 26] on icon "button" at bounding box center [463, 25] width 9 height 14
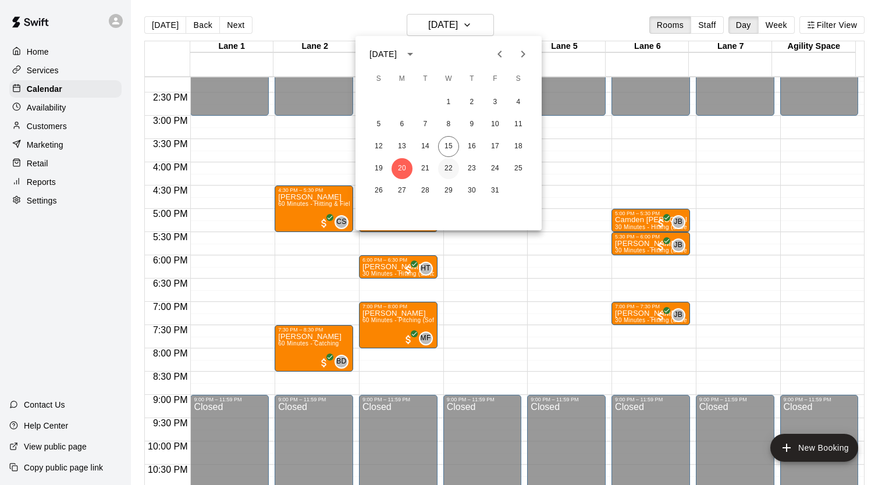
click at [451, 171] on button "22" at bounding box center [448, 168] width 21 height 21
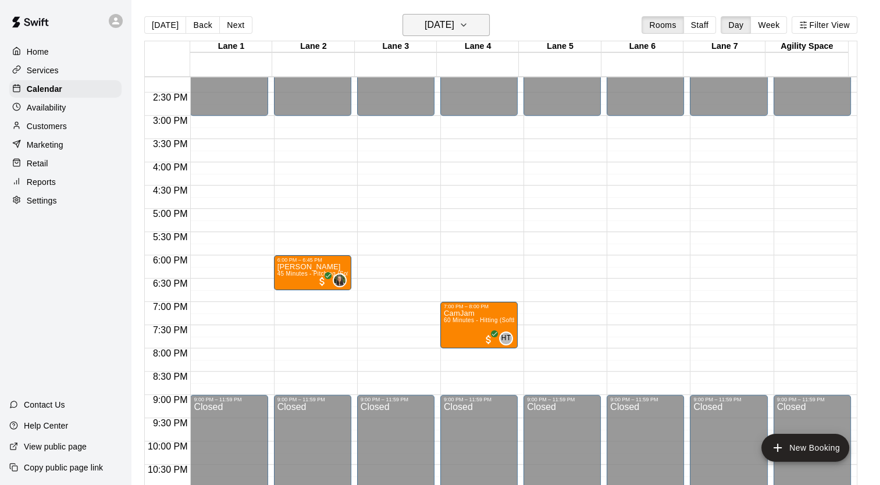
click at [454, 19] on h6 "[DATE]" at bounding box center [440, 25] width 30 height 16
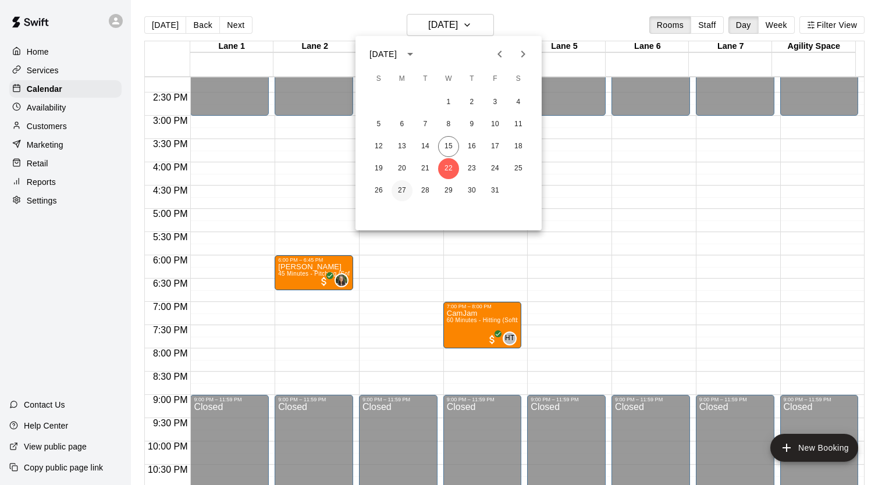
click at [401, 190] on button "27" at bounding box center [402, 190] width 21 height 21
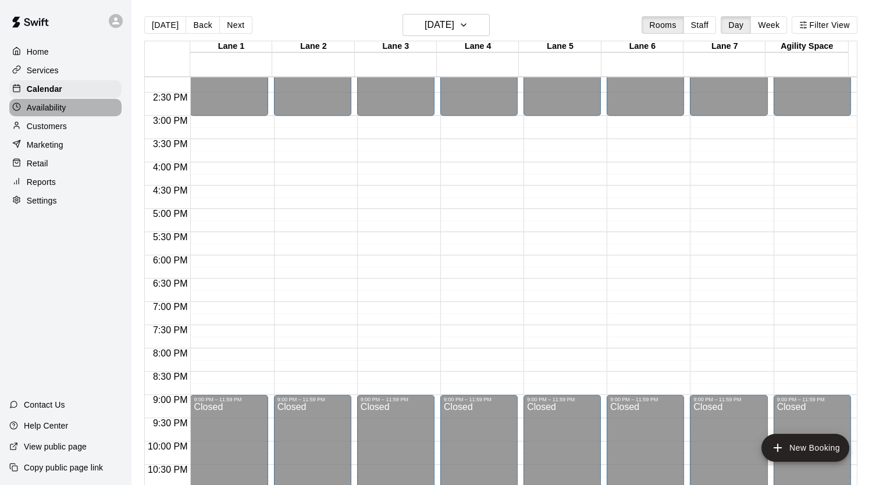
click at [87, 116] on div "Availability" at bounding box center [65, 107] width 112 height 17
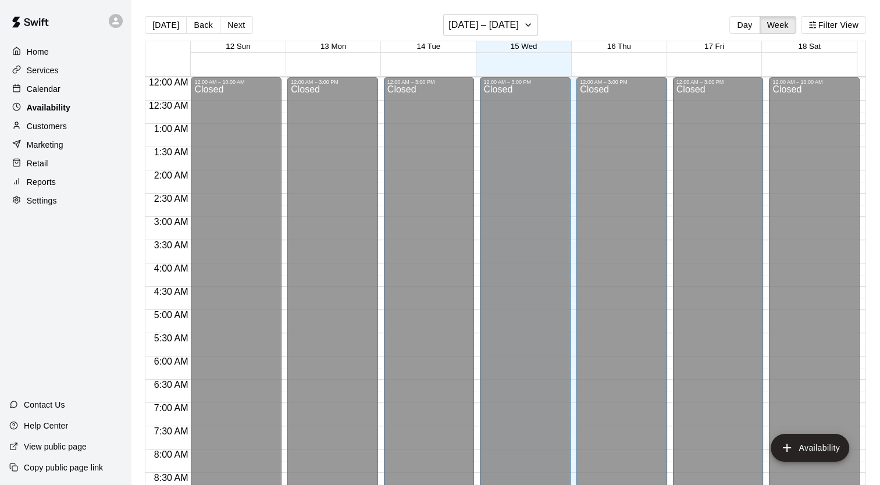
scroll to position [695, 0]
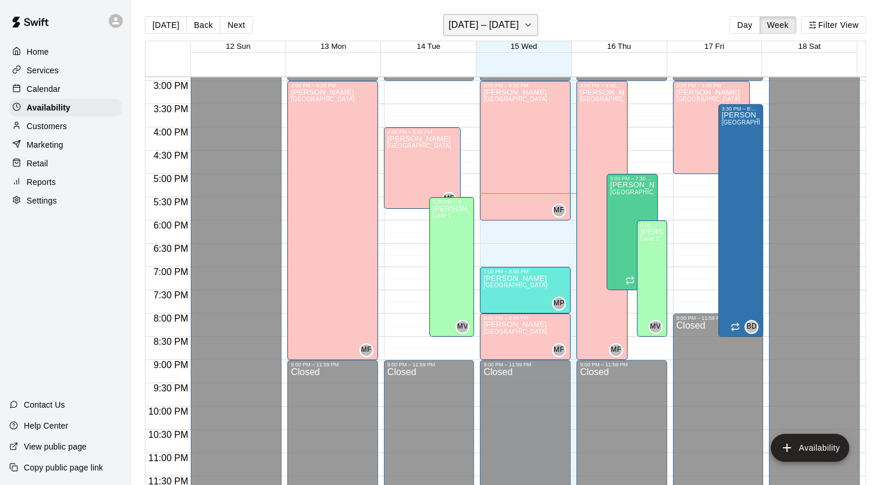
click at [526, 31] on icon "button" at bounding box center [528, 25] width 9 height 14
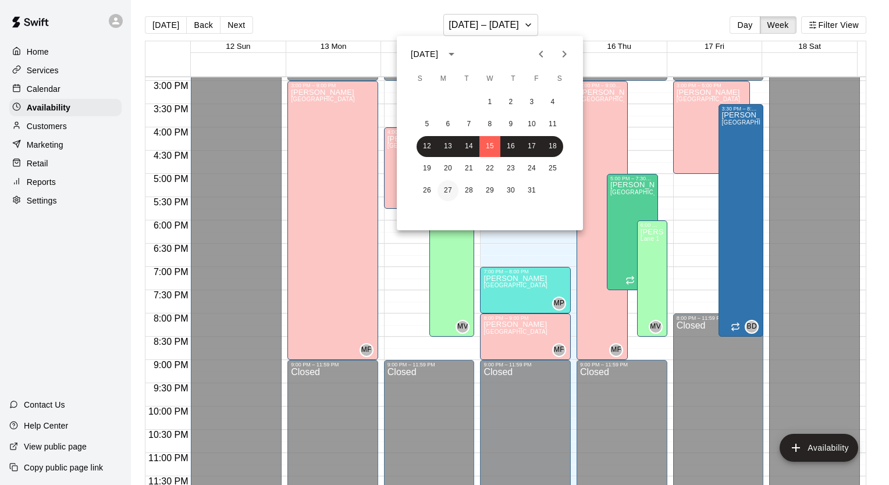
click at [449, 191] on button "27" at bounding box center [448, 190] width 21 height 21
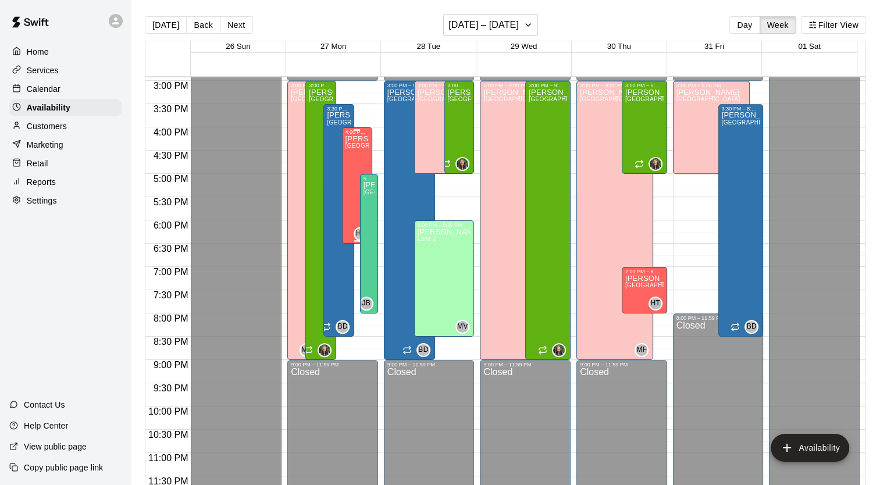
click at [357, 151] on div "[PERSON_NAME][GEOGRAPHIC_DATA][PERSON_NAME][PERSON_NAME][PERSON_NAME][PERSON_NA…" at bounding box center [358, 377] width 24 height 485
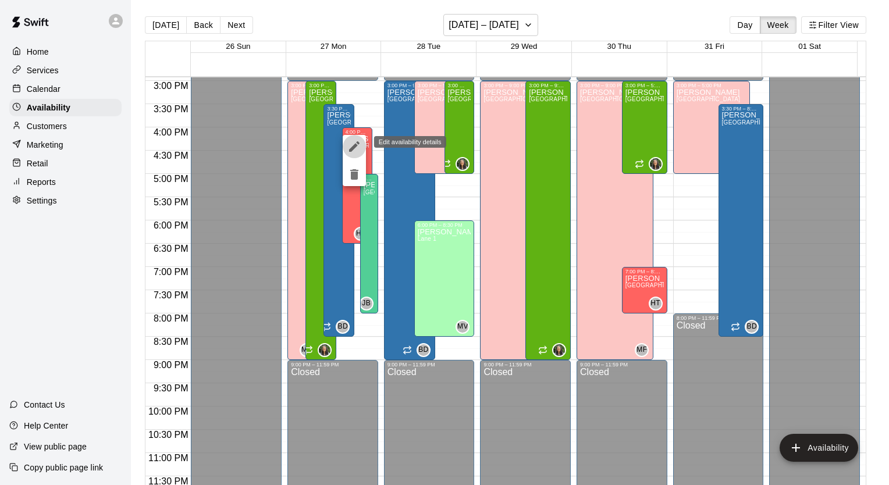
click at [357, 148] on icon "edit" at bounding box center [354, 147] width 14 height 14
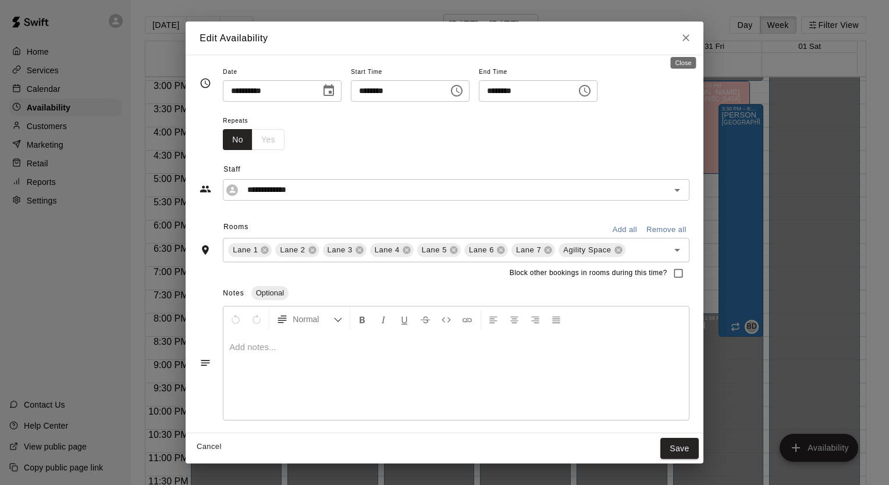
click at [683, 34] on icon "Close" at bounding box center [686, 38] width 12 height 12
type input "**********"
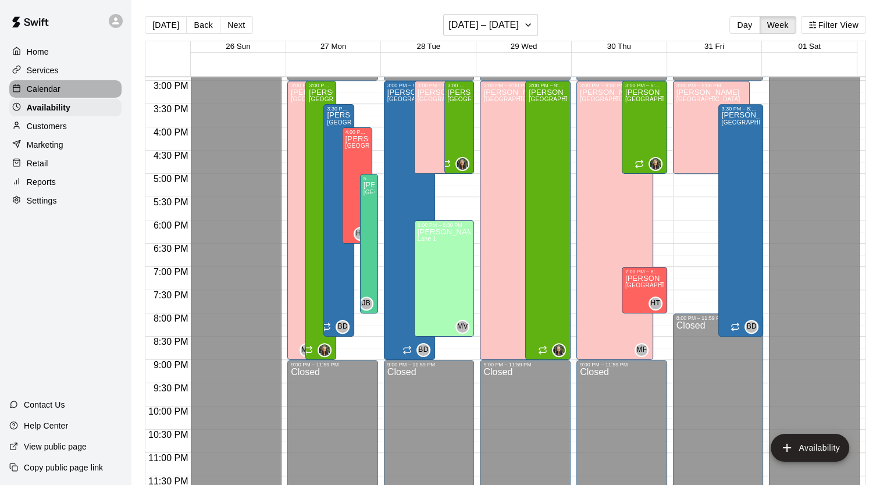
click at [65, 98] on div "Calendar" at bounding box center [65, 88] width 112 height 17
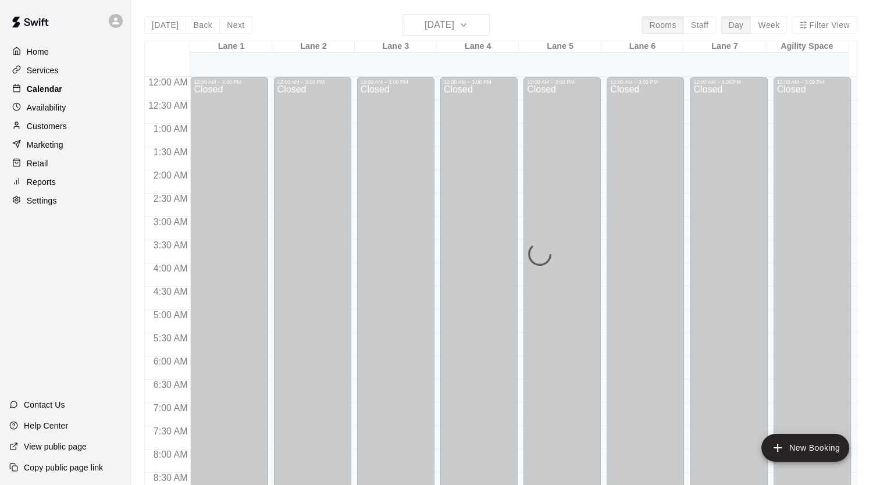
scroll to position [660, 0]
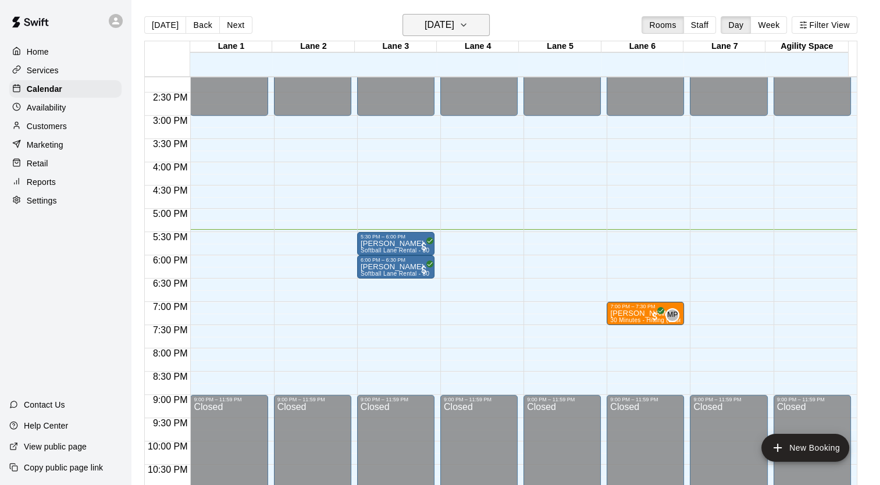
click at [454, 26] on h6 "[DATE]" at bounding box center [440, 25] width 30 height 16
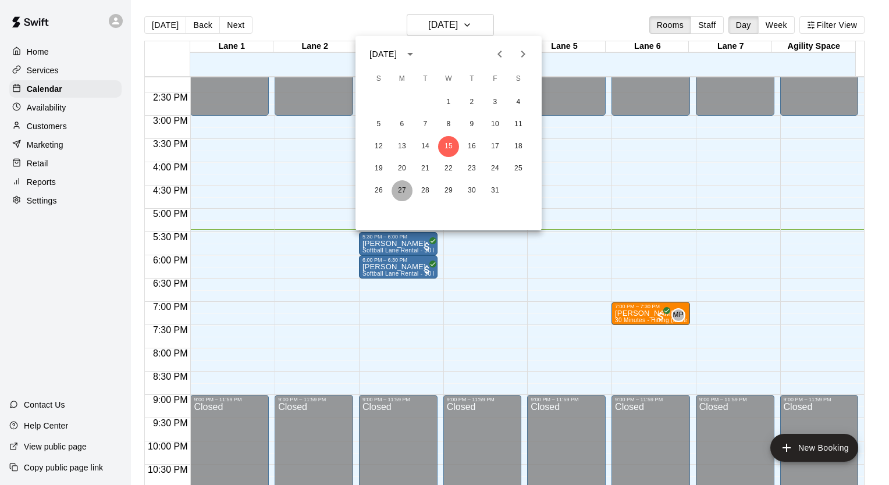
click at [400, 192] on button "27" at bounding box center [402, 190] width 21 height 21
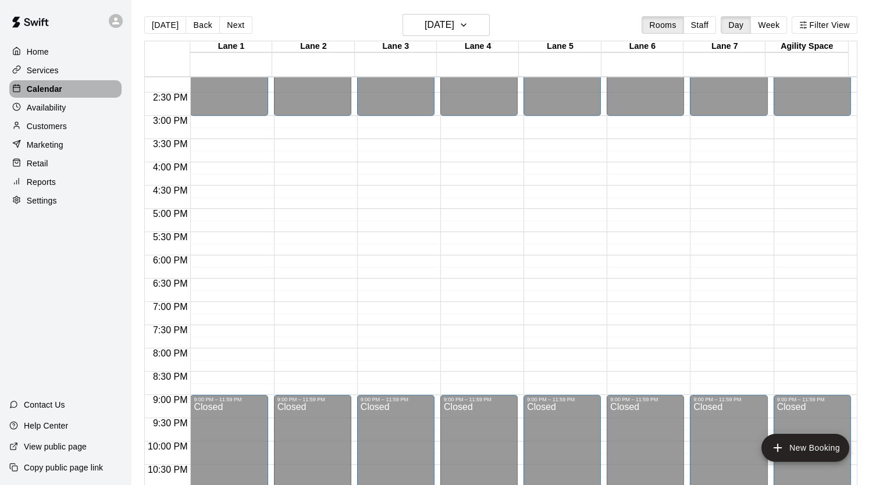
click at [56, 87] on p "Calendar" at bounding box center [44, 89] width 35 height 12
click at [164, 26] on button "[DATE]" at bounding box center [165, 24] width 42 height 17
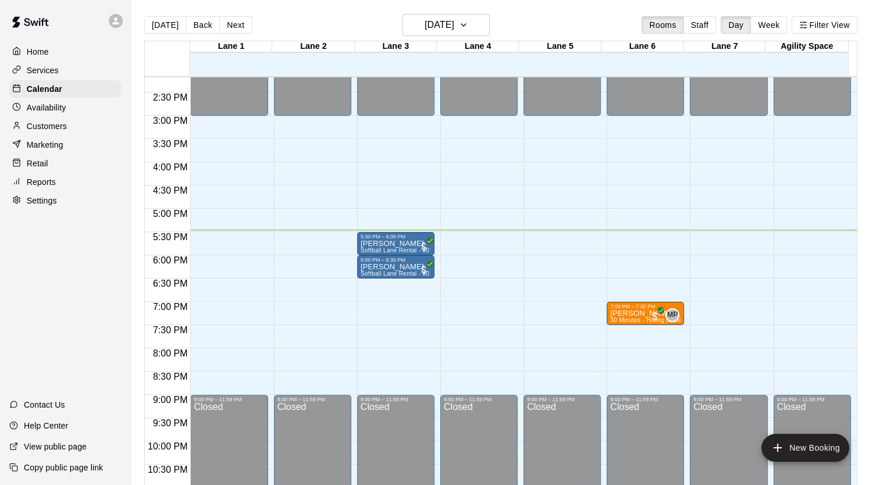
click at [51, 132] on p "Customers" at bounding box center [47, 126] width 40 height 12
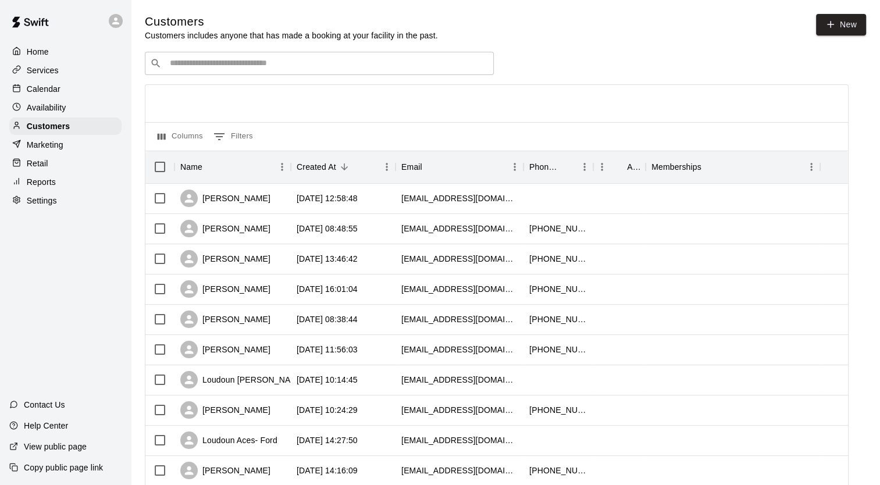
click at [331, 73] on div "​ ​" at bounding box center [319, 63] width 349 height 23
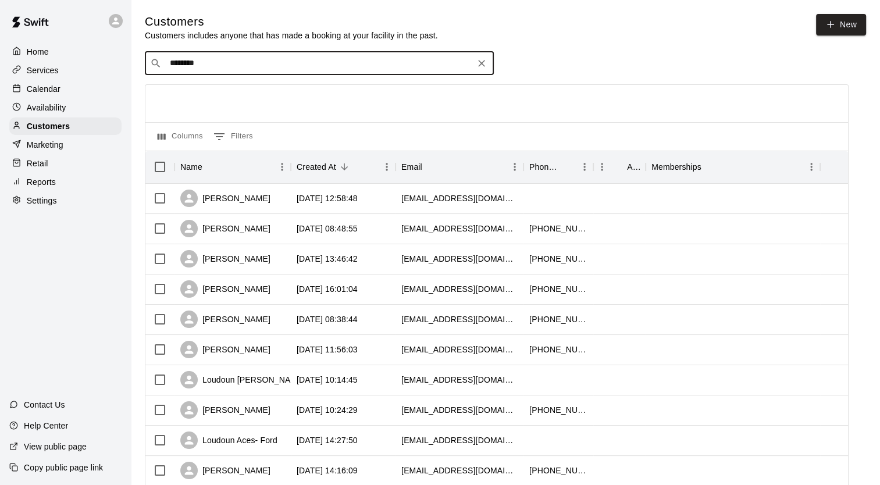
type input "*********"
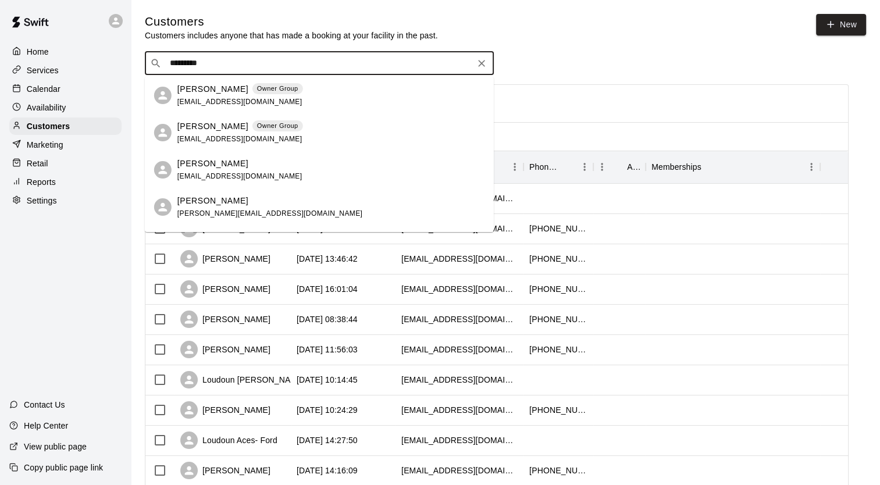
click at [326, 95] on div "[PERSON_NAME] Owner Group [EMAIL_ADDRESS][DOMAIN_NAME]" at bounding box center [330, 95] width 307 height 25
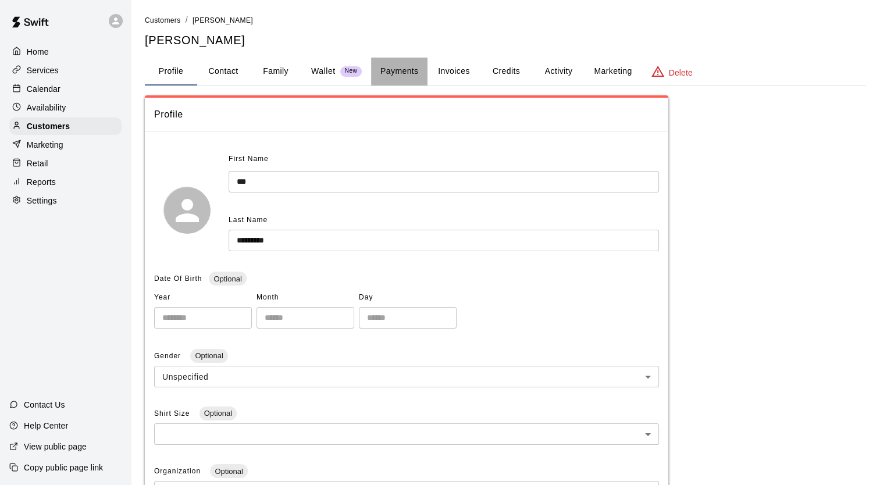
click at [406, 76] on button "Payments" at bounding box center [399, 72] width 56 height 28
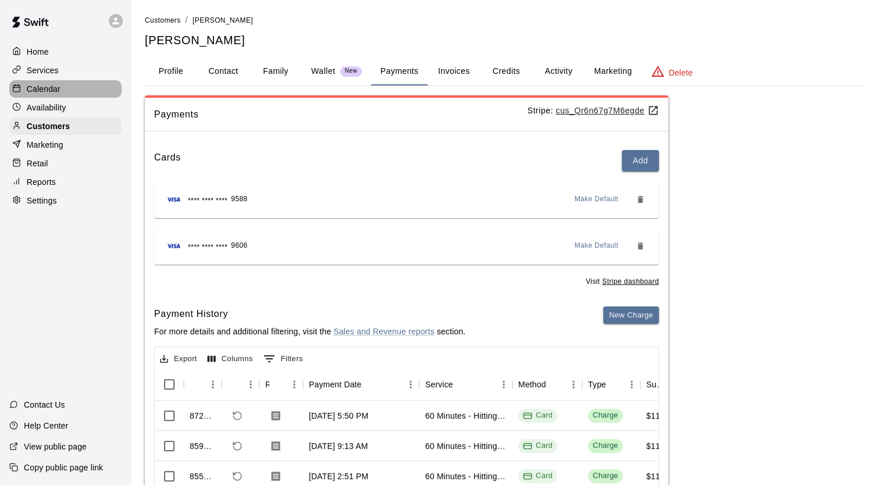
click at [76, 90] on div "Calendar" at bounding box center [65, 88] width 112 height 17
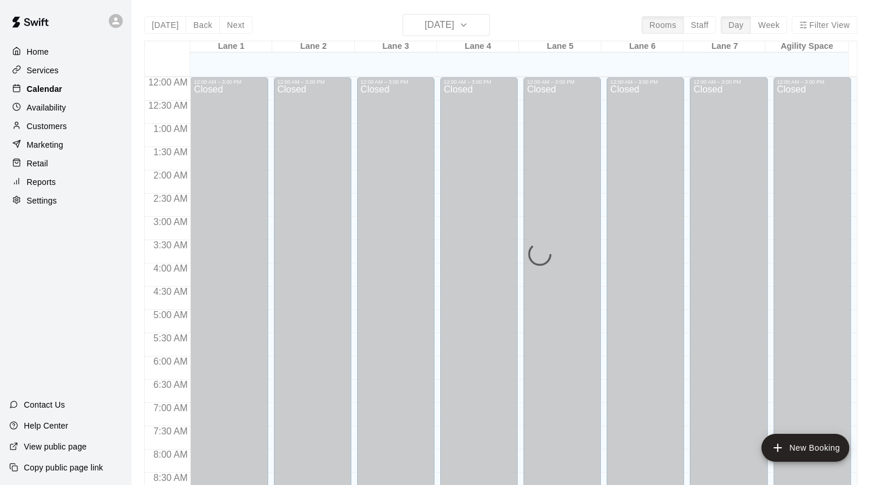
scroll to position [660, 0]
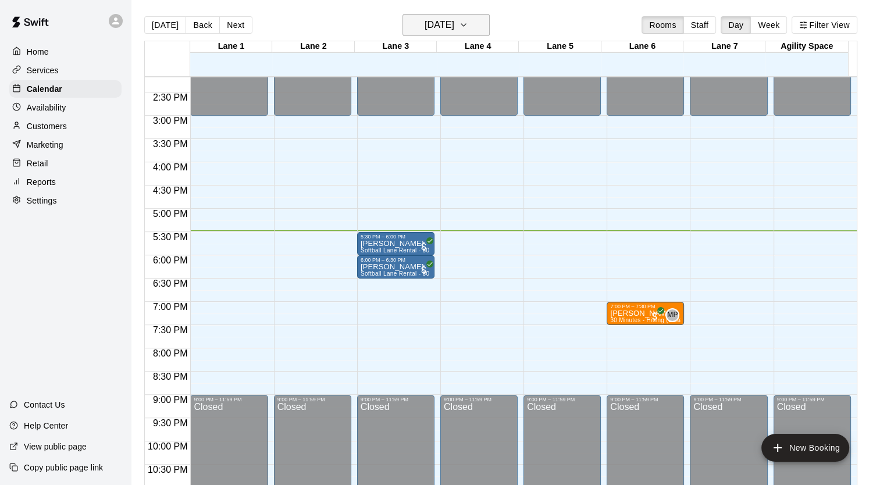
click at [468, 25] on icon "button" at bounding box center [463, 25] width 9 height 14
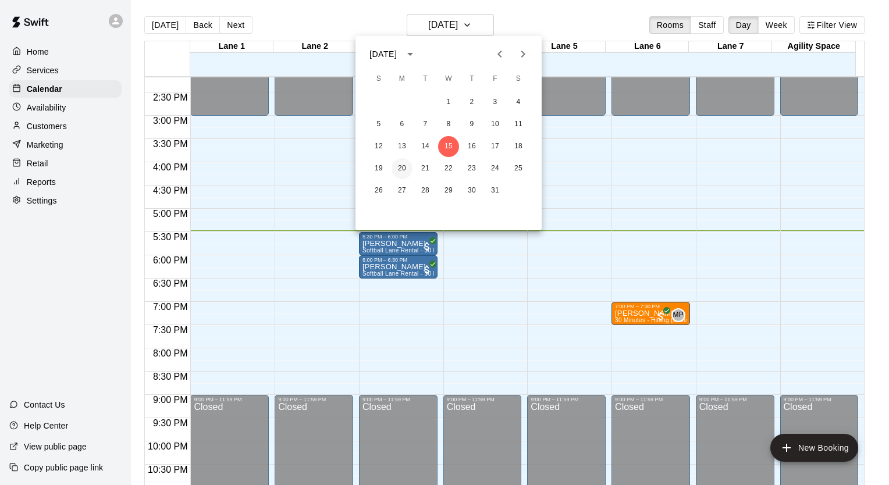
click at [402, 168] on button "20" at bounding box center [402, 168] width 21 height 21
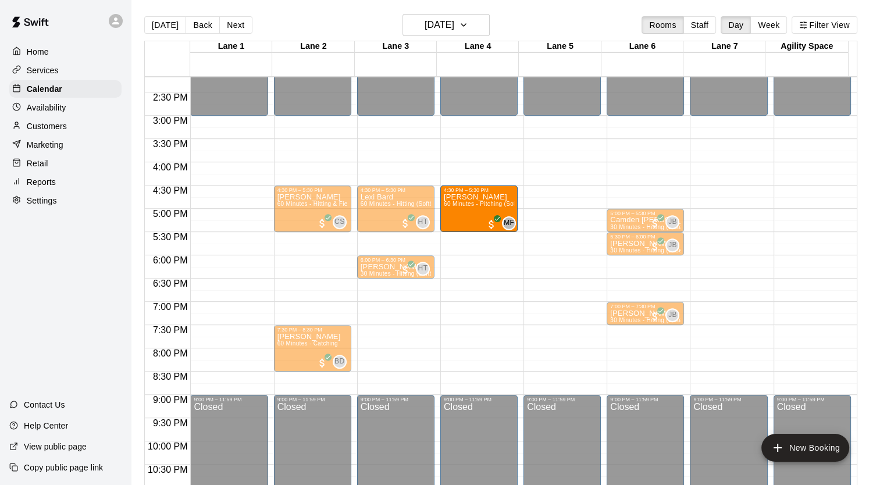
drag, startPoint x: 386, startPoint y: 319, endPoint x: 478, endPoint y: 208, distance: 144.7
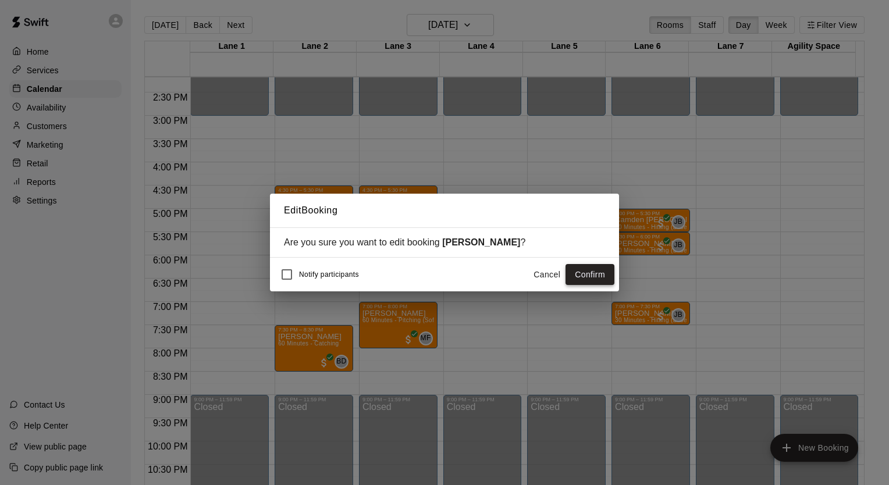
click at [598, 279] on button "Confirm" at bounding box center [590, 275] width 49 height 22
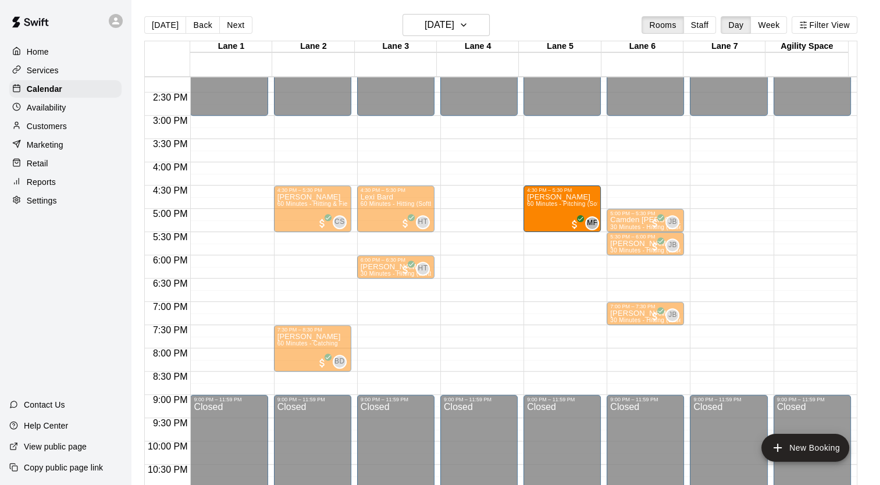
drag, startPoint x: 470, startPoint y: 207, endPoint x: 551, endPoint y: 214, distance: 81.1
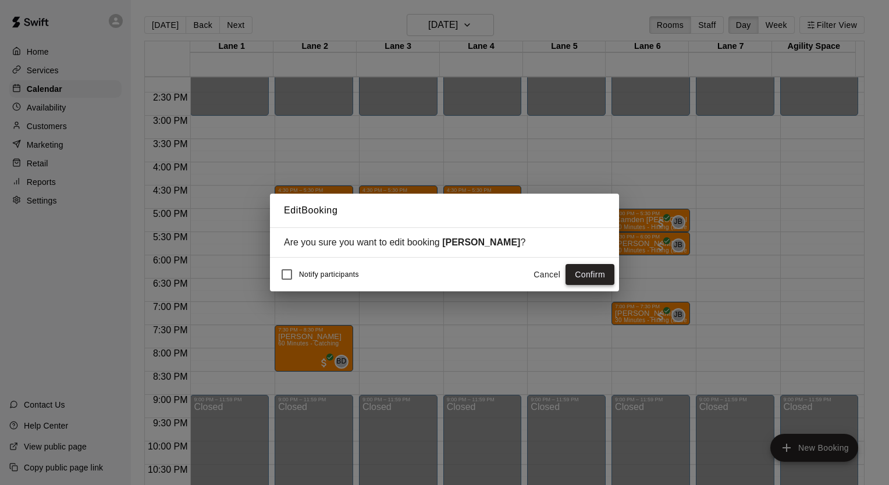
click at [602, 273] on button "Confirm" at bounding box center [590, 275] width 49 height 22
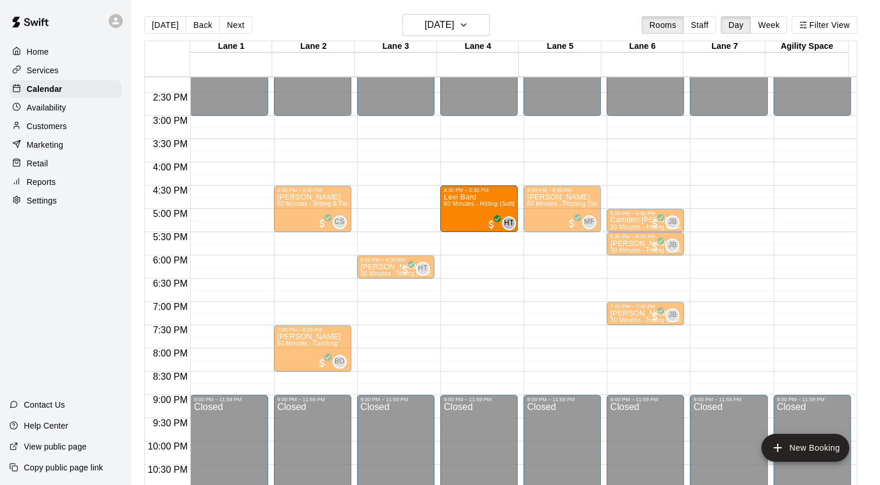
drag, startPoint x: 399, startPoint y: 210, endPoint x: 455, endPoint y: 211, distance: 56.5
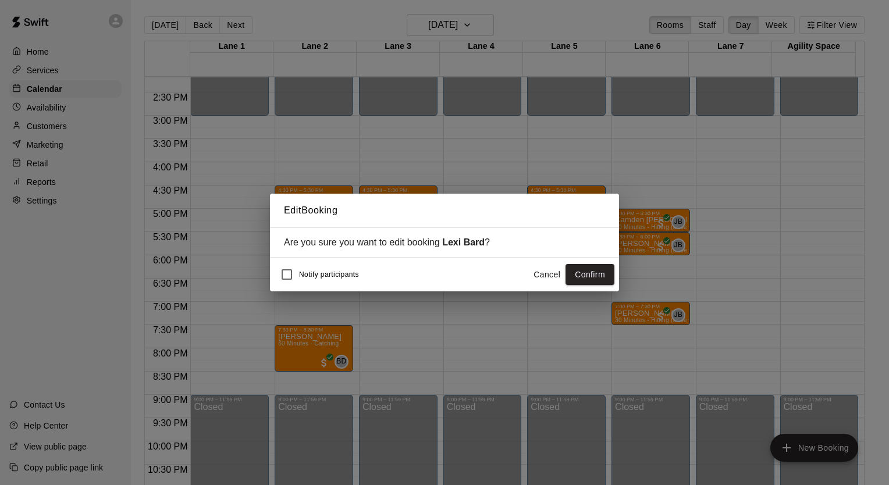
click at [589, 273] on button "Confirm" at bounding box center [590, 275] width 49 height 22
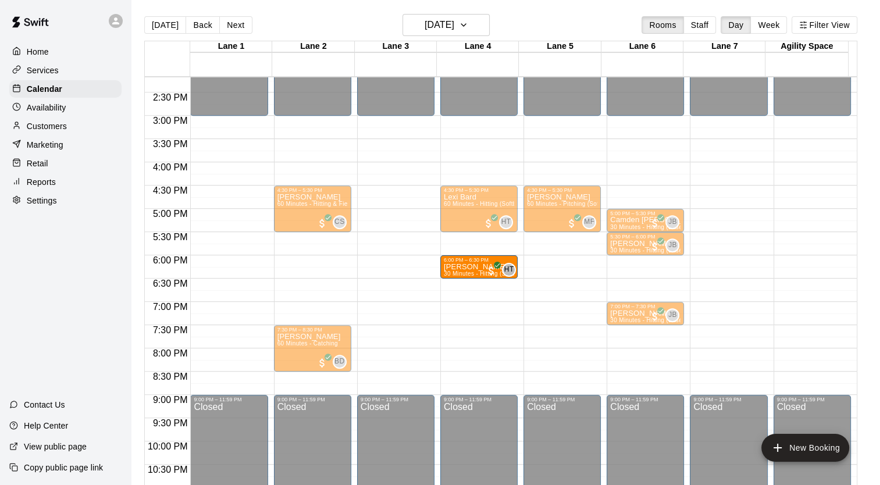
drag, startPoint x: 395, startPoint y: 271, endPoint x: 464, endPoint y: 277, distance: 70.1
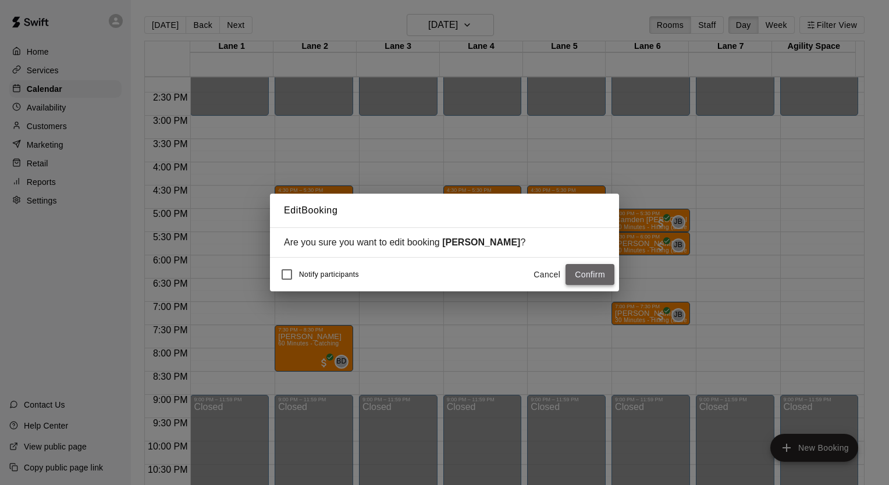
click at [607, 278] on button "Confirm" at bounding box center [590, 275] width 49 height 22
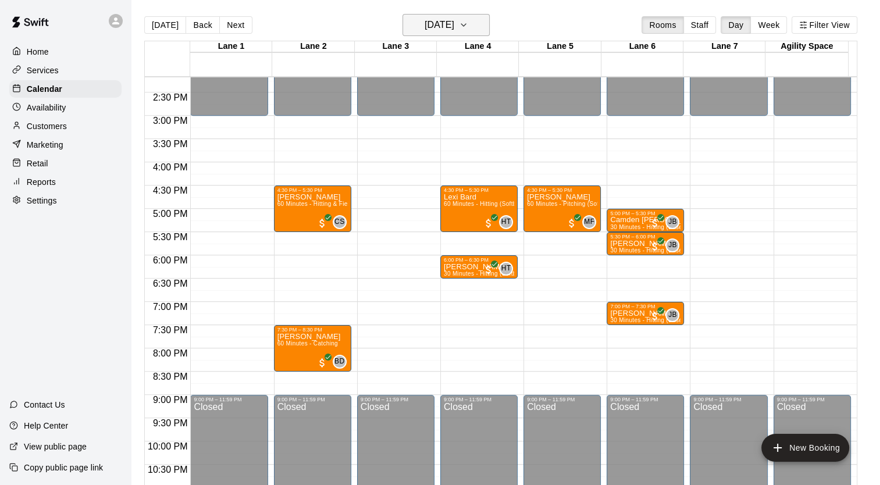
click at [468, 24] on icon "button" at bounding box center [463, 25] width 9 height 14
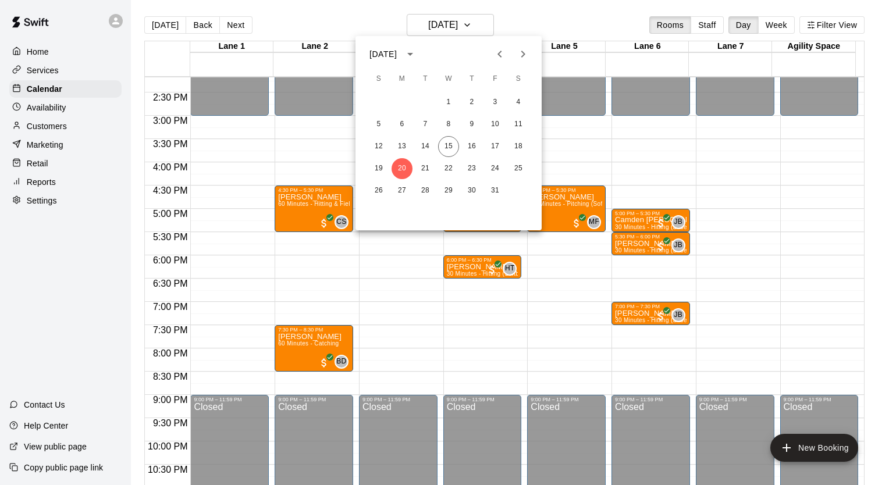
click at [55, 109] on div at bounding box center [444, 242] width 889 height 485
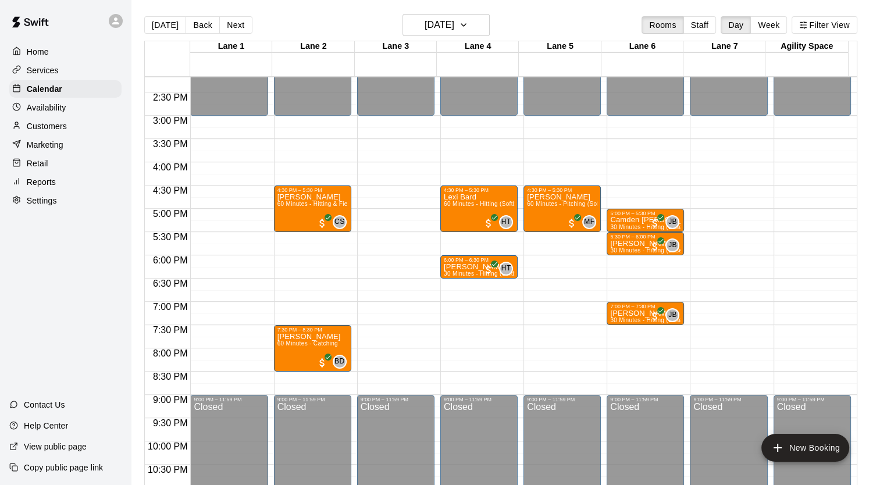
click at [55, 109] on p "Availability" at bounding box center [47, 108] width 40 height 12
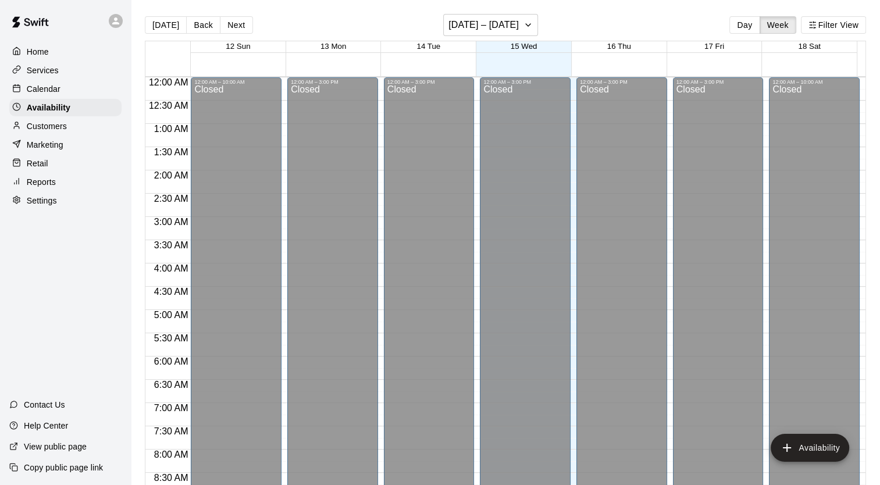
scroll to position [695, 0]
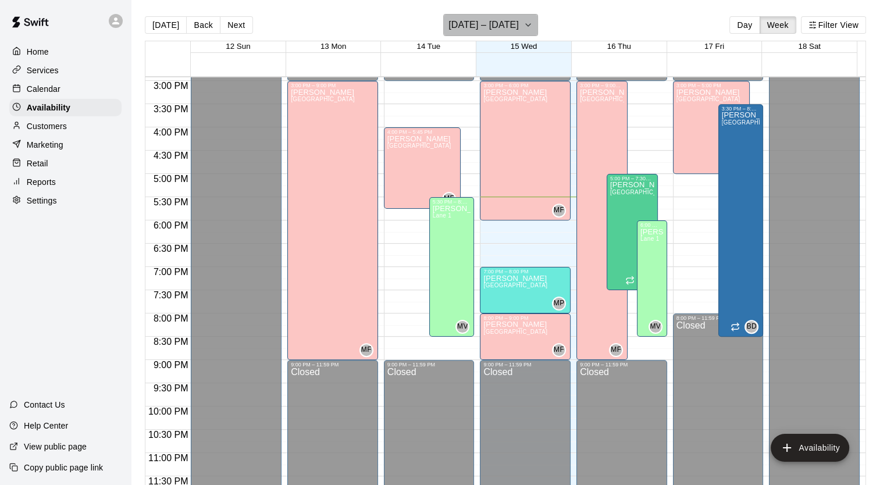
click at [498, 26] on h6 "[DATE] – [DATE]" at bounding box center [484, 25] width 70 height 16
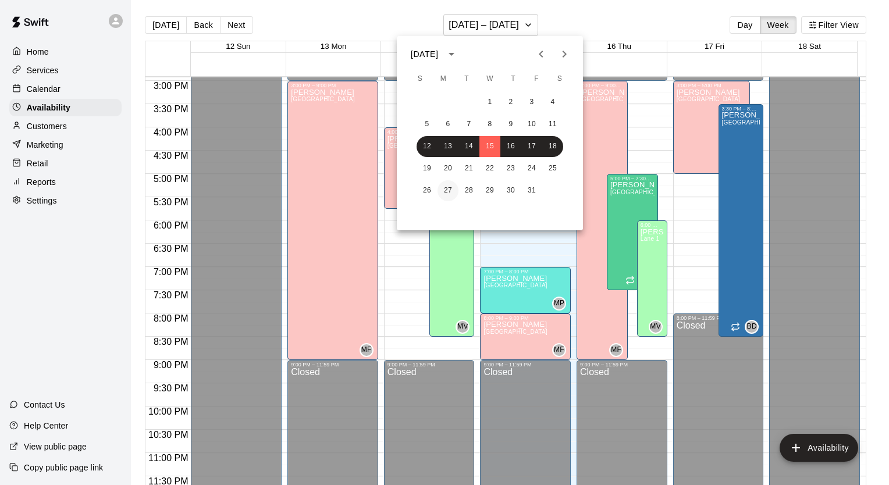
click at [443, 190] on button "27" at bounding box center [448, 190] width 21 height 21
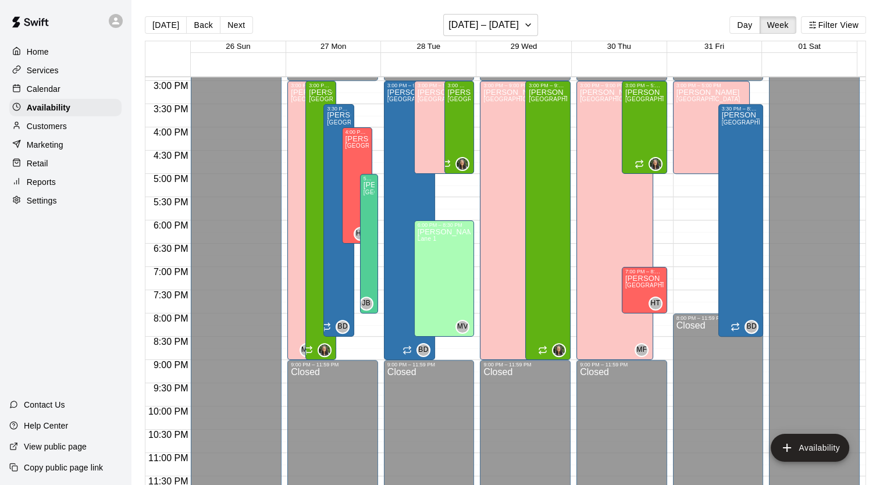
click at [61, 89] on div "Calendar" at bounding box center [65, 88] width 112 height 17
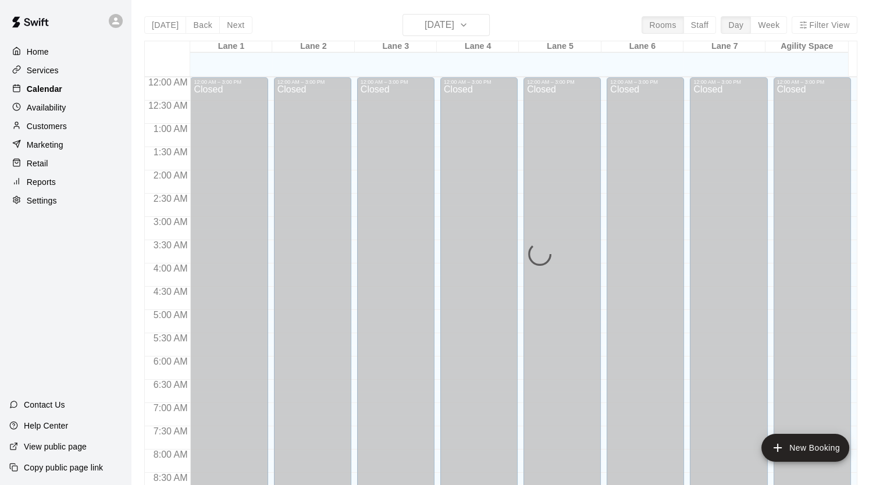
scroll to position [660, 0]
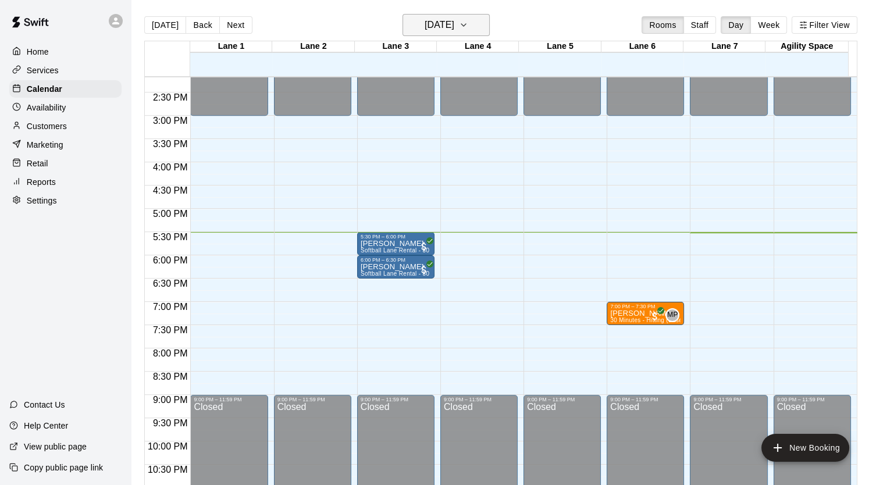
click at [427, 20] on h6 "[DATE]" at bounding box center [440, 25] width 30 height 16
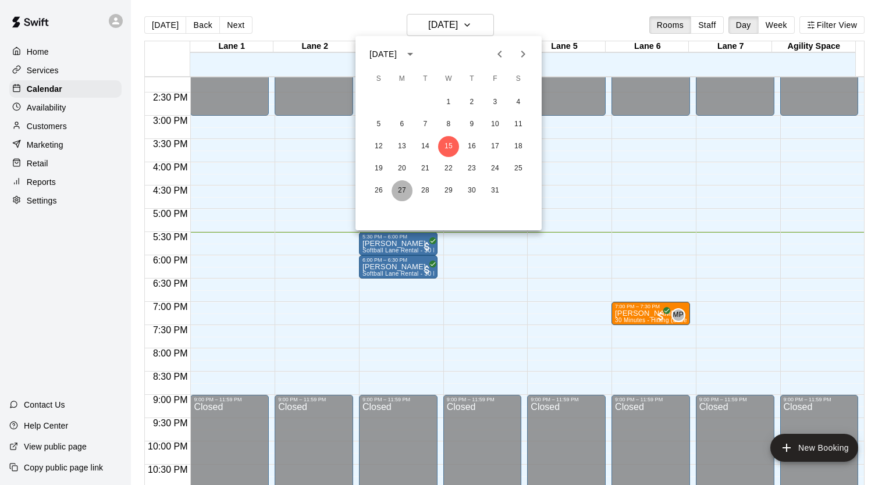
click at [400, 188] on button "27" at bounding box center [402, 190] width 21 height 21
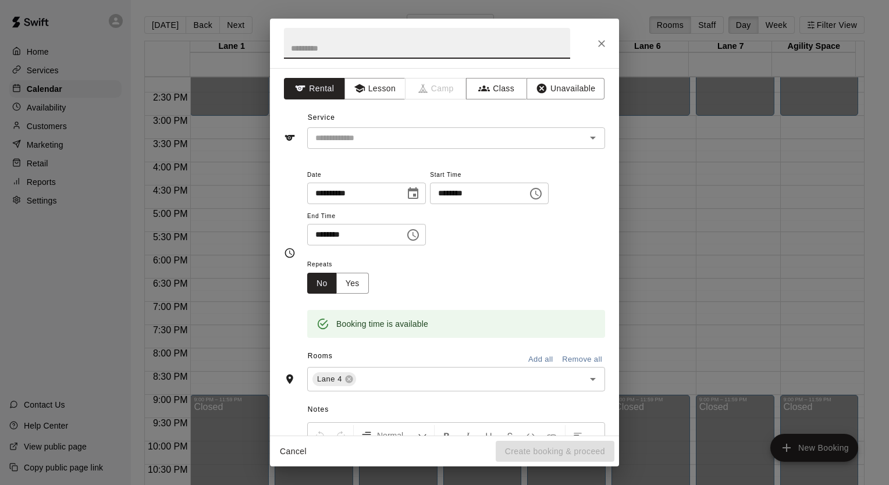
click at [321, 230] on input "********" at bounding box center [352, 235] width 90 height 22
type input "********"
click at [358, 136] on input "text" at bounding box center [439, 138] width 257 height 15
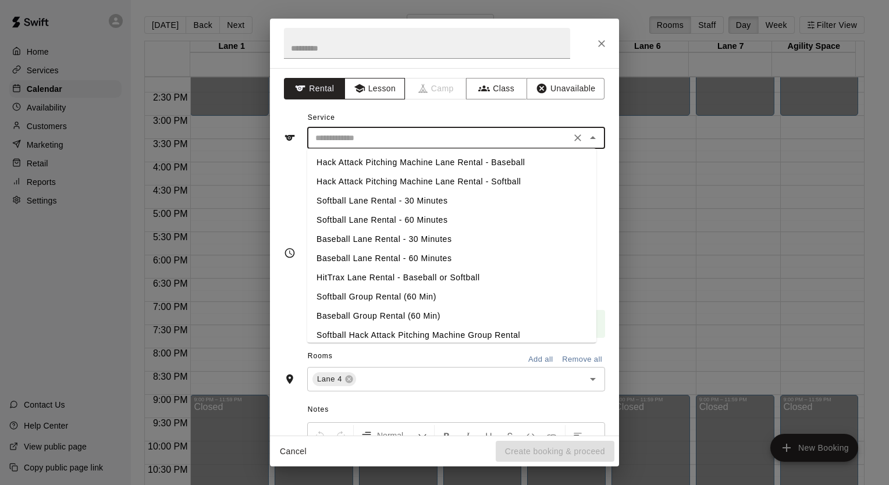
click at [367, 84] on button "Lesson" at bounding box center [374, 89] width 61 height 22
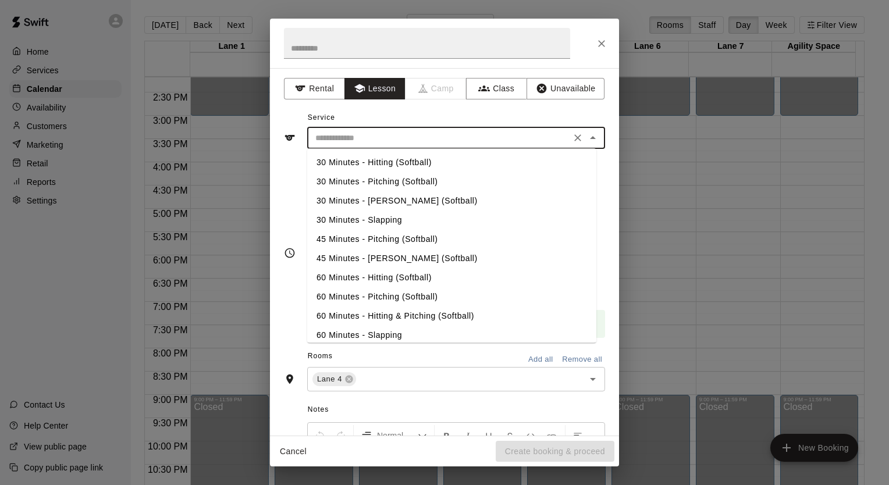
click at [372, 143] on input "text" at bounding box center [439, 138] width 257 height 15
click at [368, 282] on li "60 Minutes - Hitting (Softball)" at bounding box center [451, 277] width 289 height 19
type input "**********"
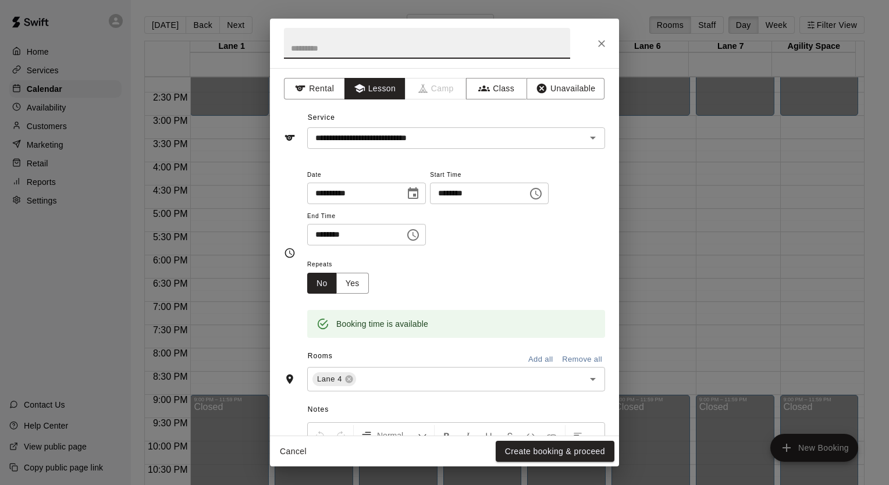
click at [351, 52] on input "text" at bounding box center [427, 43] width 286 height 31
type input "******"
click at [554, 452] on button "Create booking & proceed" at bounding box center [555, 452] width 119 height 22
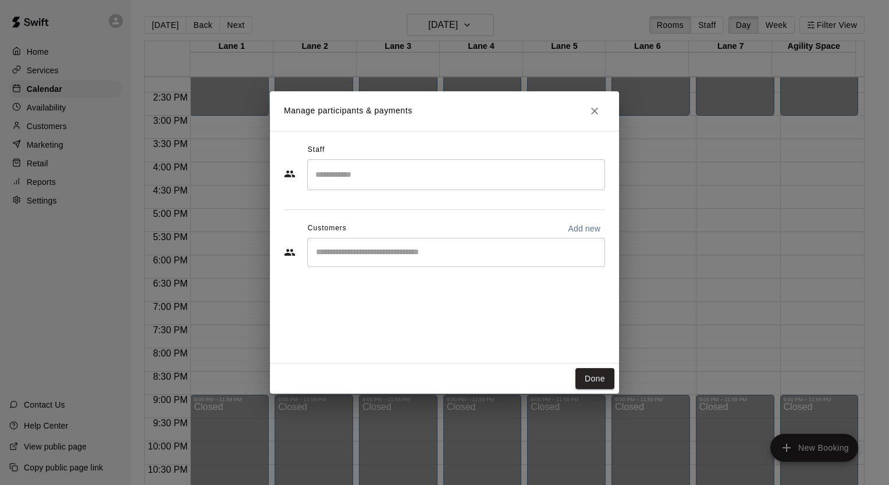
click at [384, 162] on div "​" at bounding box center [456, 174] width 298 height 31
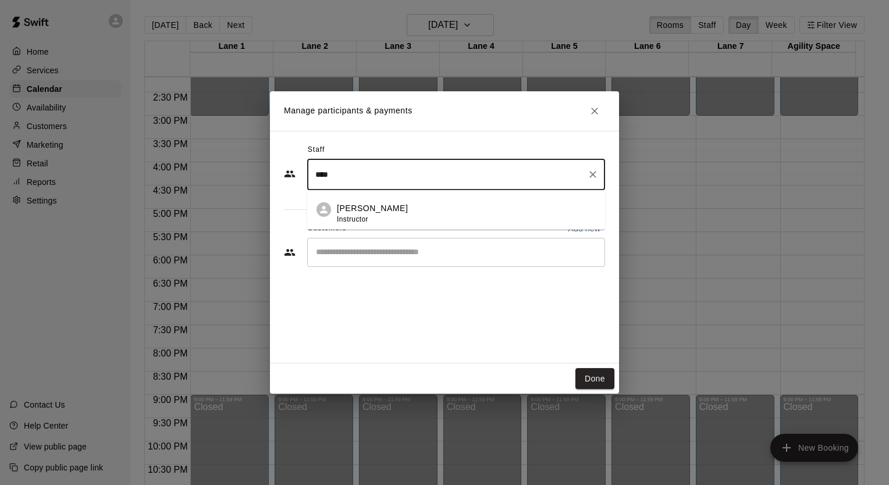
click at [392, 219] on div "[PERSON_NAME] Instructor" at bounding box center [372, 213] width 71 height 23
click at [390, 241] on div "​" at bounding box center [456, 252] width 298 height 29
type input "****"
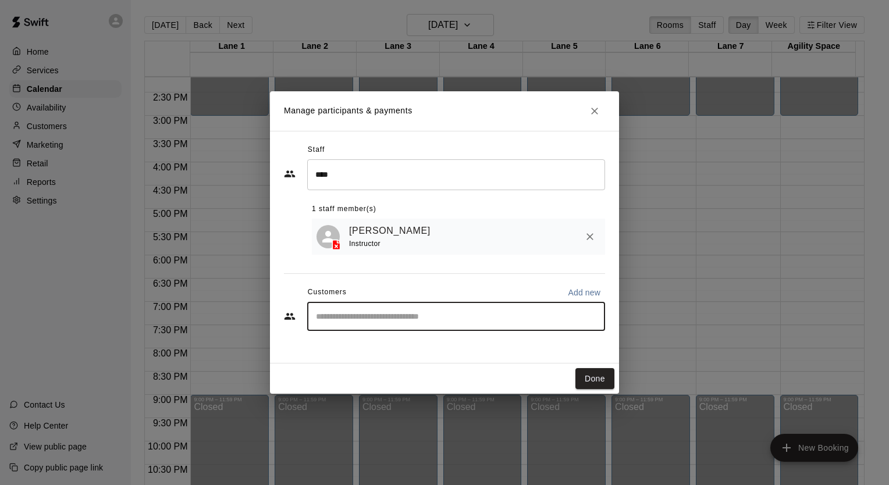
click at [396, 322] on input "Start typing to search customers..." at bounding box center [455, 317] width 287 height 12
type input "****"
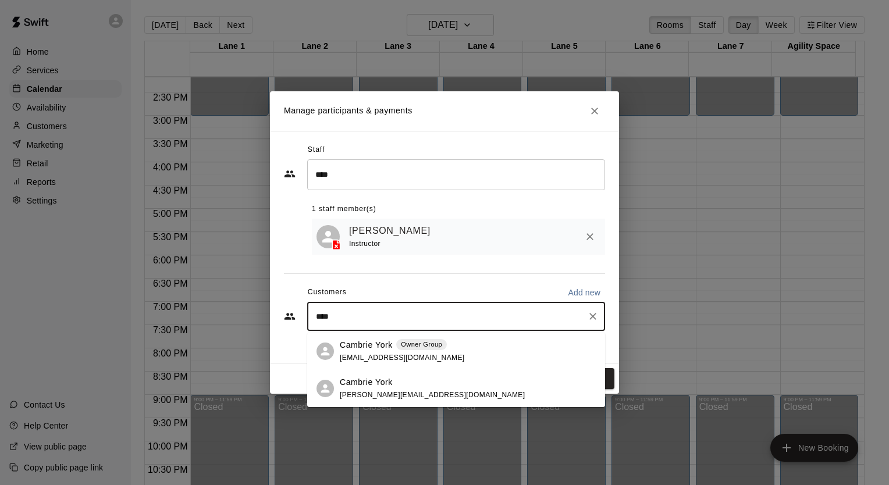
click at [393, 358] on span "[EMAIL_ADDRESS][DOMAIN_NAME]" at bounding box center [402, 358] width 125 height 8
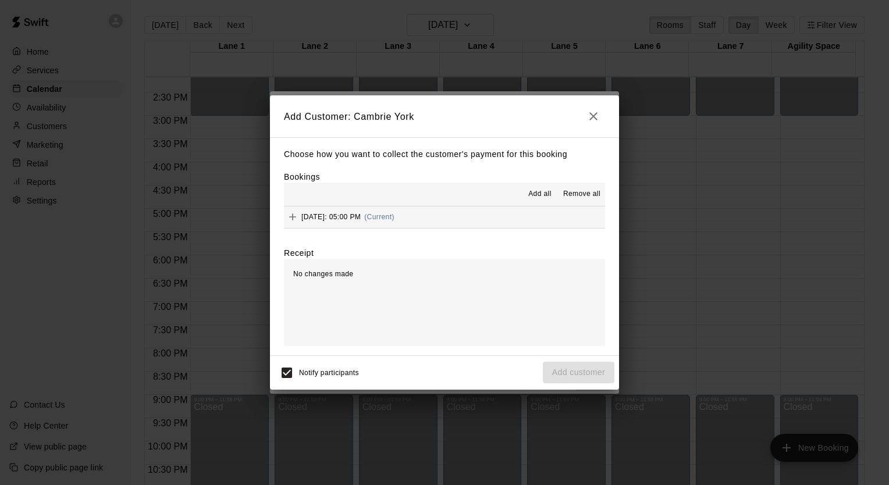
click at [352, 217] on span "[DATE]: 05:00 PM" at bounding box center [330, 217] width 59 height 8
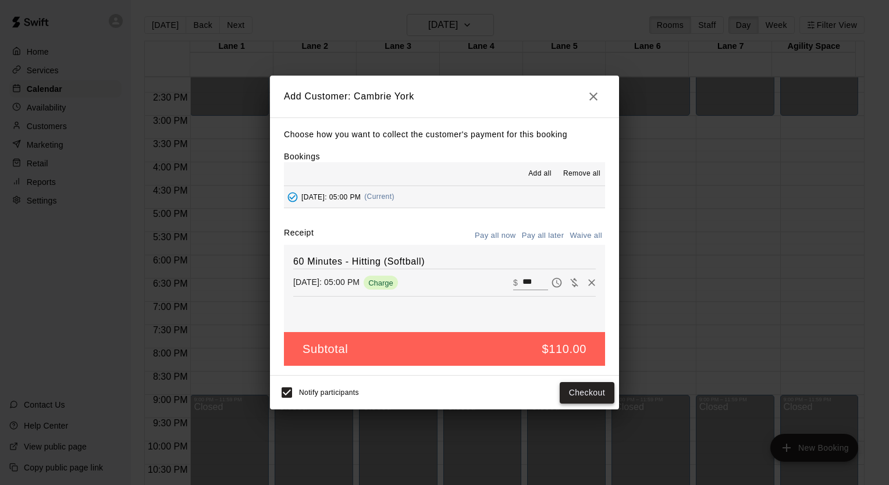
click at [584, 395] on button "Checkout" at bounding box center [587, 393] width 55 height 22
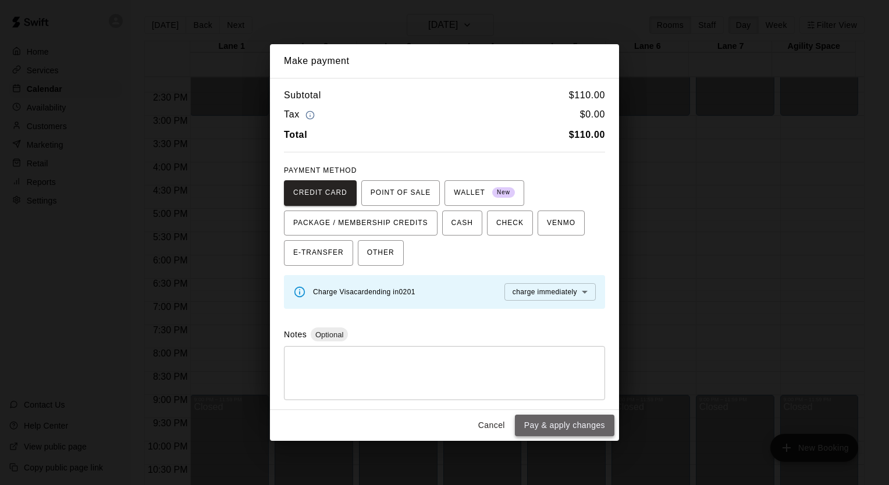
click at [573, 431] on button "Pay & apply changes" at bounding box center [565, 426] width 100 height 22
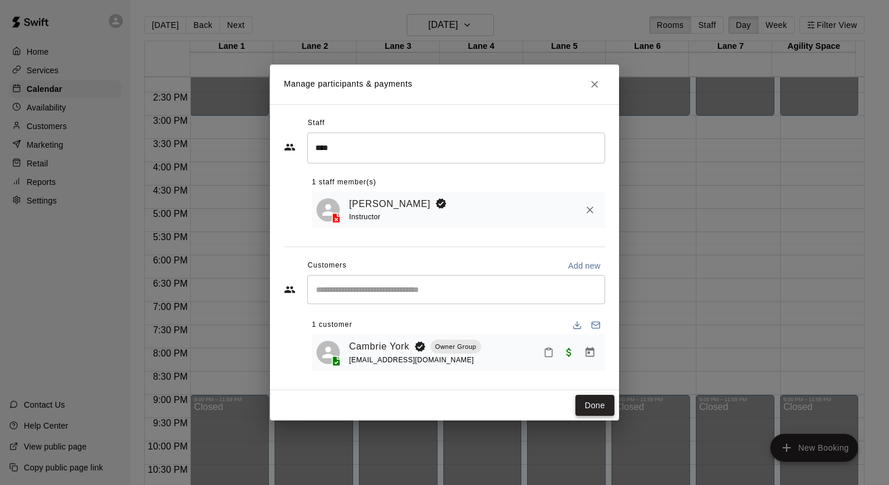
click at [595, 406] on button "Done" at bounding box center [594, 406] width 39 height 22
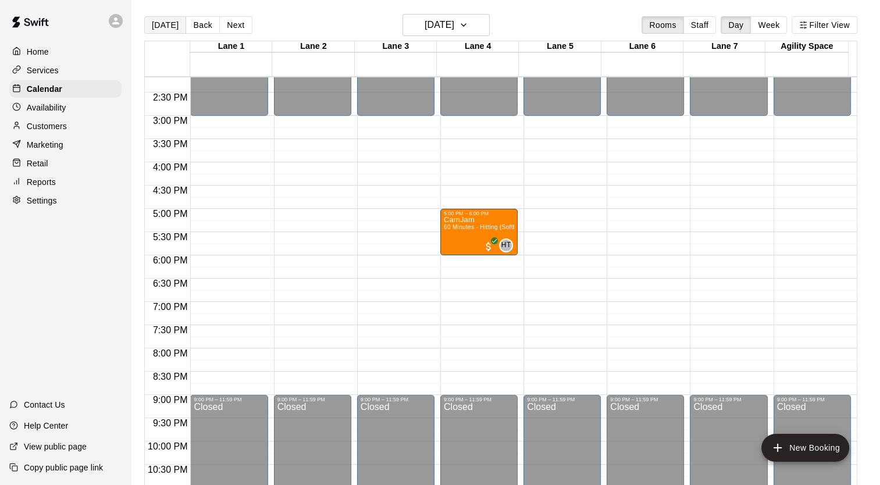
click at [163, 29] on button "[DATE]" at bounding box center [165, 24] width 42 height 17
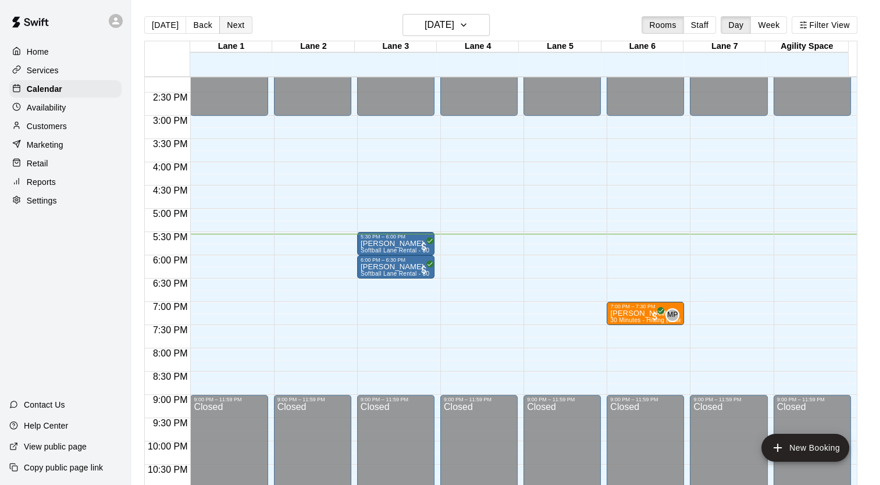
click at [235, 27] on button "Next" at bounding box center [235, 24] width 33 height 17
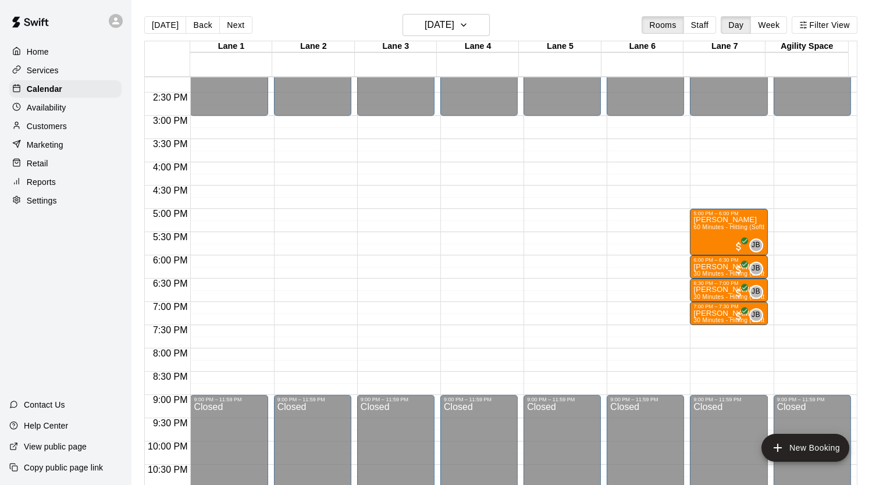
click at [88, 116] on div "Availability" at bounding box center [65, 107] width 112 height 17
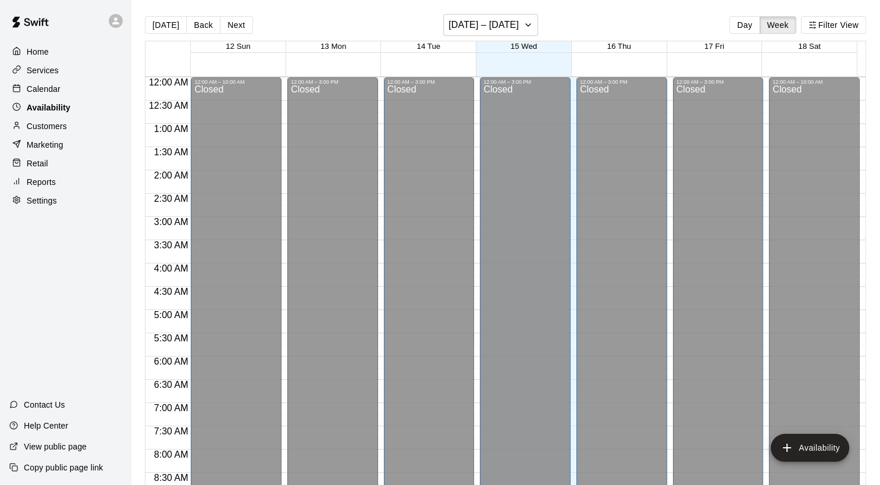
scroll to position [695, 0]
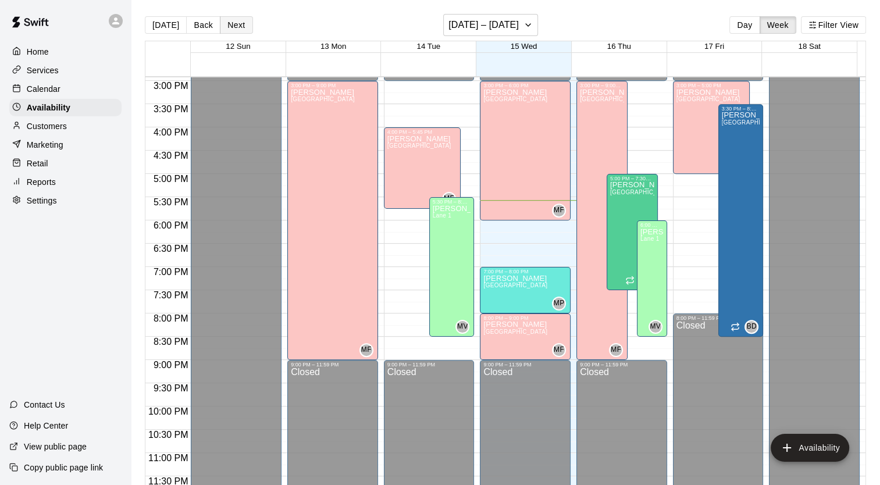
click at [235, 31] on button "Next" at bounding box center [236, 24] width 33 height 17
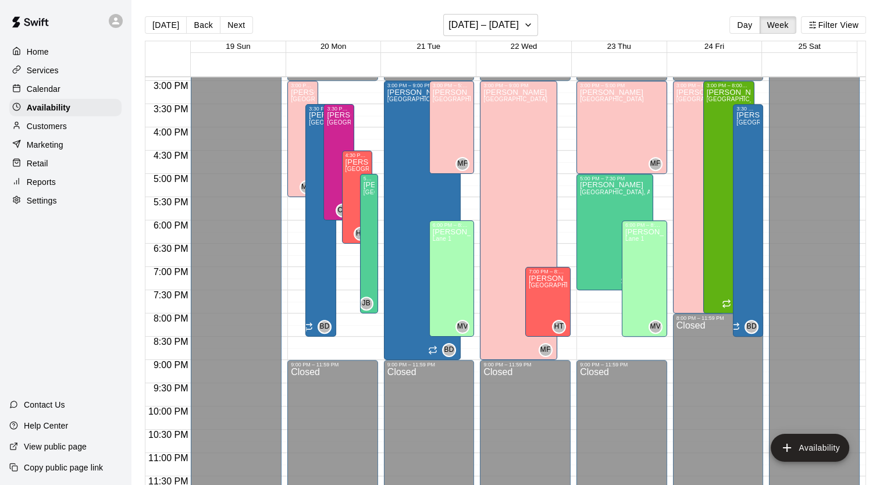
click at [72, 92] on div "Calendar" at bounding box center [65, 88] width 112 height 17
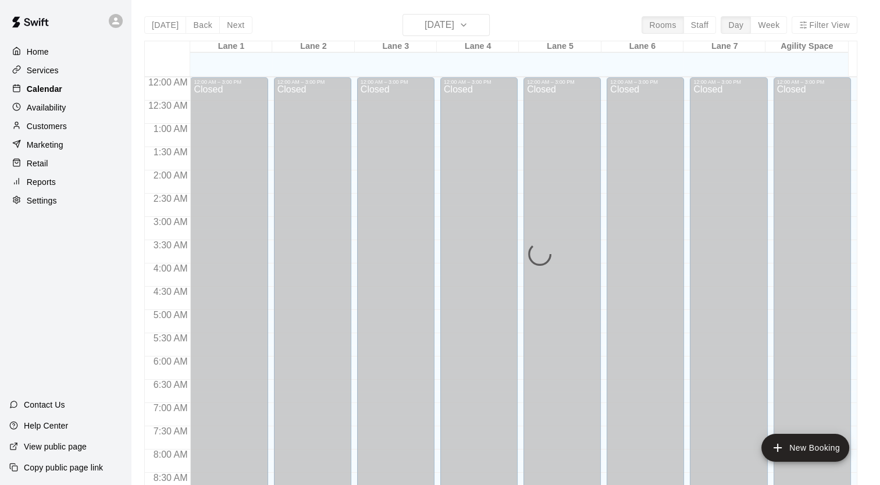
scroll to position [660, 0]
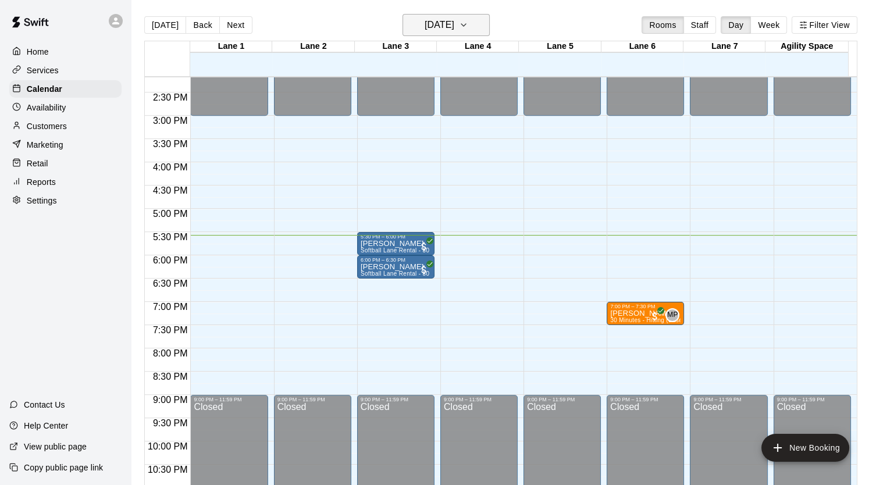
click at [481, 26] on button "[DATE]" at bounding box center [446, 25] width 87 height 22
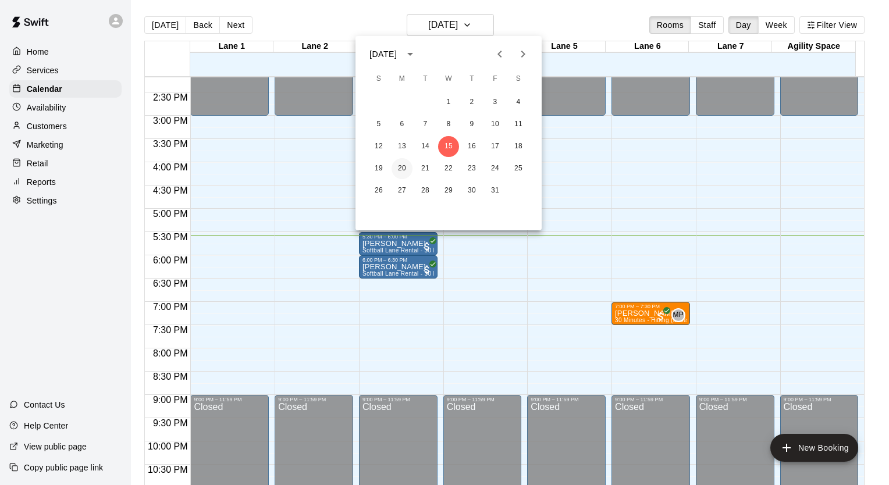
click at [394, 165] on button "20" at bounding box center [402, 168] width 21 height 21
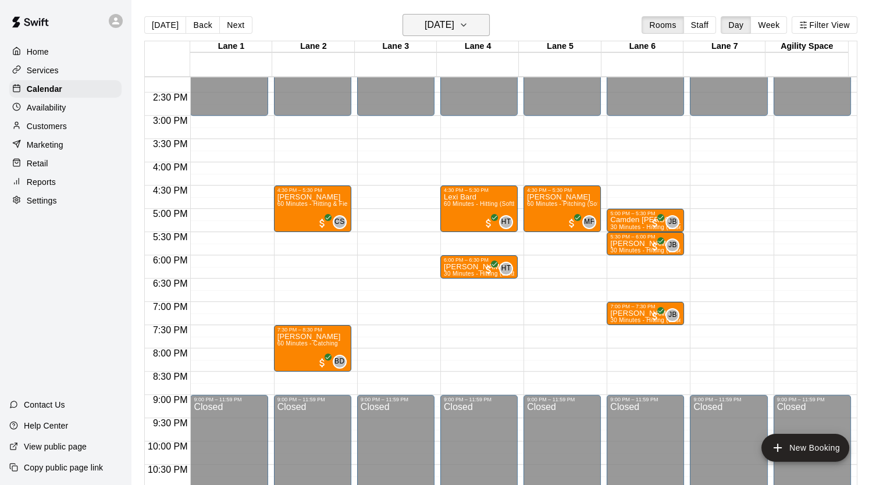
click at [468, 26] on icon "button" at bounding box center [463, 25] width 9 height 14
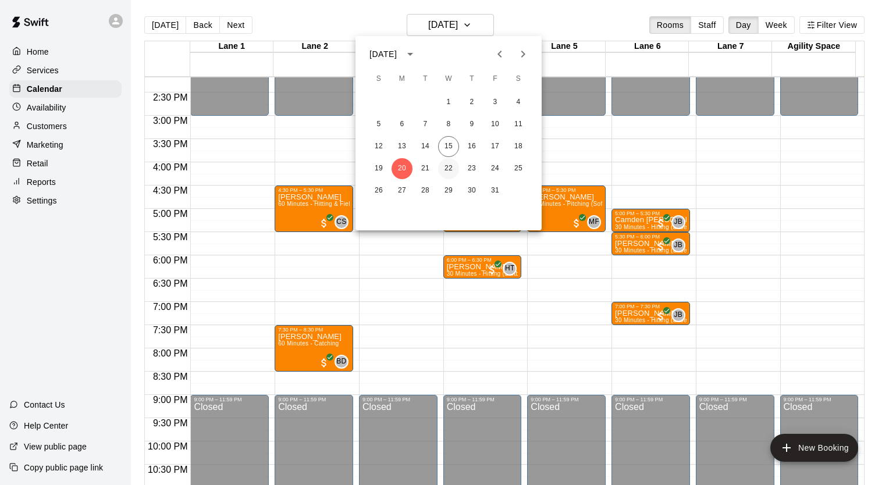
click at [448, 164] on button "22" at bounding box center [448, 168] width 21 height 21
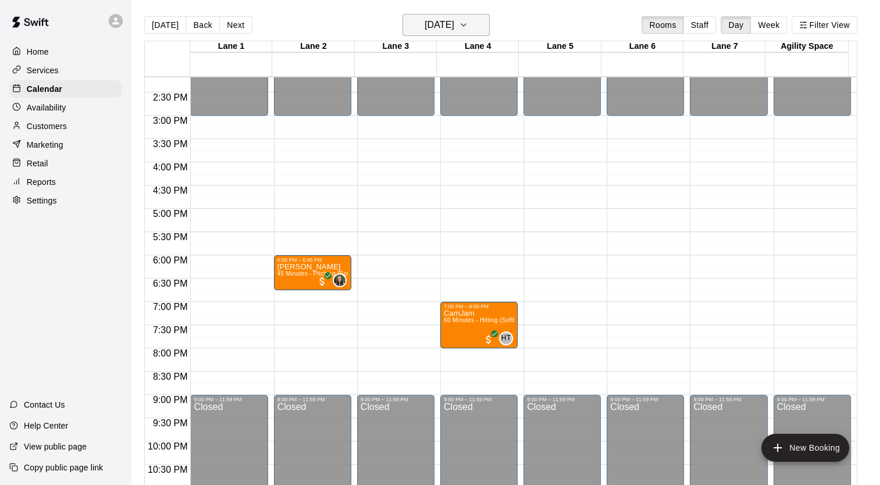
click at [468, 27] on icon "button" at bounding box center [463, 25] width 9 height 14
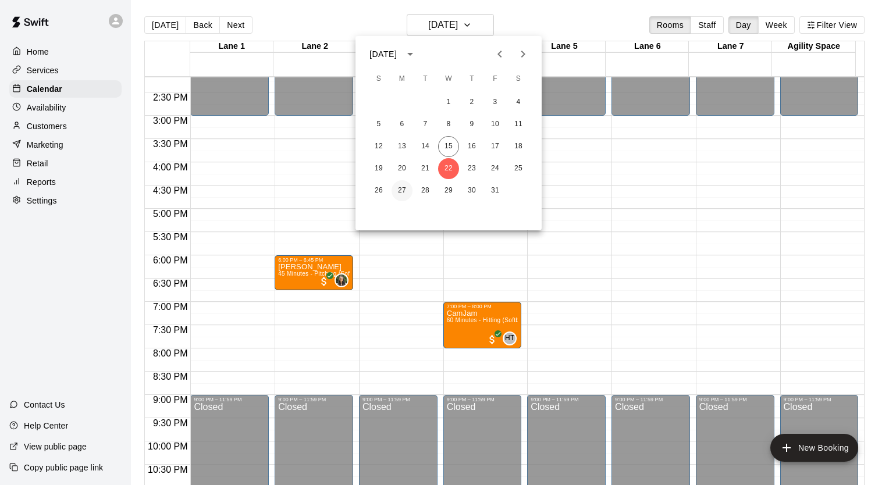
click at [397, 191] on button "27" at bounding box center [402, 190] width 21 height 21
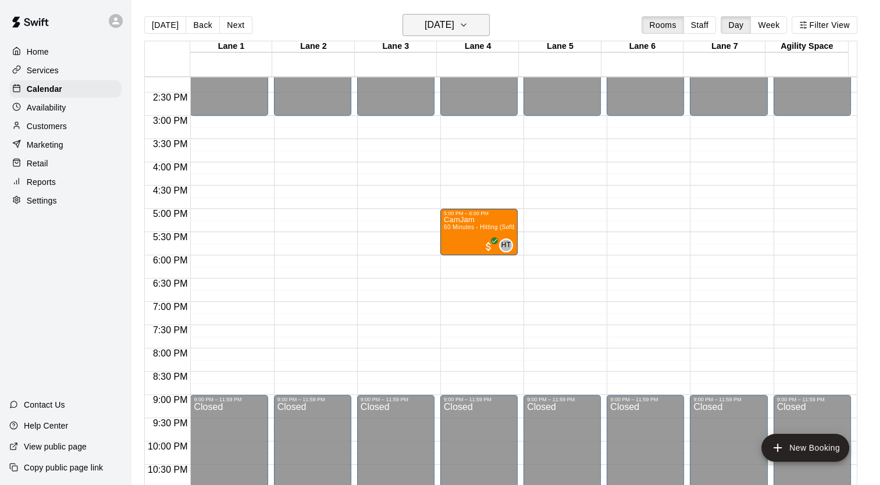
click at [484, 33] on button "[DATE]" at bounding box center [446, 25] width 87 height 22
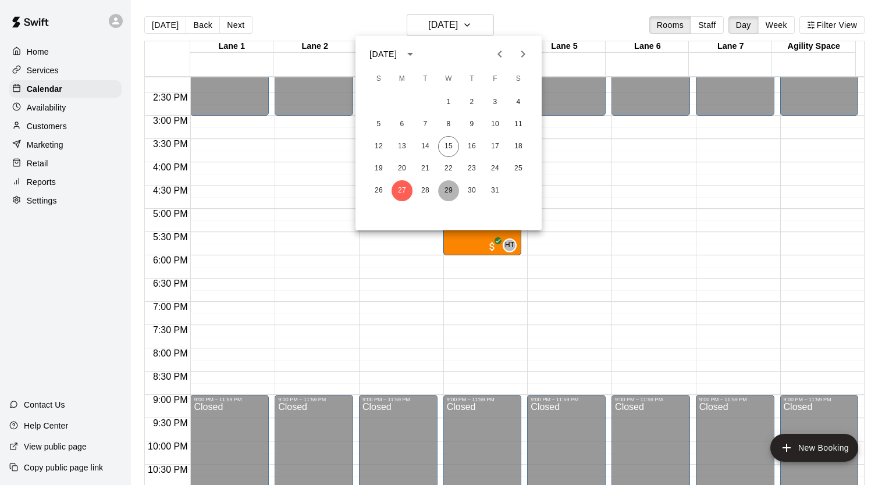
click at [445, 191] on button "29" at bounding box center [448, 190] width 21 height 21
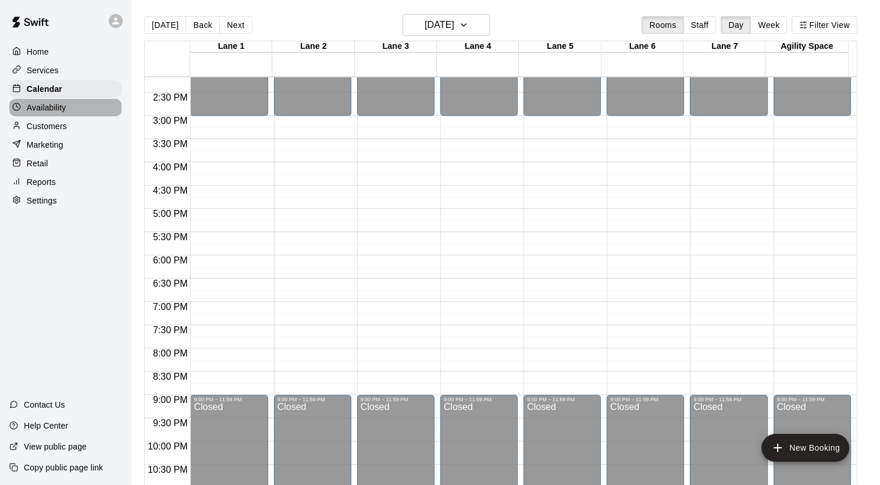
click at [45, 113] on p "Availability" at bounding box center [47, 108] width 40 height 12
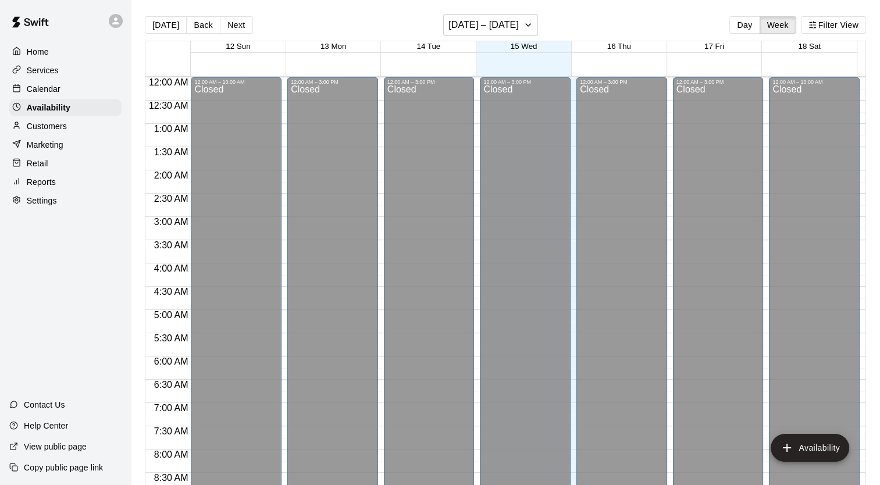
scroll to position [695, 0]
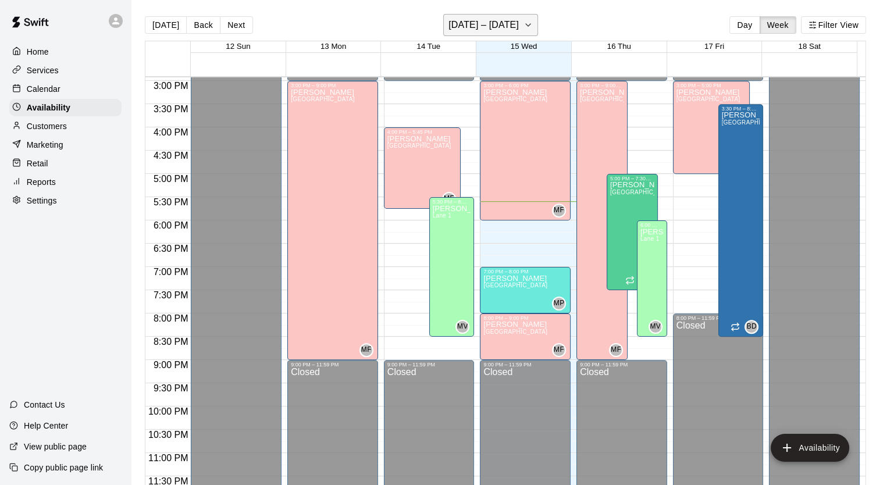
click at [496, 30] on h6 "[DATE] – [DATE]" at bounding box center [484, 25] width 70 height 16
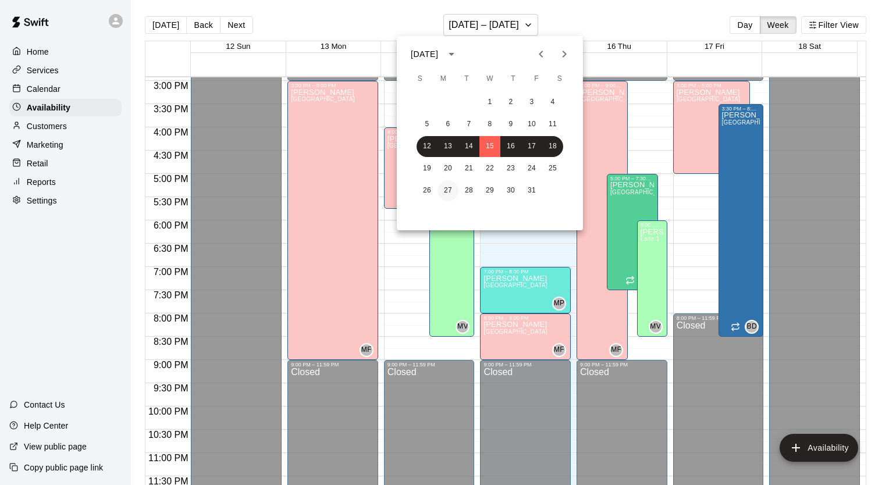
click at [449, 189] on button "27" at bounding box center [448, 190] width 21 height 21
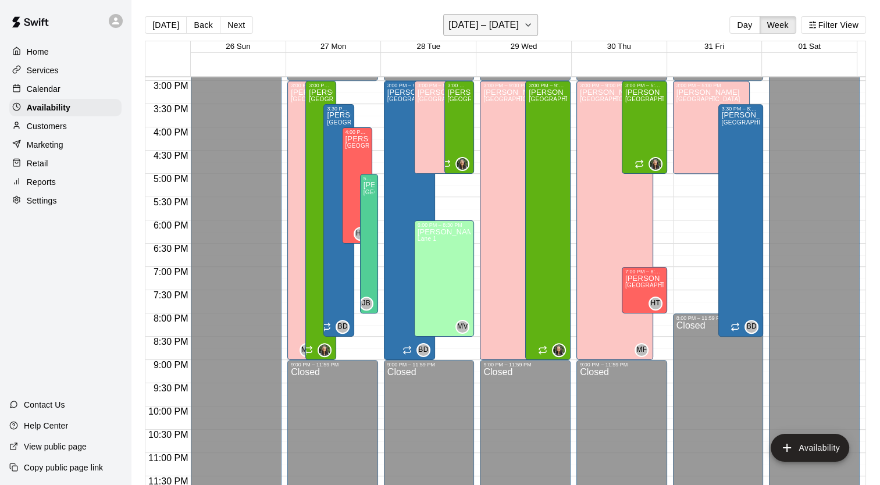
click at [485, 31] on h6 "[DATE] – [DATE]" at bounding box center [484, 25] width 70 height 16
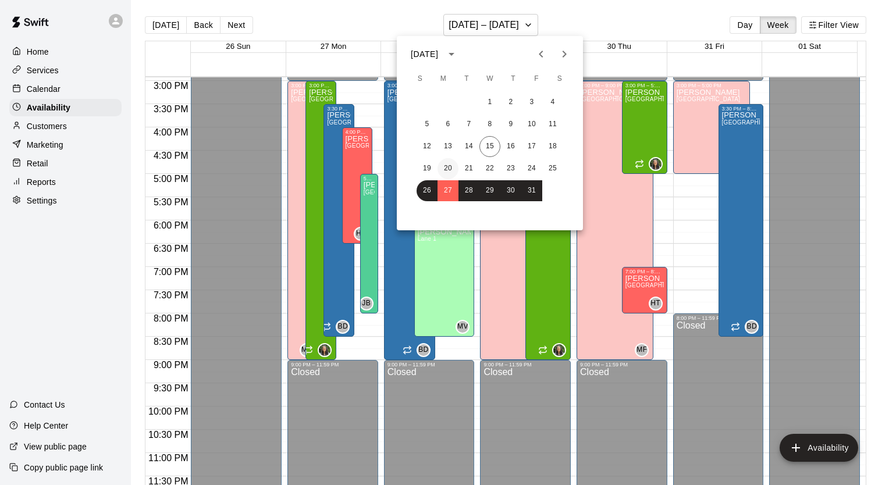
click at [446, 168] on button "20" at bounding box center [448, 168] width 21 height 21
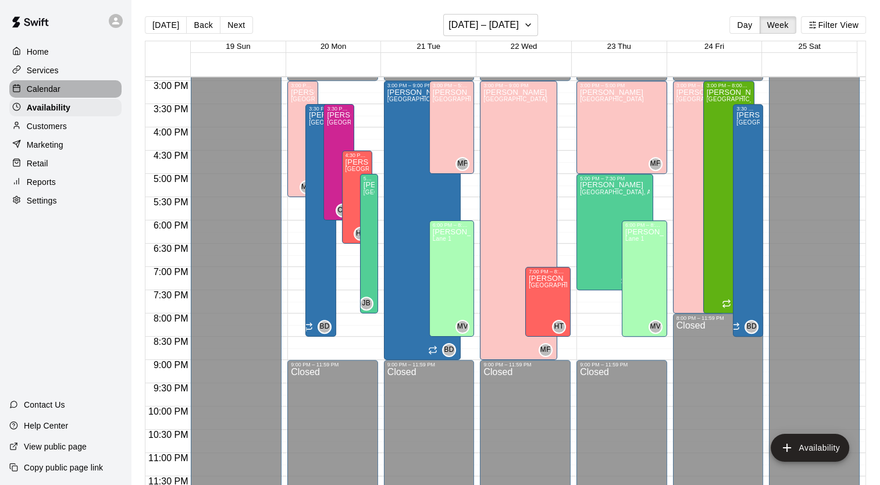
click at [47, 90] on p "Calendar" at bounding box center [44, 89] width 34 height 12
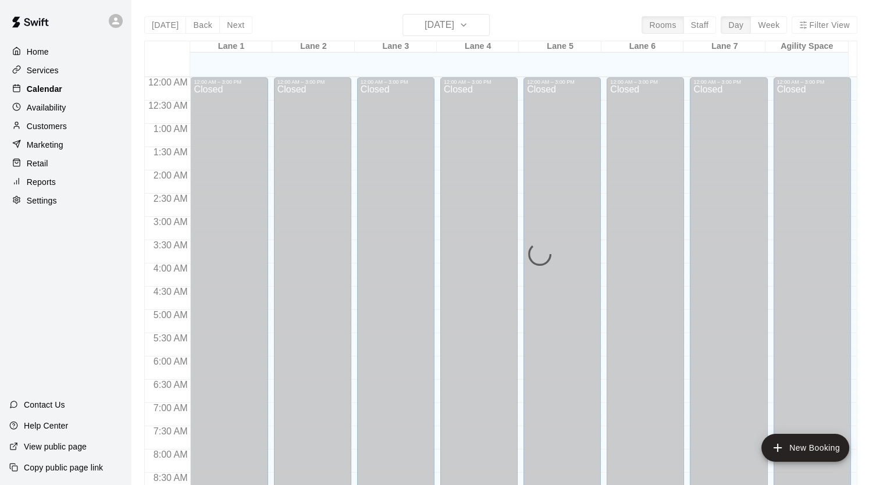
scroll to position [660, 0]
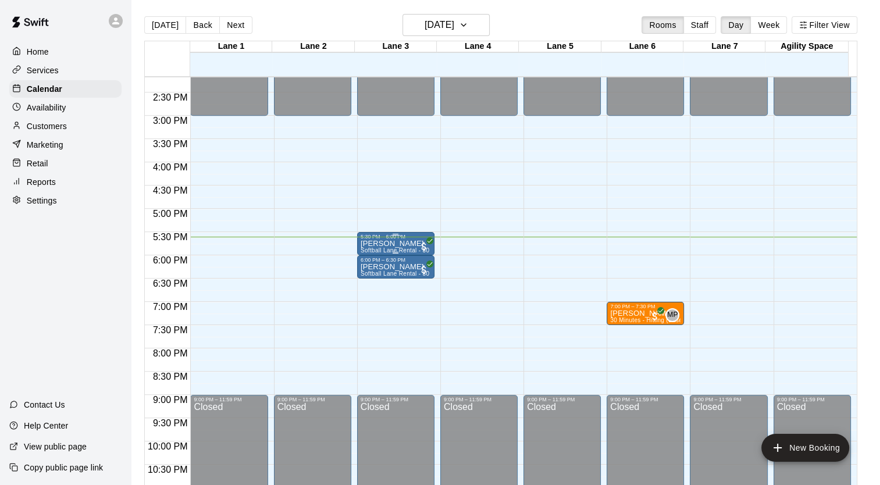
click at [389, 250] on span "Softball Lane Rental - 30 Minutes" at bounding box center [407, 250] width 93 height 6
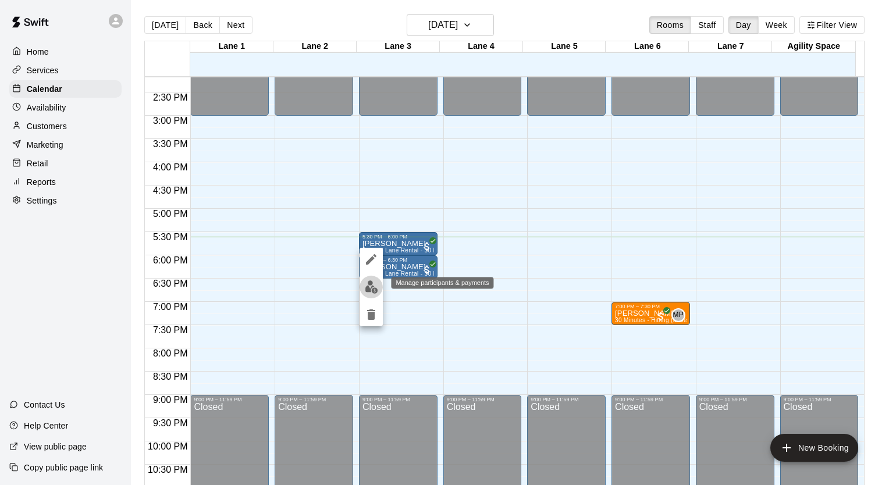
click at [373, 287] on img "edit" at bounding box center [371, 286] width 13 height 13
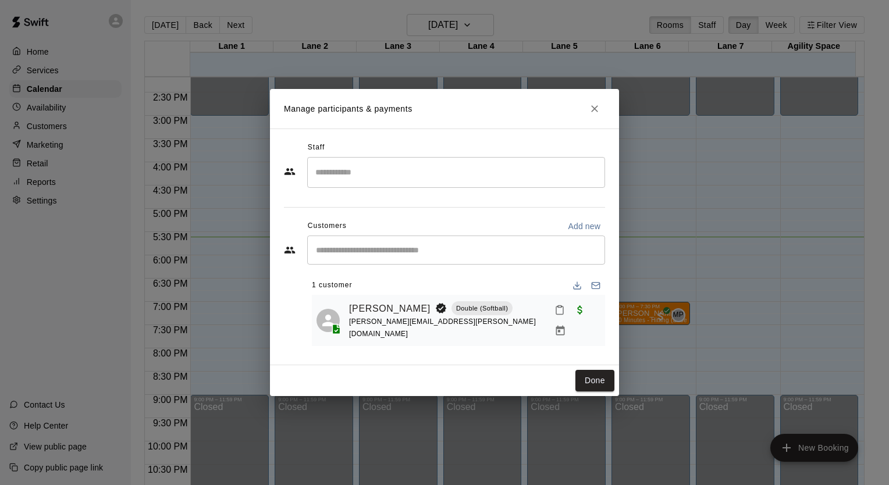
click at [570, 314] on span "Paid with Credit" at bounding box center [580, 309] width 21 height 10
click at [554, 318] on button "Mark attendance" at bounding box center [560, 310] width 20 height 20
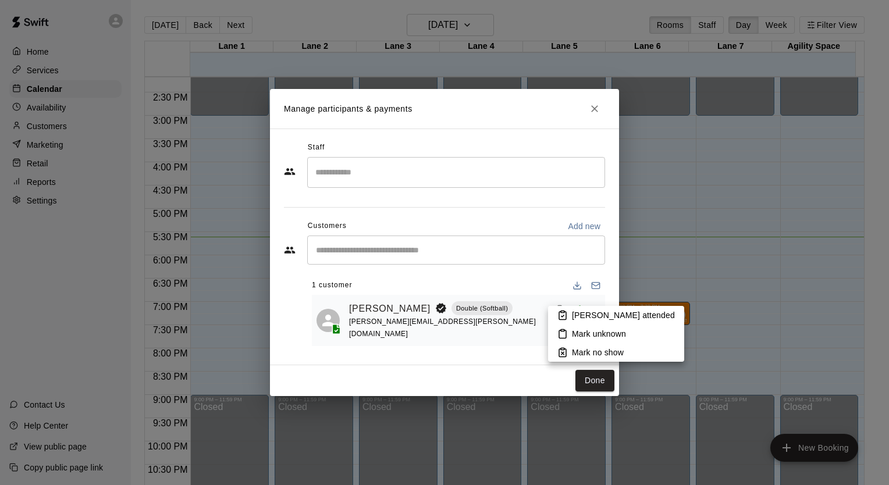
click at [591, 317] on p "[PERSON_NAME] attended" at bounding box center [623, 316] width 103 height 12
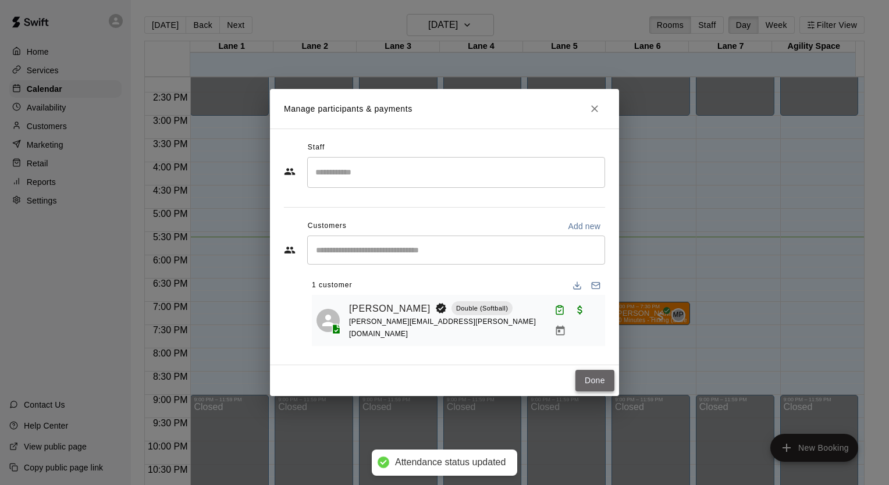
click at [590, 373] on button "Done" at bounding box center [594, 381] width 39 height 22
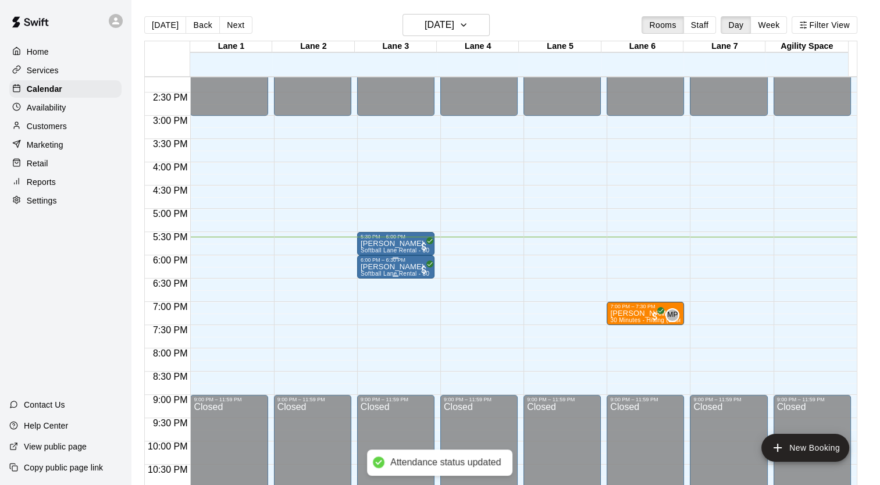
click at [404, 267] on p "[PERSON_NAME]" at bounding box center [396, 267] width 70 height 0
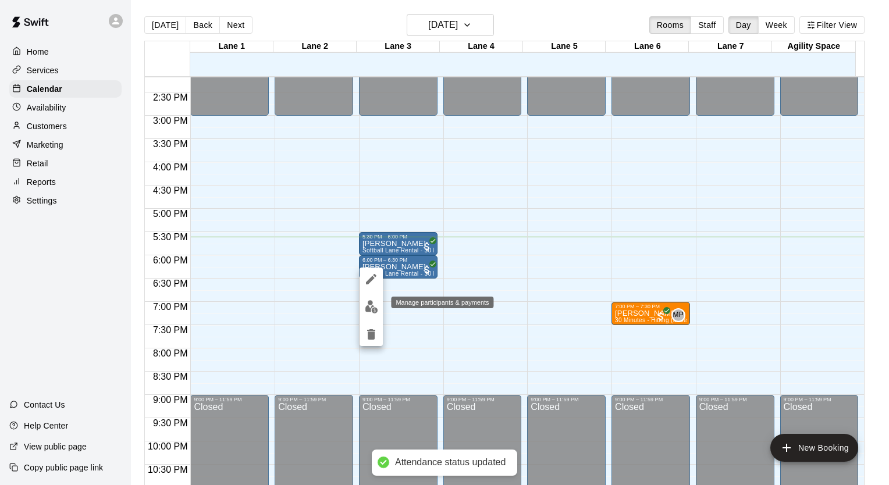
click at [372, 308] on img "edit" at bounding box center [371, 306] width 13 height 13
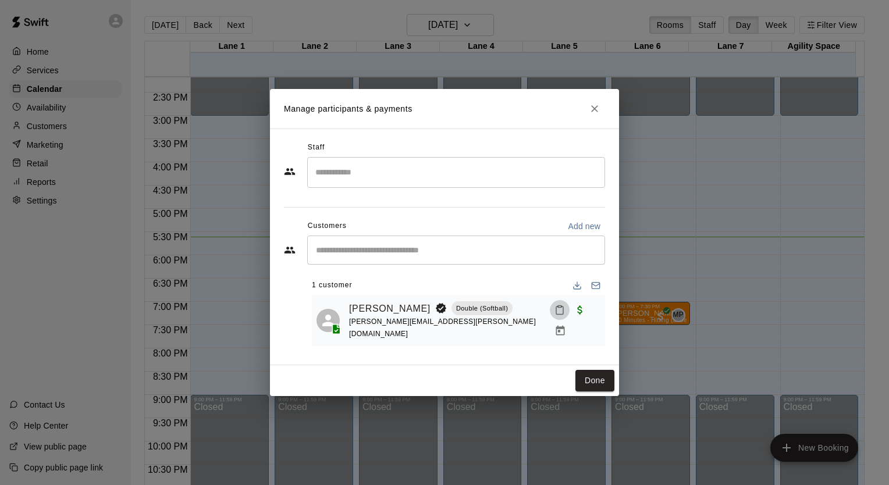
click at [555, 315] on icon "Mark attendance" at bounding box center [560, 310] width 10 height 10
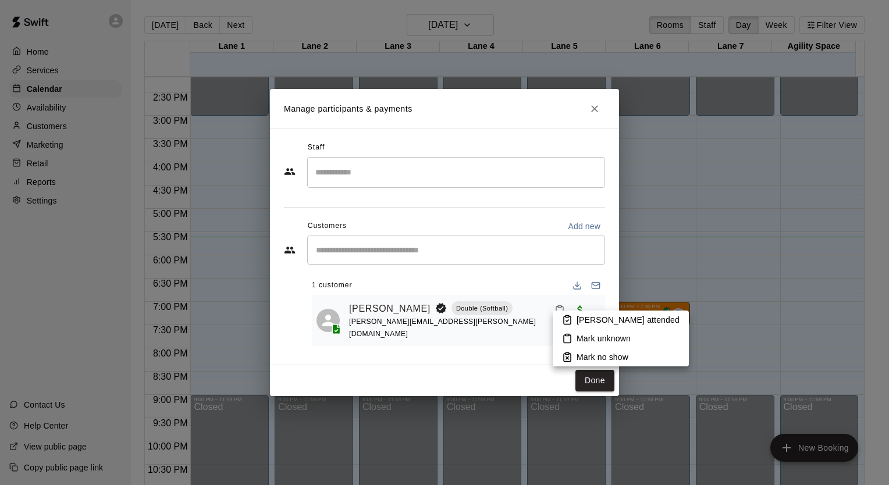
click at [575, 317] on li "[PERSON_NAME] attended" at bounding box center [621, 320] width 136 height 19
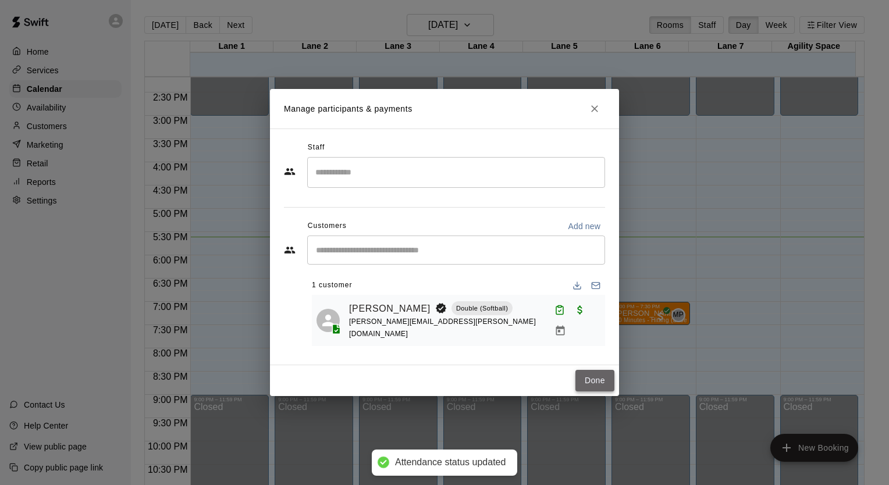
click at [591, 371] on button "Done" at bounding box center [594, 381] width 39 height 22
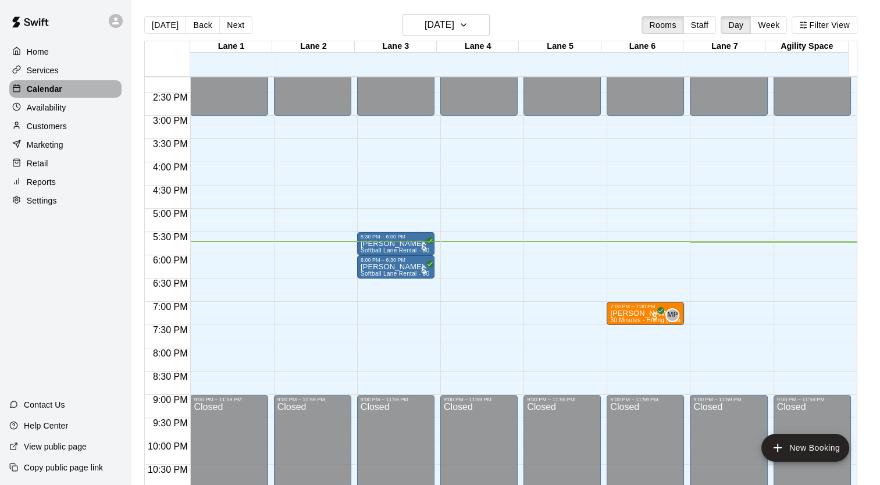
click at [79, 87] on div "Calendar" at bounding box center [65, 88] width 112 height 17
click at [69, 94] on div "Calendar" at bounding box center [65, 88] width 112 height 17
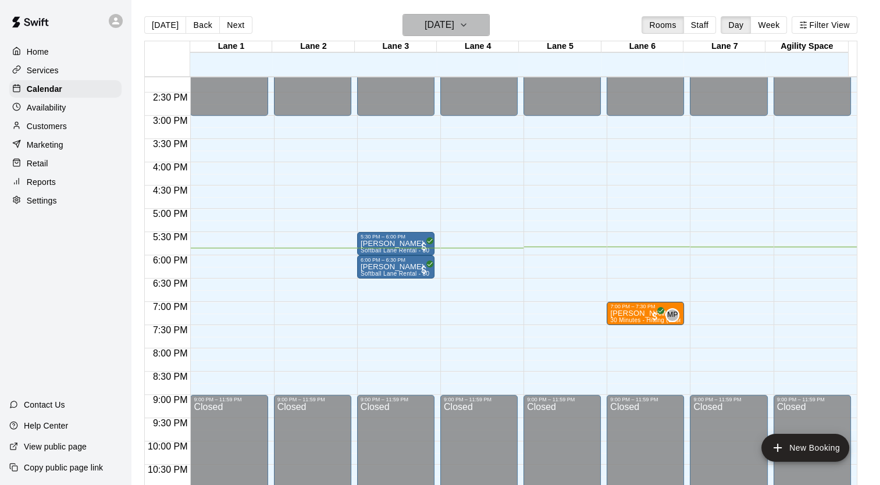
click at [454, 20] on h6 "[DATE]" at bounding box center [440, 25] width 30 height 16
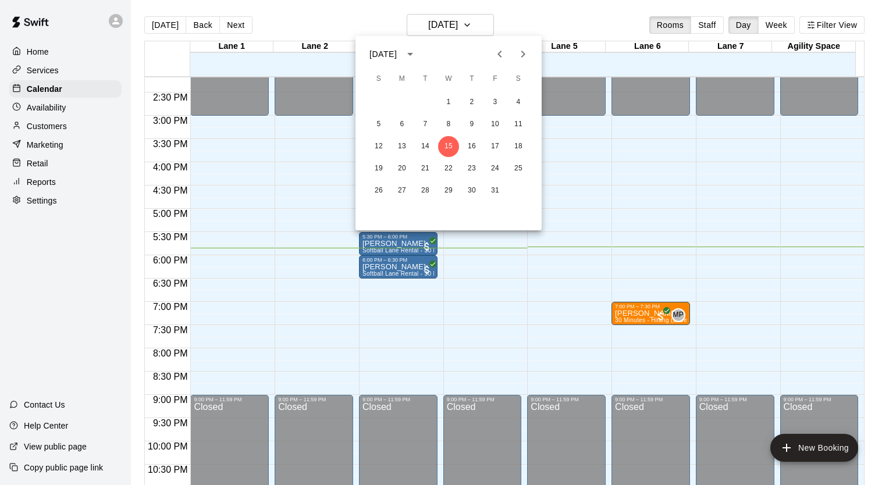
click at [524, 52] on icon "Next month" at bounding box center [523, 54] width 4 height 7
click at [521, 55] on icon "Next month" at bounding box center [523, 54] width 14 height 14
click at [376, 165] on button "18" at bounding box center [378, 168] width 21 height 21
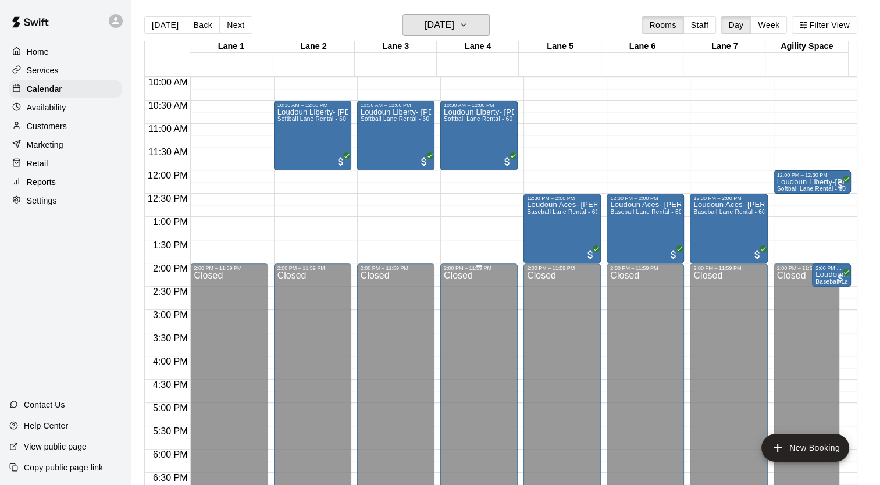
scroll to position [463, 0]
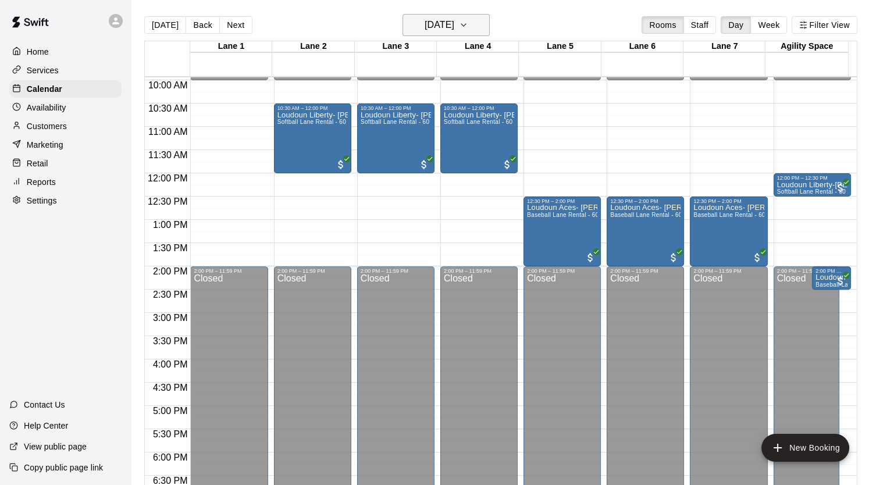
click at [468, 27] on icon "button" at bounding box center [463, 25] width 9 height 14
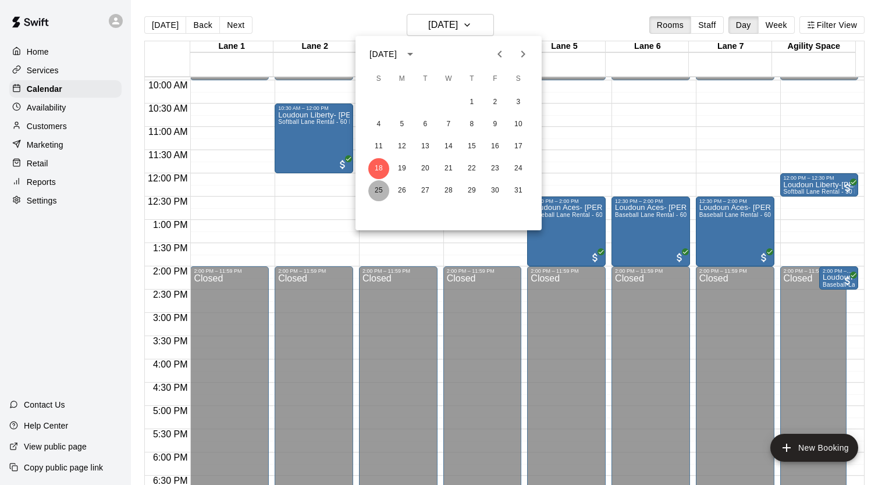
click at [379, 189] on button "25" at bounding box center [378, 190] width 21 height 21
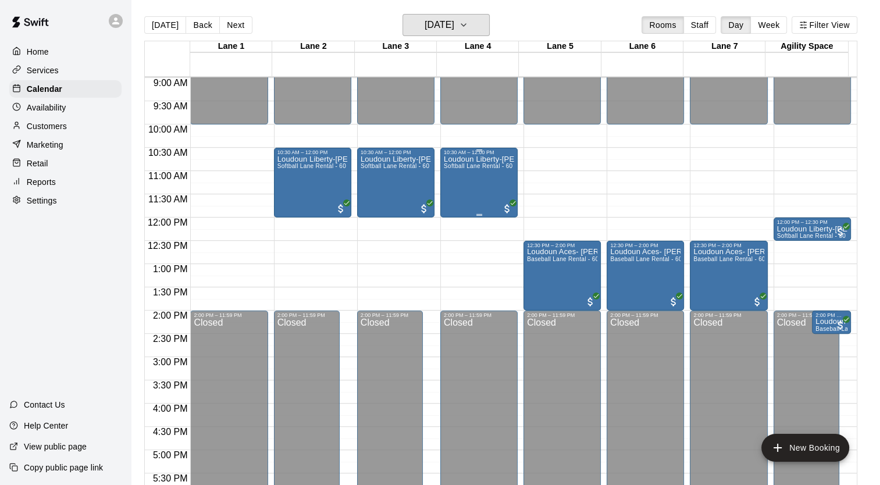
scroll to position [404, 0]
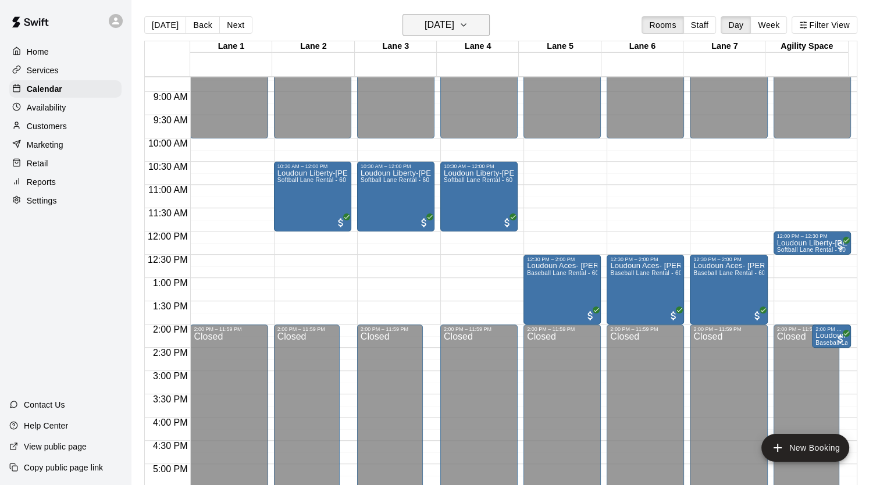
click at [468, 29] on icon "button" at bounding box center [463, 25] width 9 height 14
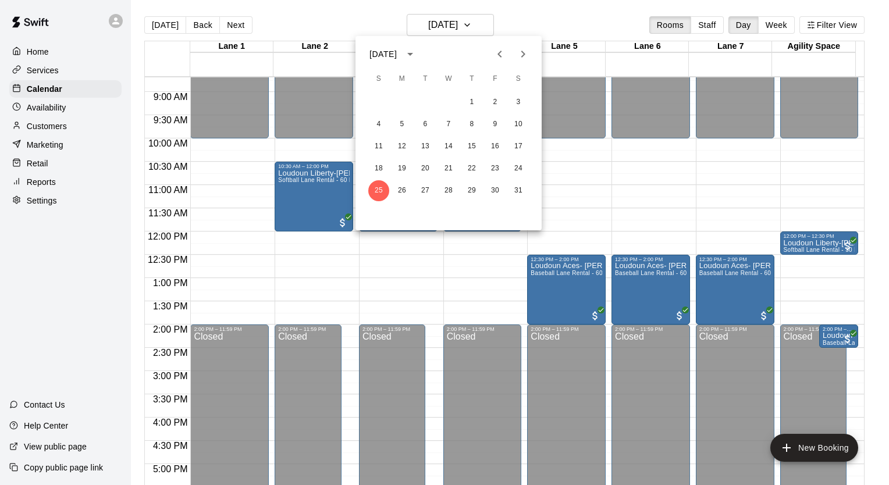
click at [521, 57] on icon "Next month" at bounding box center [523, 54] width 4 height 7
click at [379, 106] on button "1" at bounding box center [378, 102] width 21 height 21
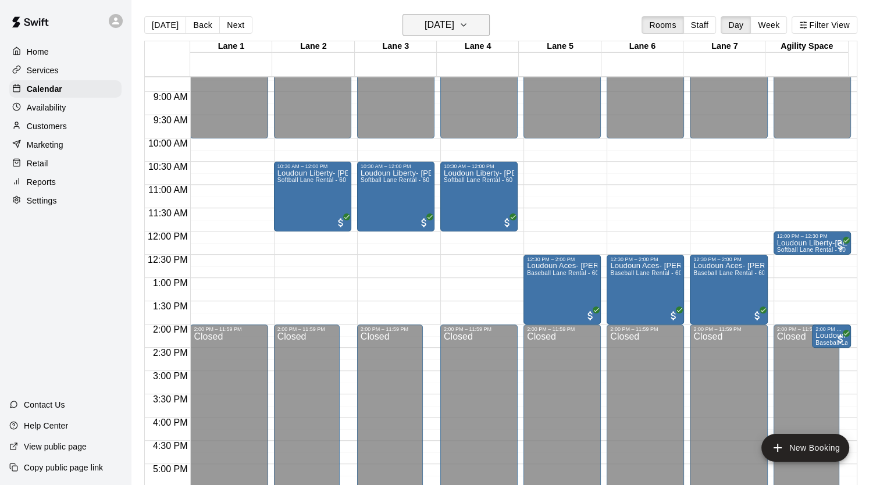
click at [468, 27] on icon "button" at bounding box center [463, 25] width 9 height 14
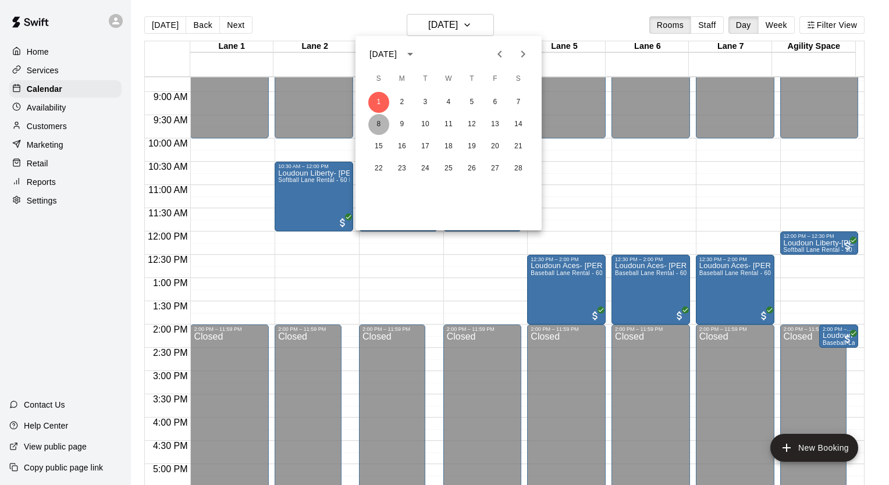
click at [372, 124] on button "8" at bounding box center [378, 124] width 21 height 21
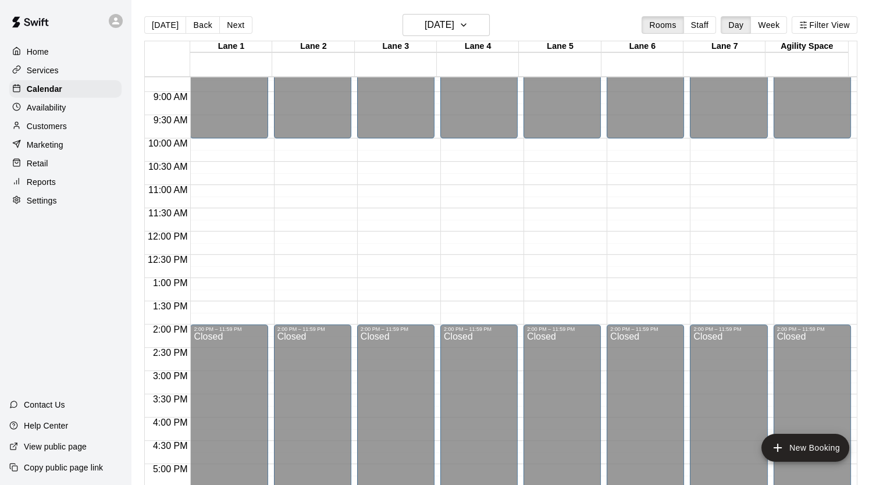
click at [60, 132] on p "Customers" at bounding box center [47, 126] width 40 height 12
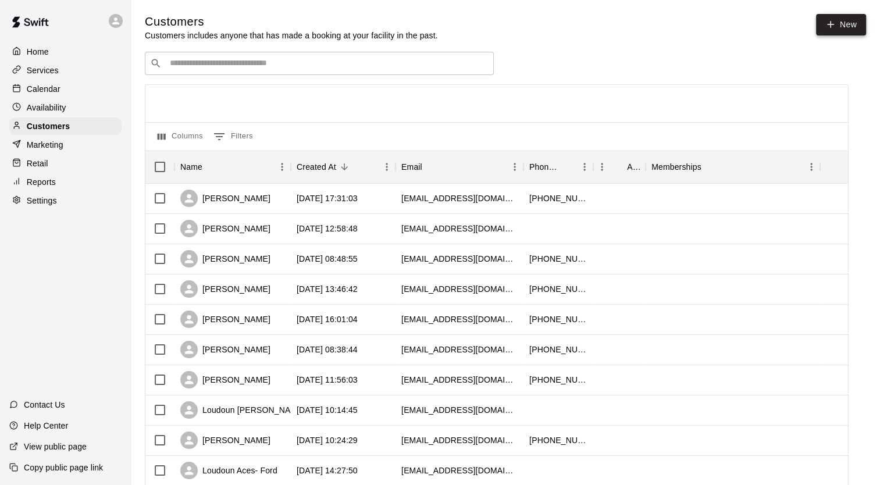
click at [829, 28] on icon at bounding box center [831, 24] width 10 height 10
select select "**"
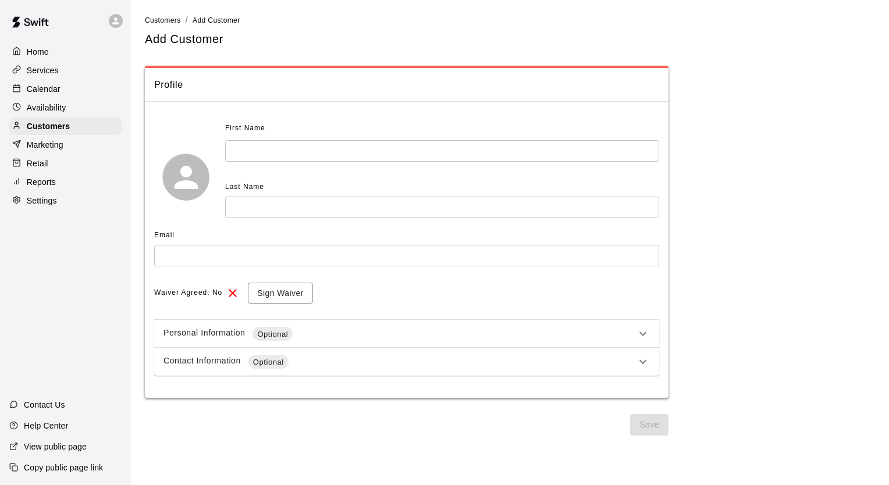
click at [371, 156] on input "text" at bounding box center [442, 151] width 434 height 22
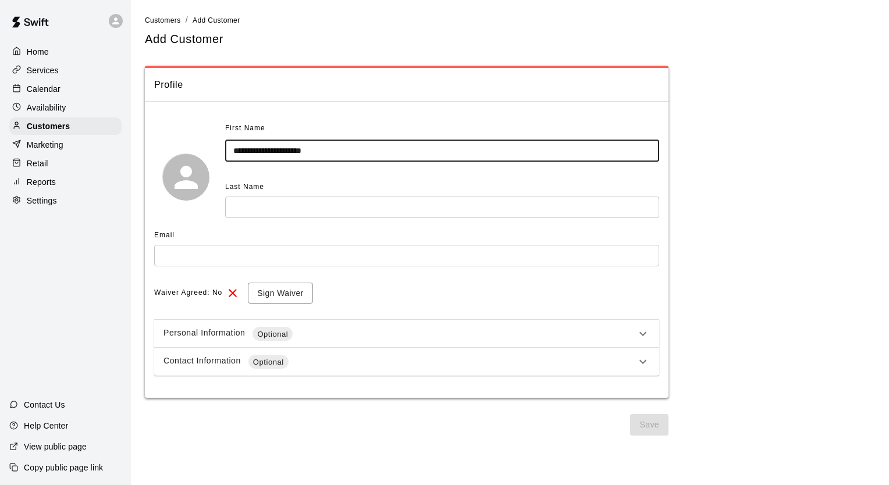
type input "**********"
click at [335, 212] on input "text" at bounding box center [442, 208] width 434 height 22
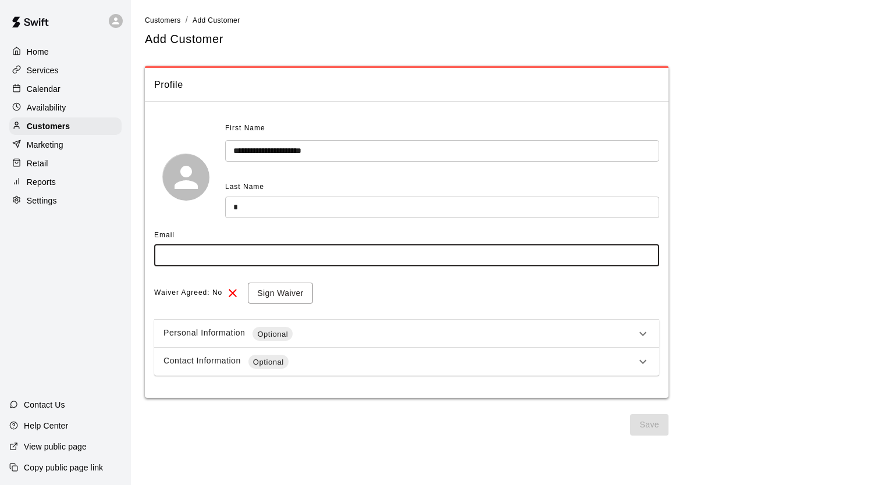
click at [314, 262] on input "text" at bounding box center [406, 256] width 505 height 22
type input "*"
type input "**********"
click at [285, 287] on button "Sign Waiver" at bounding box center [280, 294] width 65 height 22
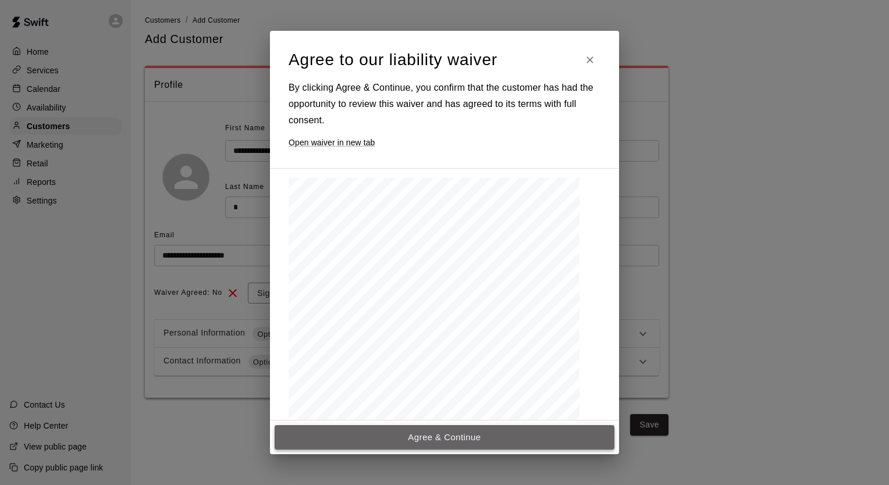
click at [407, 443] on button "Agree & Continue" at bounding box center [445, 437] width 340 height 24
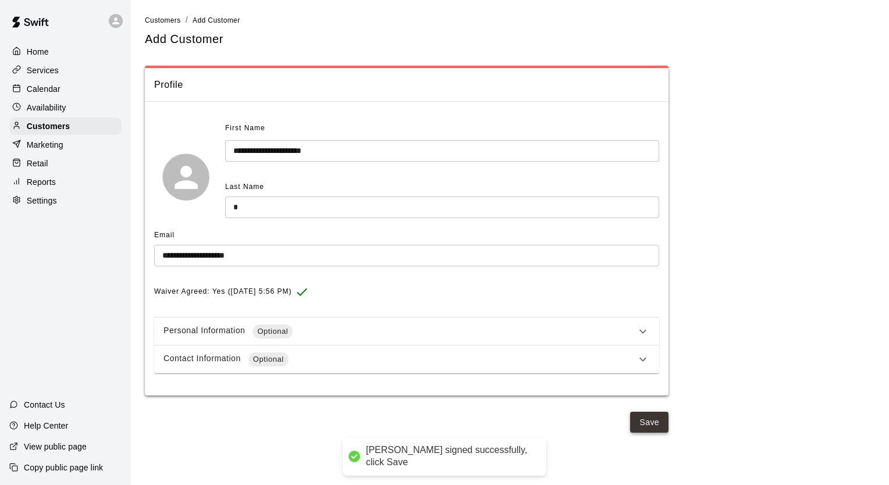
click at [654, 425] on button "Save" at bounding box center [649, 423] width 38 height 22
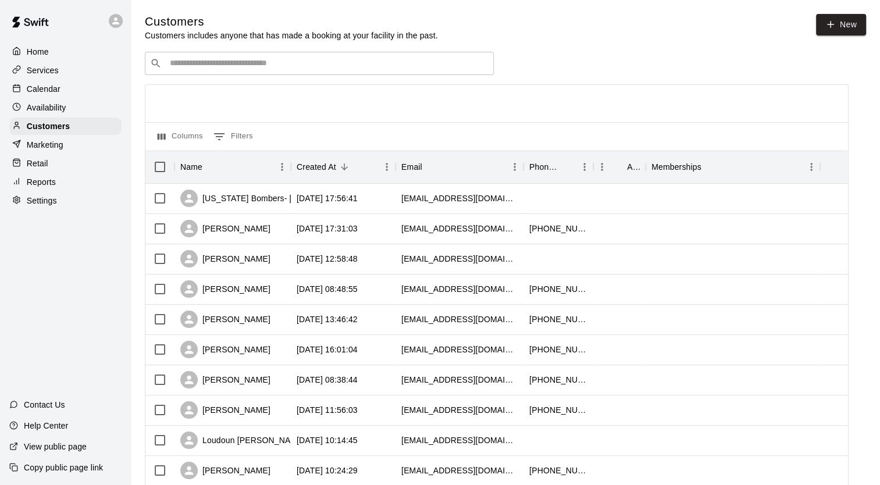
click at [27, 94] on p "Calendar" at bounding box center [44, 89] width 34 height 12
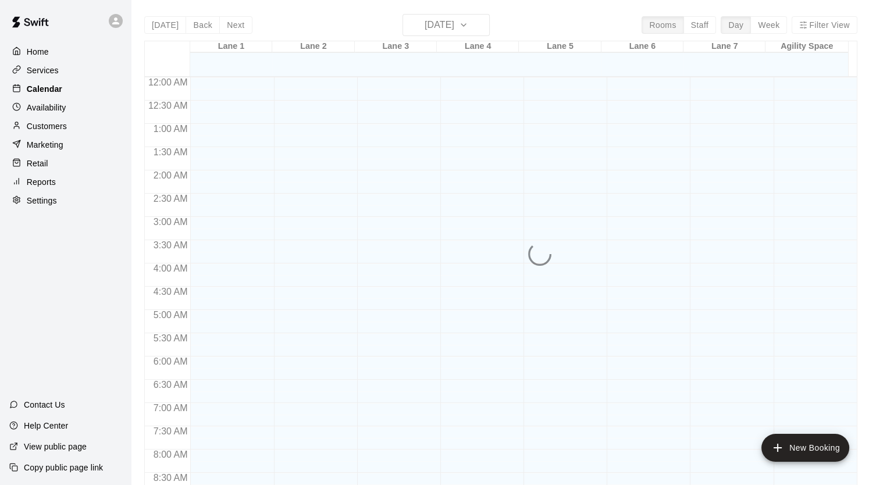
scroll to position [660, 0]
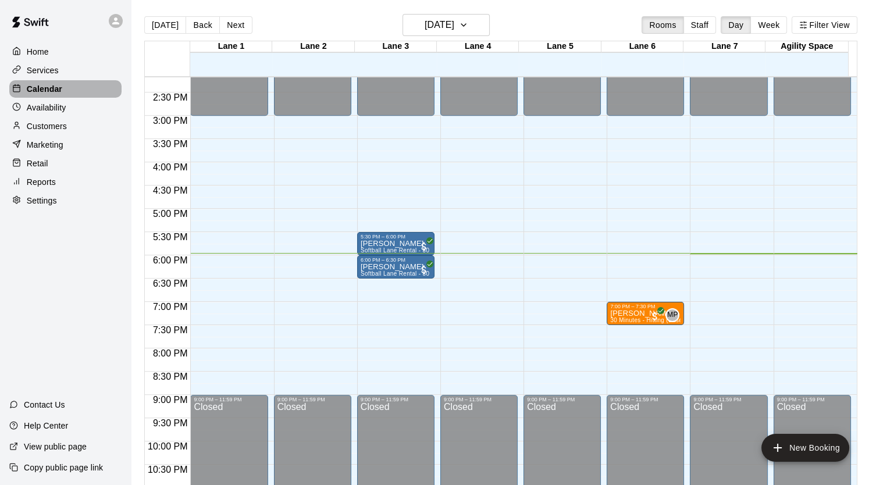
click at [87, 91] on div "Calendar" at bounding box center [65, 88] width 112 height 17
click at [230, 28] on button "Next" at bounding box center [235, 24] width 33 height 17
